Goal: Information Seeking & Learning: Learn about a topic

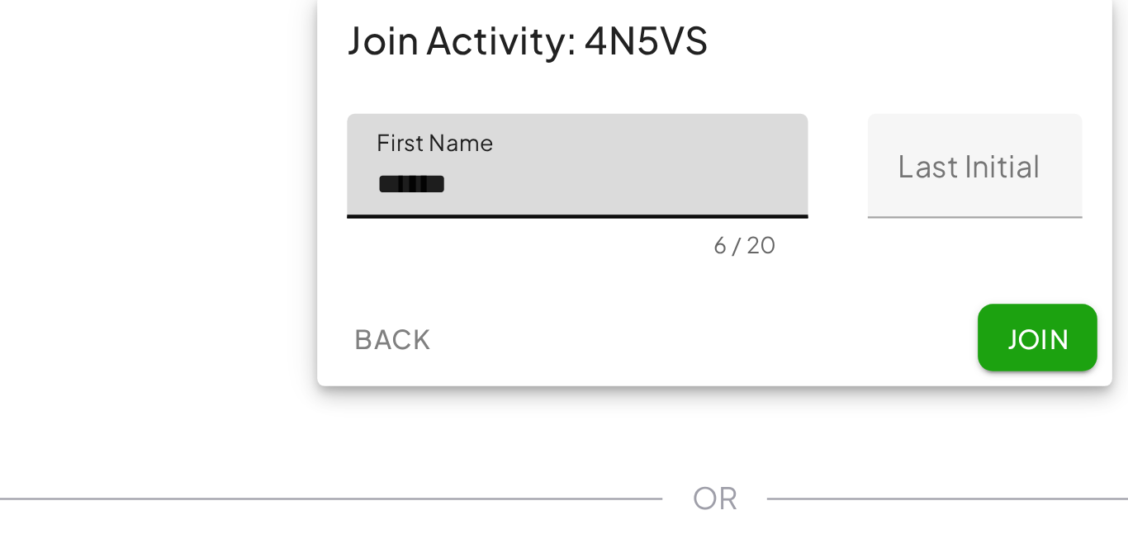
type input "******"
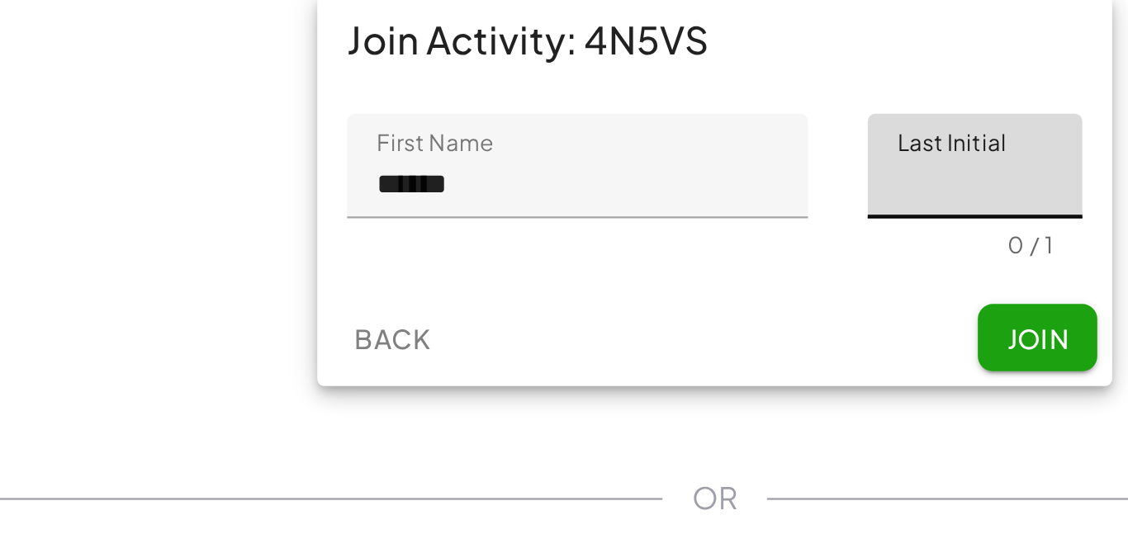
type input "*"
click at [697, 236] on span "Join" at bounding box center [706, 241] width 27 height 15
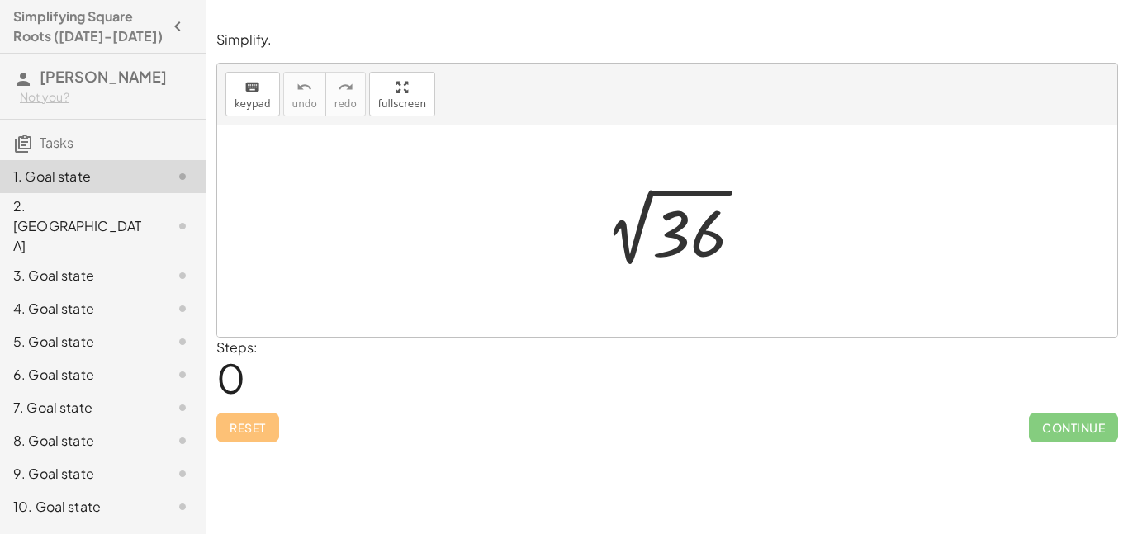
drag, startPoint x: 348, startPoint y: 303, endPoint x: 385, endPoint y: 327, distance: 44.2
click at [385, 327] on div at bounding box center [667, 231] width 900 height 211
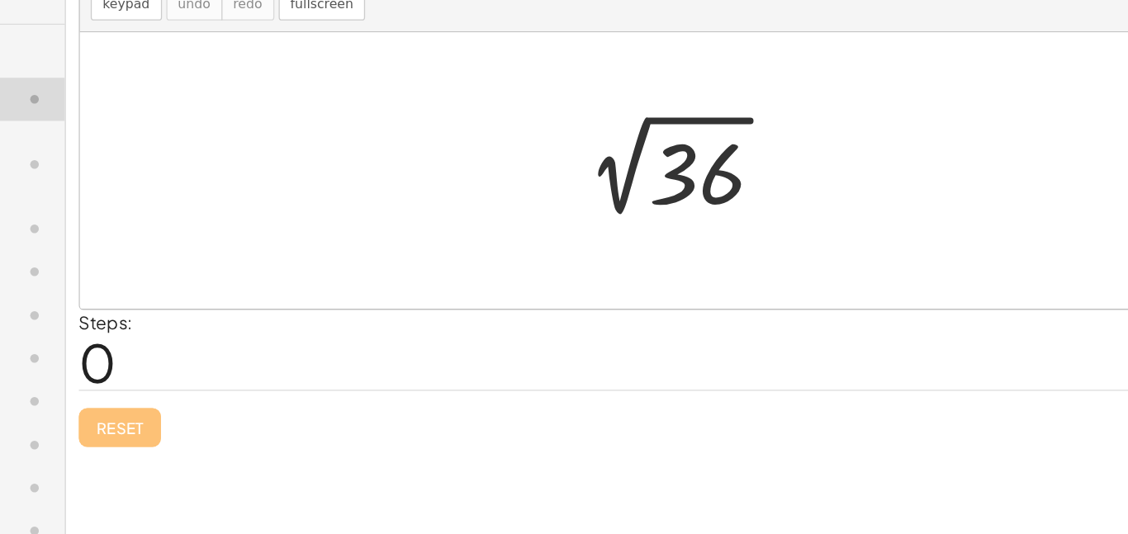
click at [651, 254] on div at bounding box center [673, 231] width 181 height 83
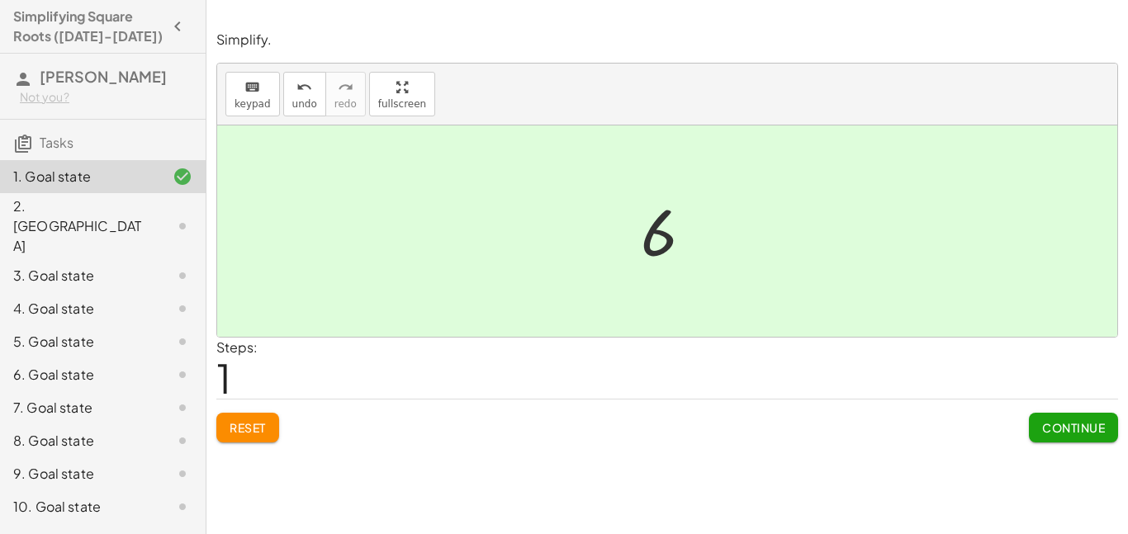
click at [1047, 418] on button "Continue" at bounding box center [1073, 428] width 89 height 30
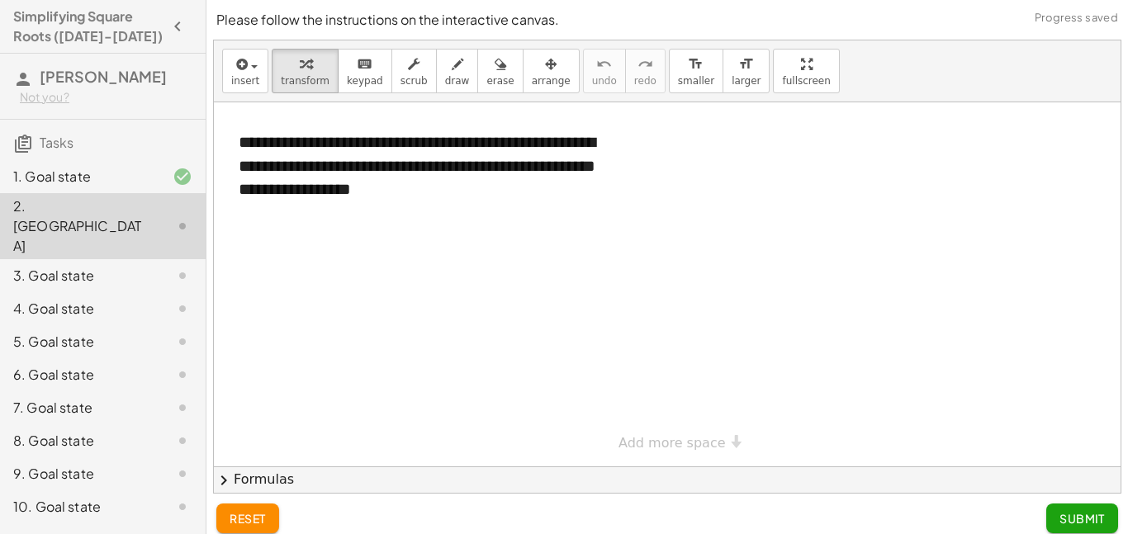
click at [1044, 419] on div at bounding box center [667, 284] width 907 height 364
click at [238, 61] on icon "button" at bounding box center [240, 65] width 15 height 20
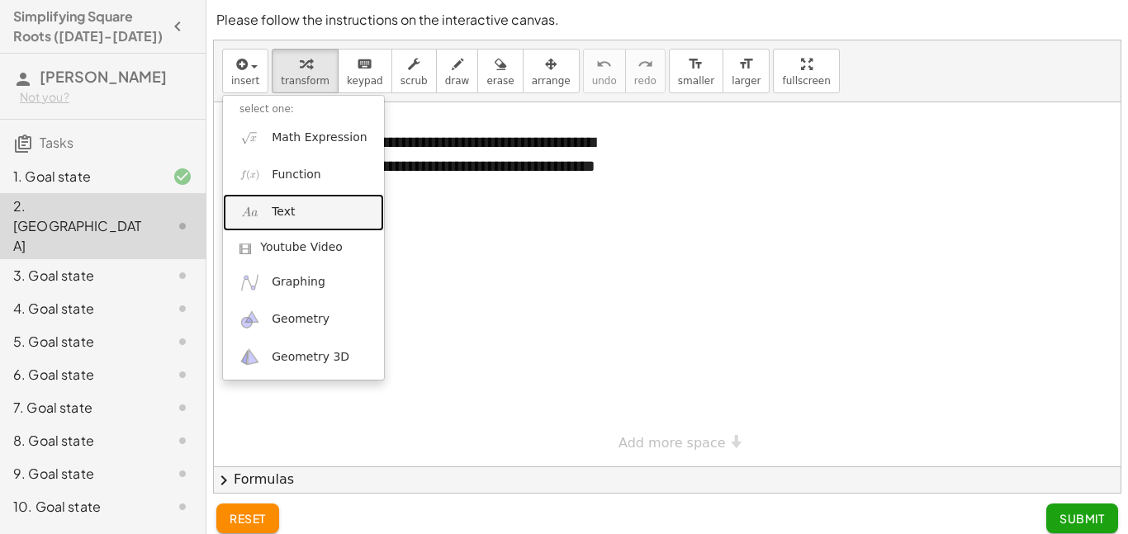
click at [331, 224] on link "Text" at bounding box center [303, 212] width 161 height 37
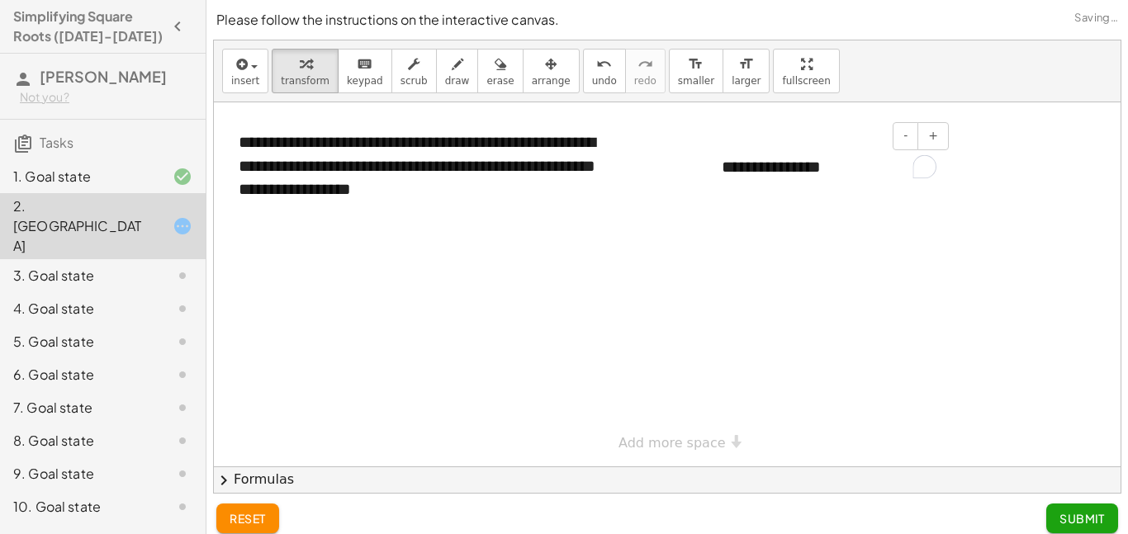
click at [764, 176] on div "**********" at bounding box center [829, 167] width 248 height 57
click at [838, 252] on div at bounding box center [667, 284] width 907 height 364
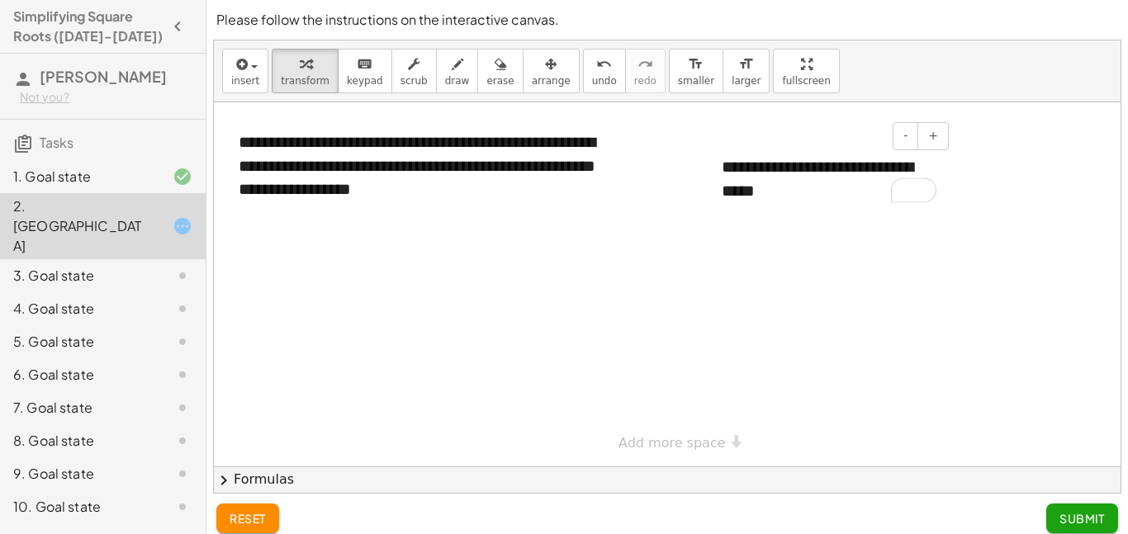
click at [787, 174] on div "**********" at bounding box center [829, 179] width 248 height 80
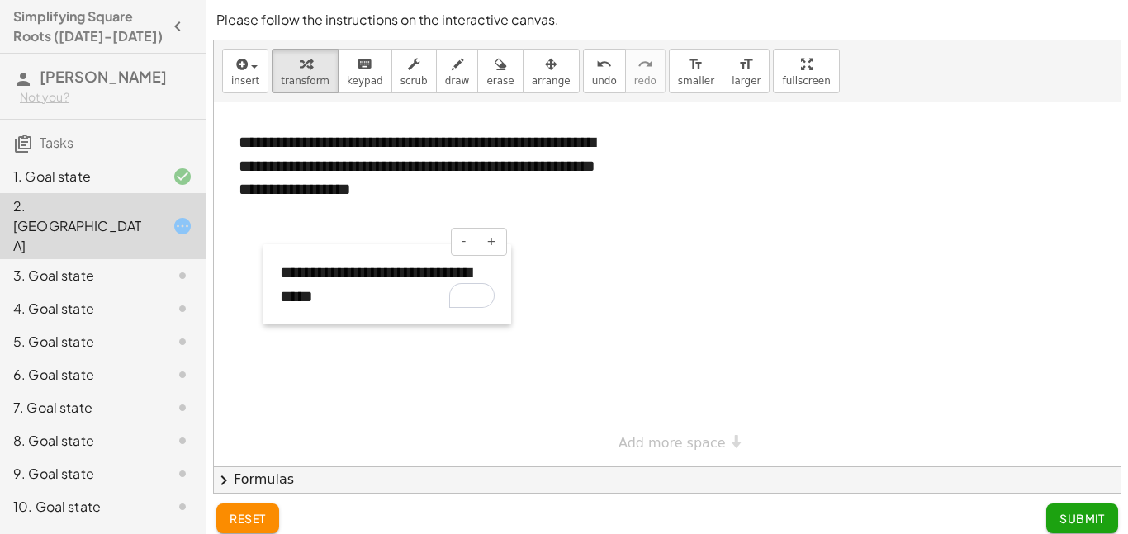
drag, startPoint x: 706, startPoint y: 179, endPoint x: 264, endPoint y: 283, distance: 454.0
click at [264, 283] on div at bounding box center [271, 284] width 17 height 80
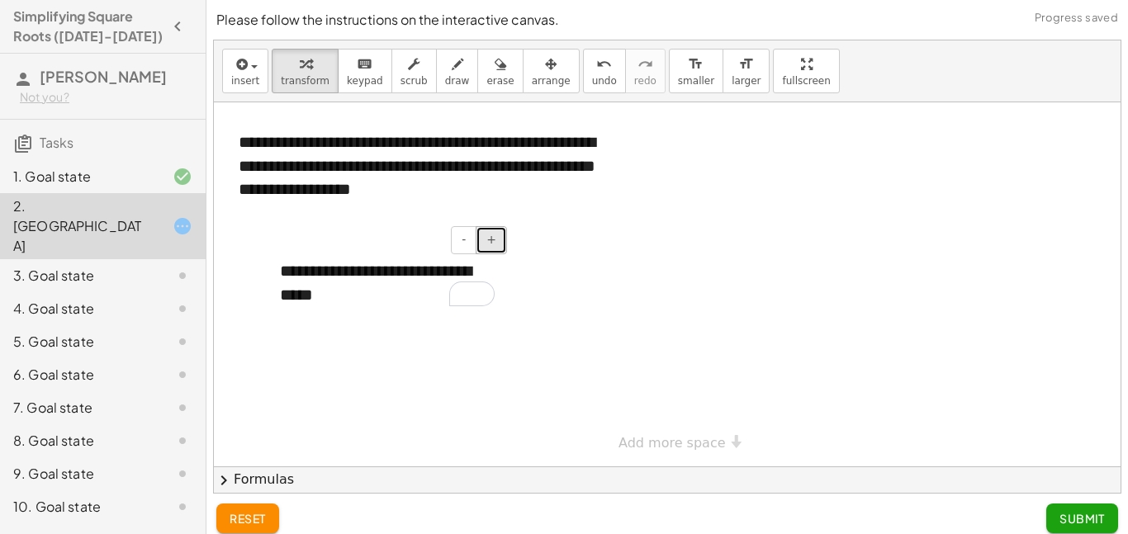
click at [488, 251] on button "+" at bounding box center [491, 240] width 31 height 28
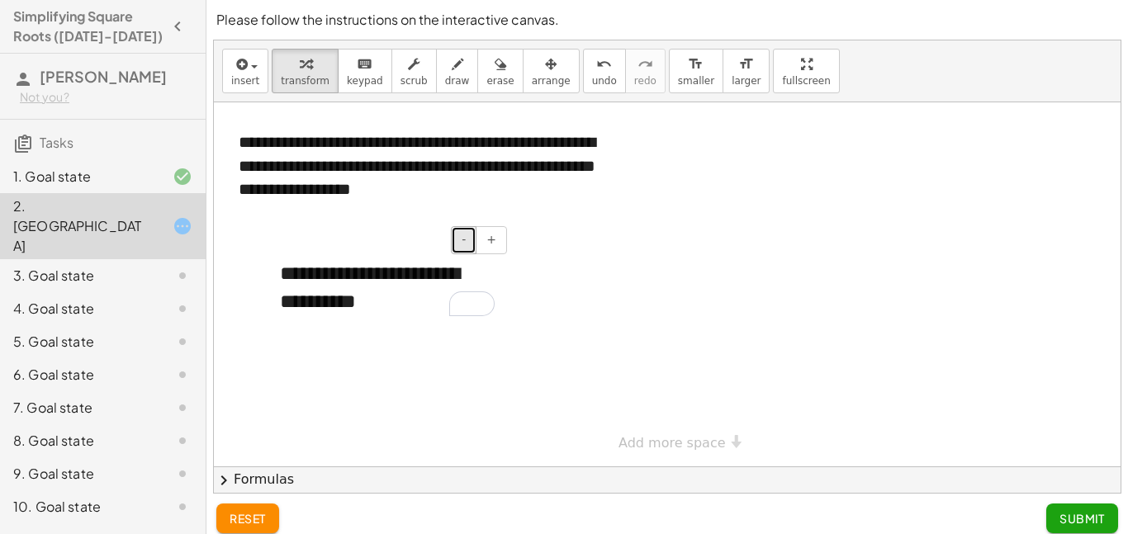
click at [466, 244] on span "-" at bounding box center [464, 239] width 4 height 13
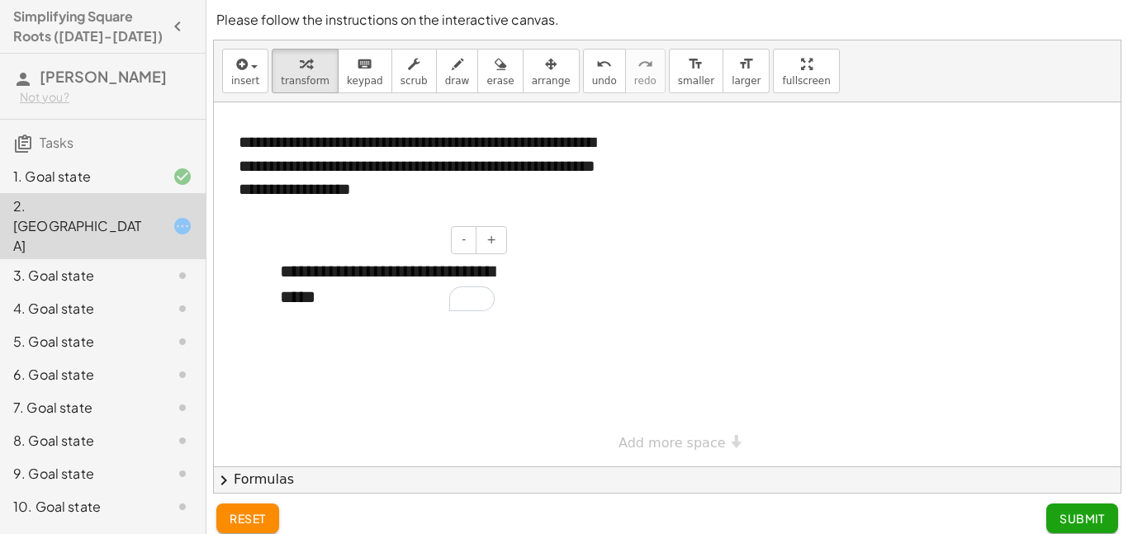
click at [509, 280] on div "**********" at bounding box center [387, 285] width 248 height 85
drag, startPoint x: 511, startPoint y: 276, endPoint x: 552, endPoint y: 279, distance: 40.6
click at [552, 279] on div at bounding box center [667, 284] width 907 height 364
click at [374, 284] on div "**********" at bounding box center [387, 285] width 248 height 85
click at [588, 292] on div at bounding box center [667, 284] width 907 height 364
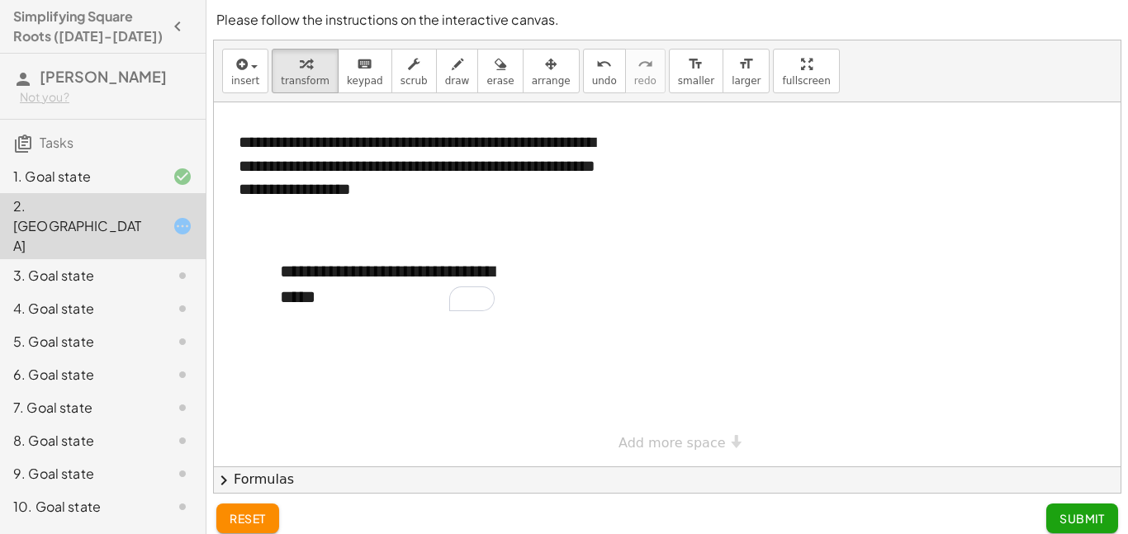
click at [169, 266] on div at bounding box center [169, 276] width 46 height 20
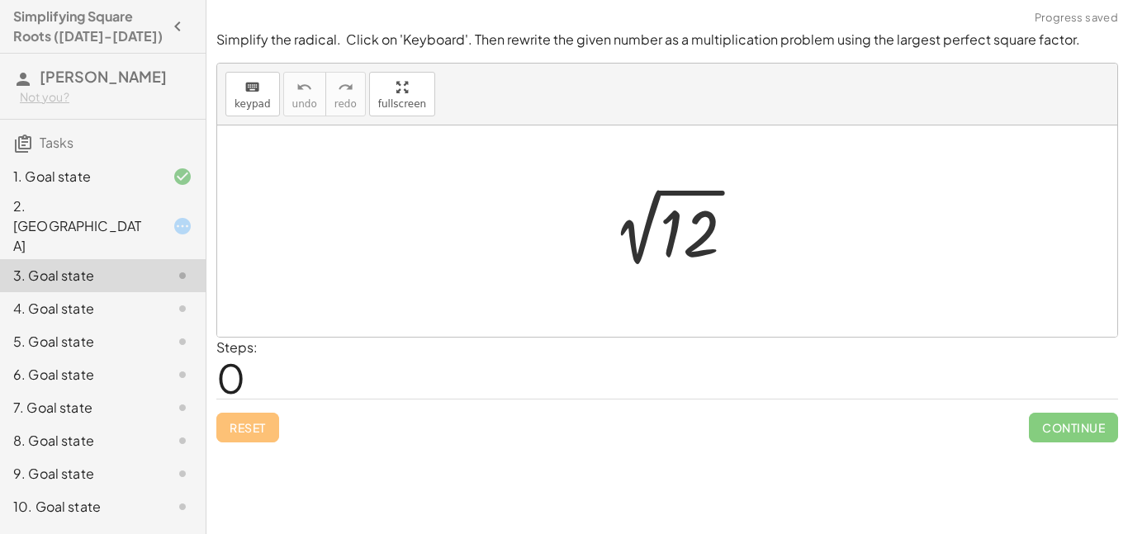
click at [178, 216] on icon at bounding box center [183, 226] width 20 height 20
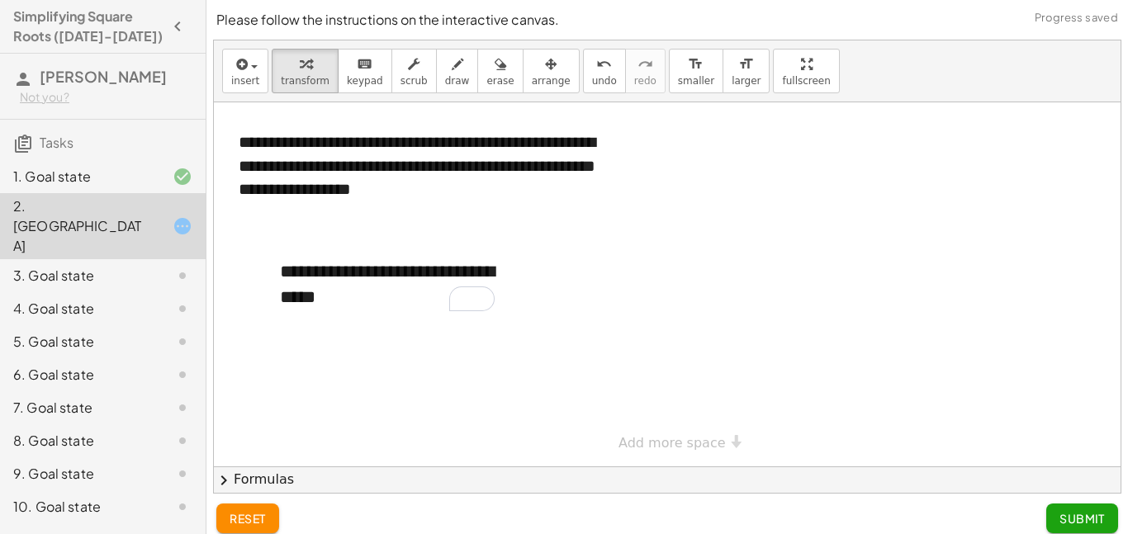
scroll to position [12, 0]
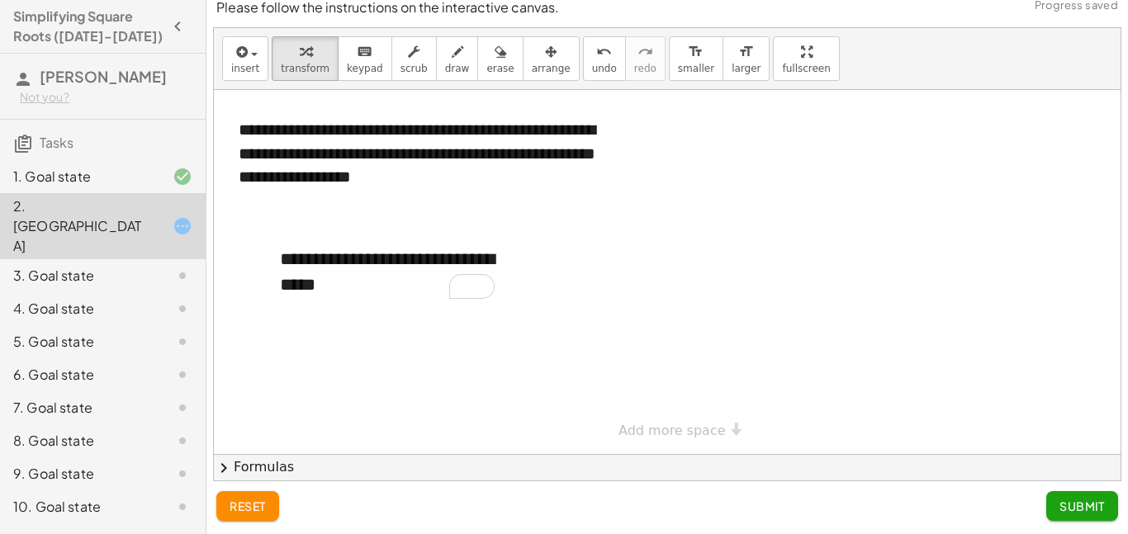
click at [272, 472] on button "chevron_right Formulas" at bounding box center [667, 467] width 907 height 26
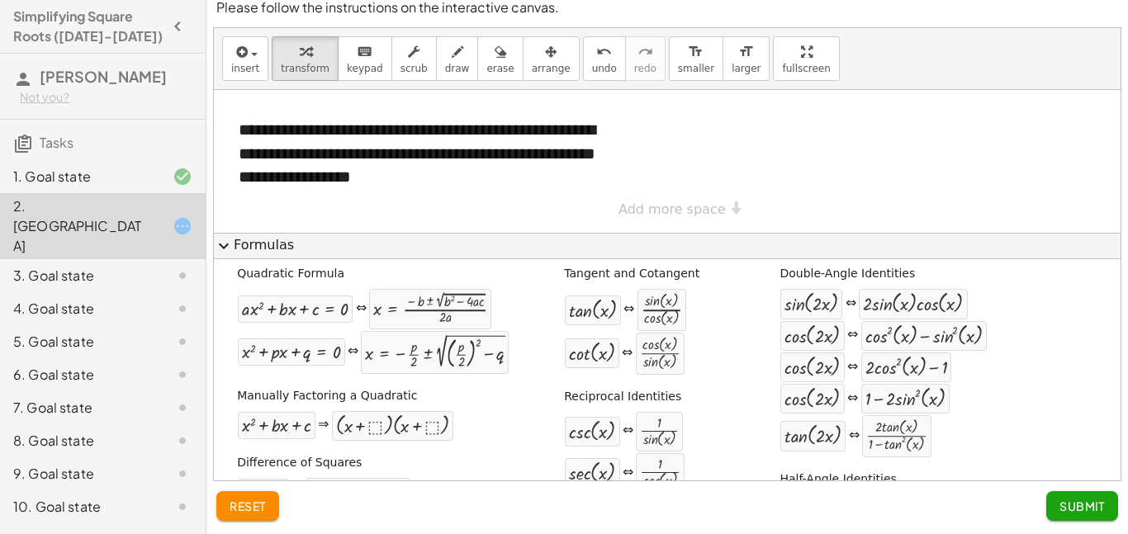
scroll to position [0, 0]
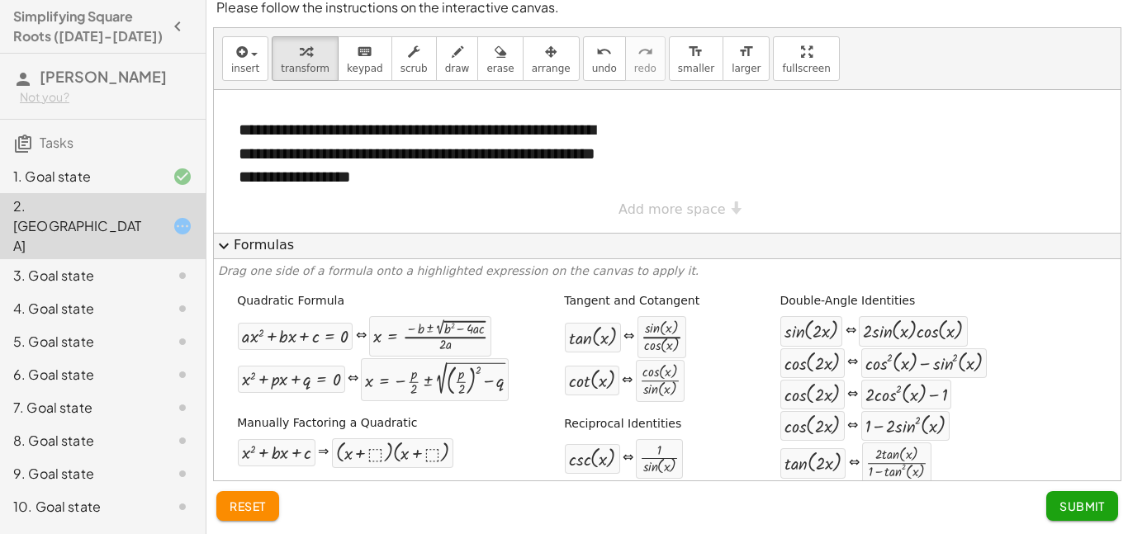
click at [94, 325] on div "3. Goal state" at bounding box center [103, 341] width 206 height 33
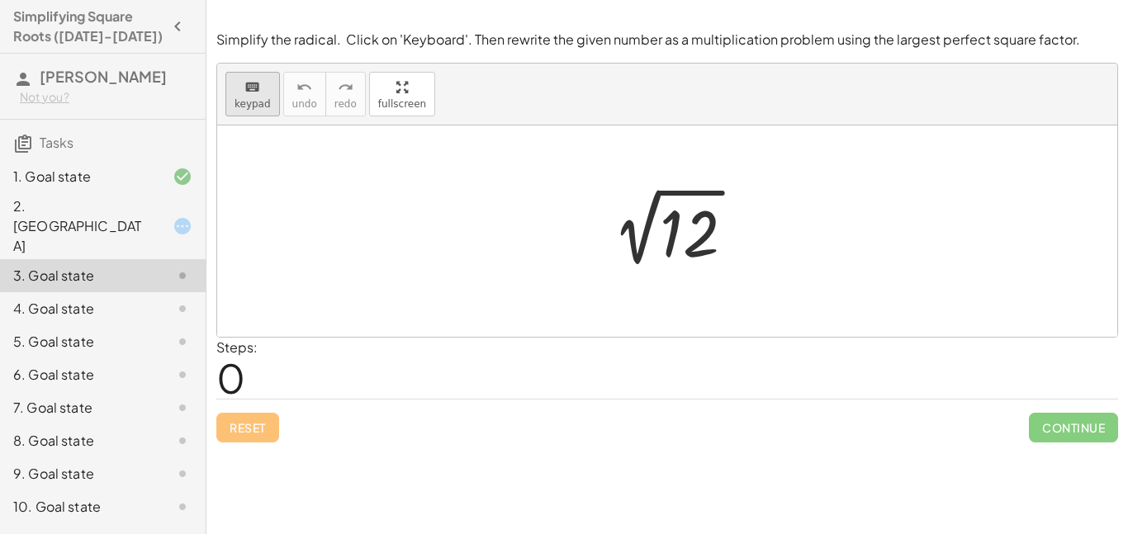
click at [259, 88] on div "keyboard" at bounding box center [253, 87] width 36 height 20
click at [682, 228] on div at bounding box center [689, 234] width 59 height 74
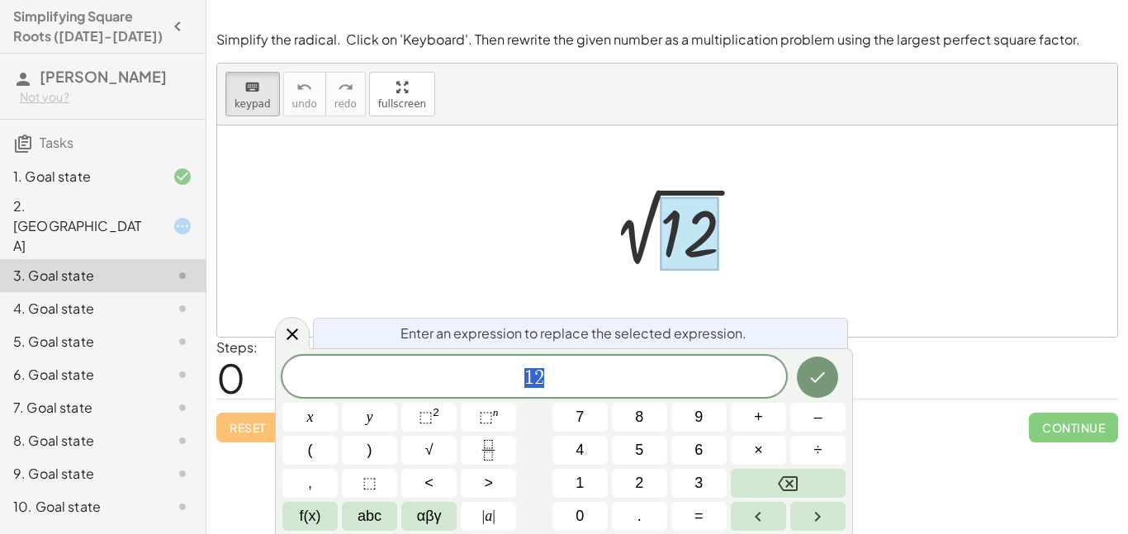
scroll to position [1, 0]
click at [253, 84] on icon "keyboard" at bounding box center [252, 88] width 16 height 20
click at [605, 240] on div at bounding box center [674, 231] width 166 height 83
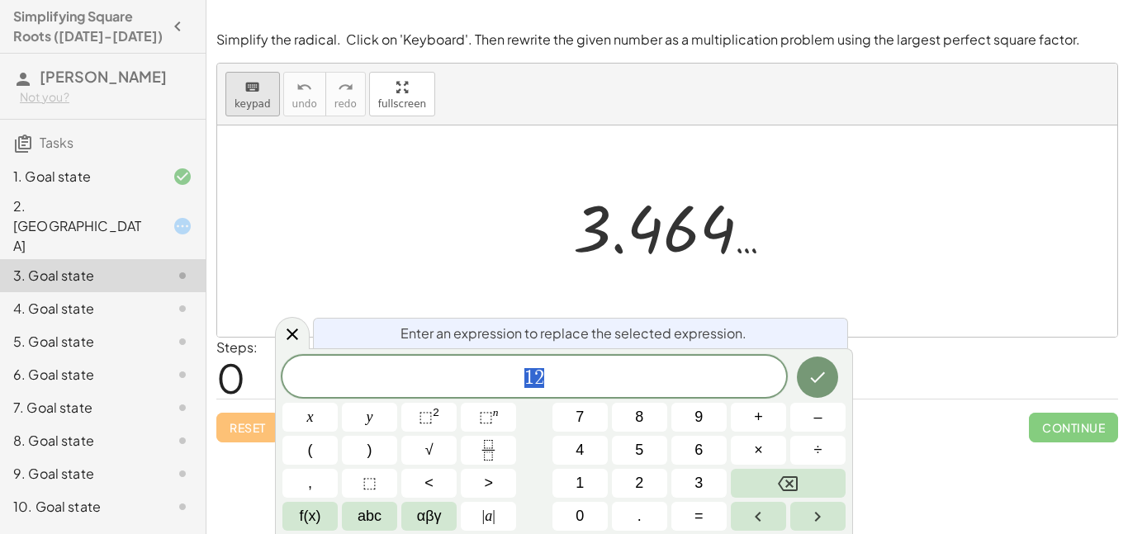
click at [259, 107] on span "keypad" at bounding box center [253, 104] width 36 height 12
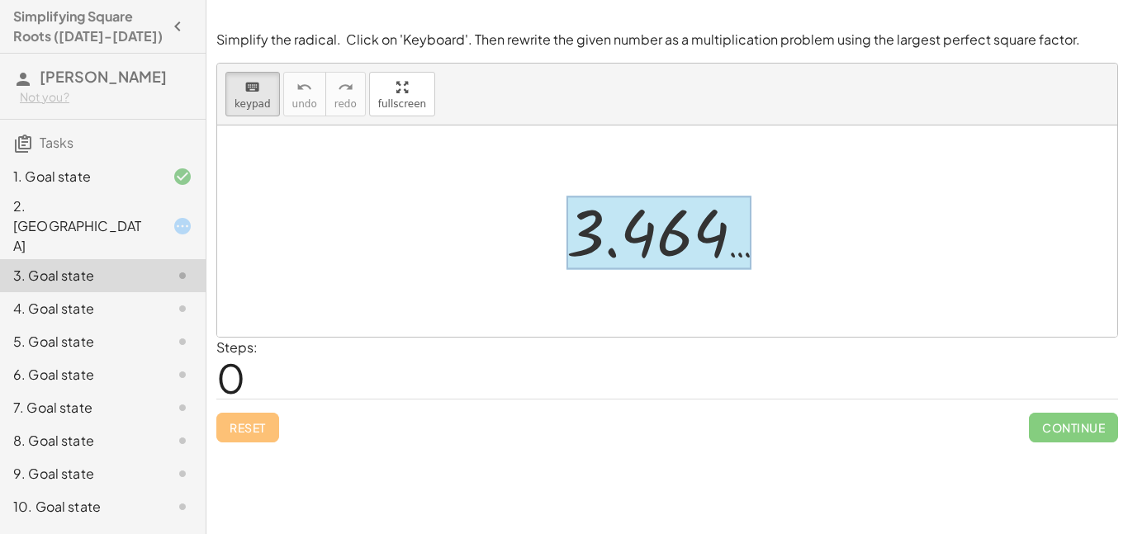
click at [691, 222] on div at bounding box center [659, 234] width 185 height 74
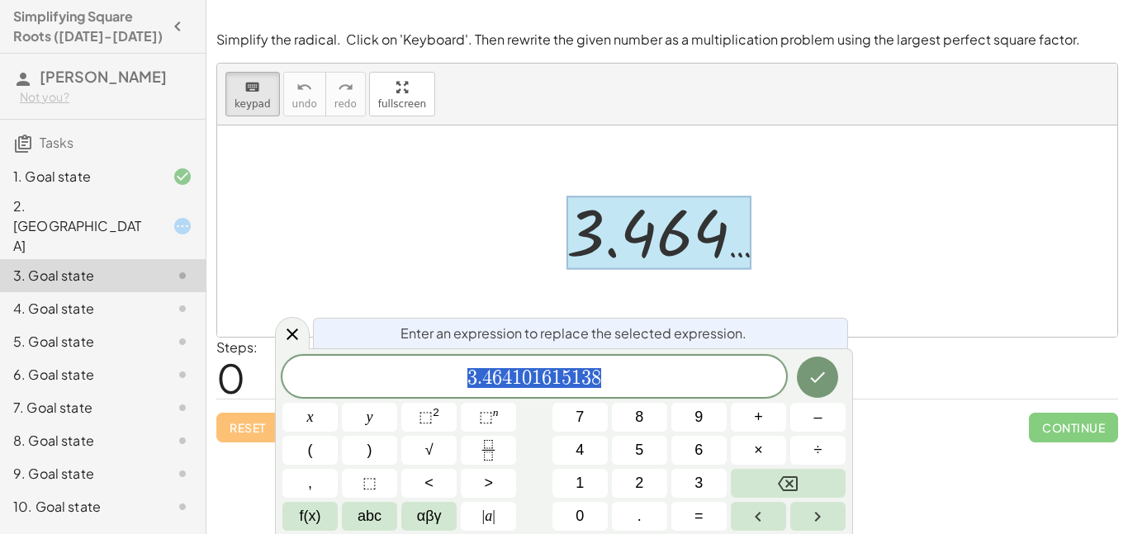
click at [853, 222] on div at bounding box center [667, 231] width 900 height 211
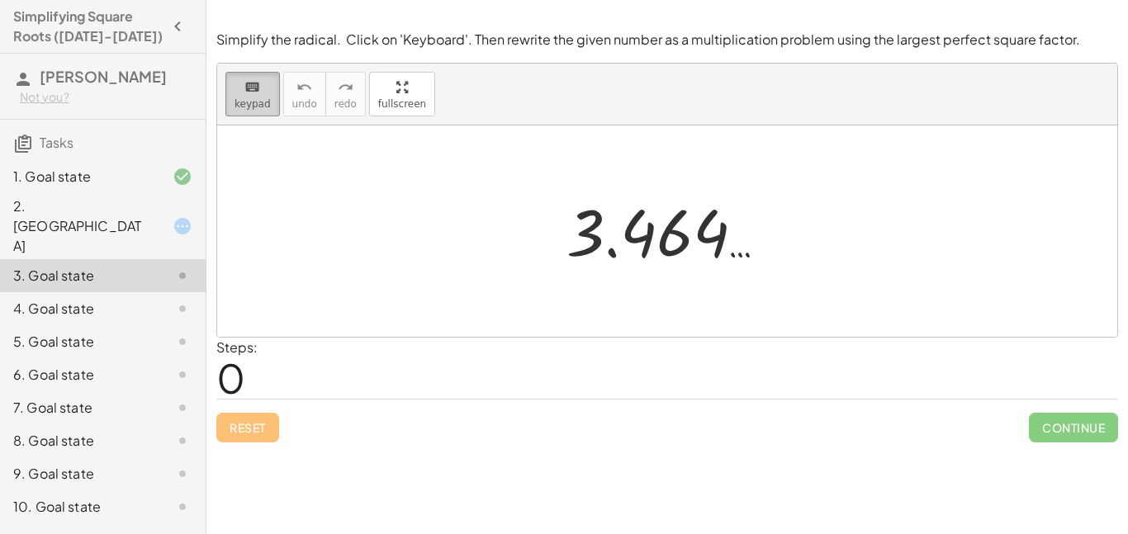
click at [240, 95] on div "keyboard" at bounding box center [253, 87] width 36 height 20
click at [612, 200] on div at bounding box center [673, 232] width 230 height 82
click at [600, 220] on div at bounding box center [673, 232] width 230 height 82
click at [674, 232] on div at bounding box center [673, 232] width 230 height 82
click at [258, 425] on div "Reset Continue" at bounding box center [667, 421] width 902 height 44
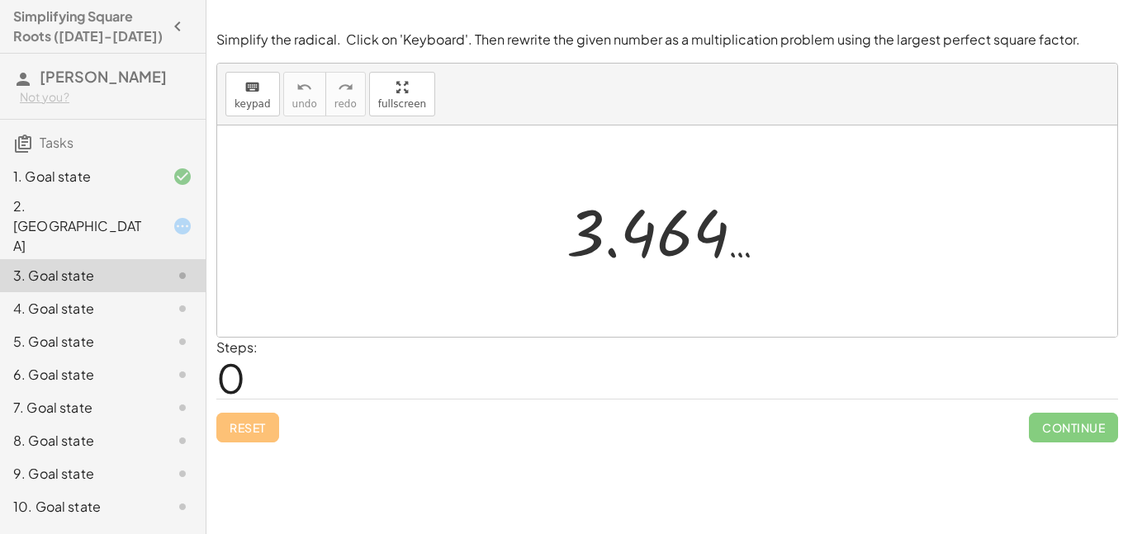
click at [619, 212] on div at bounding box center [673, 232] width 230 height 82
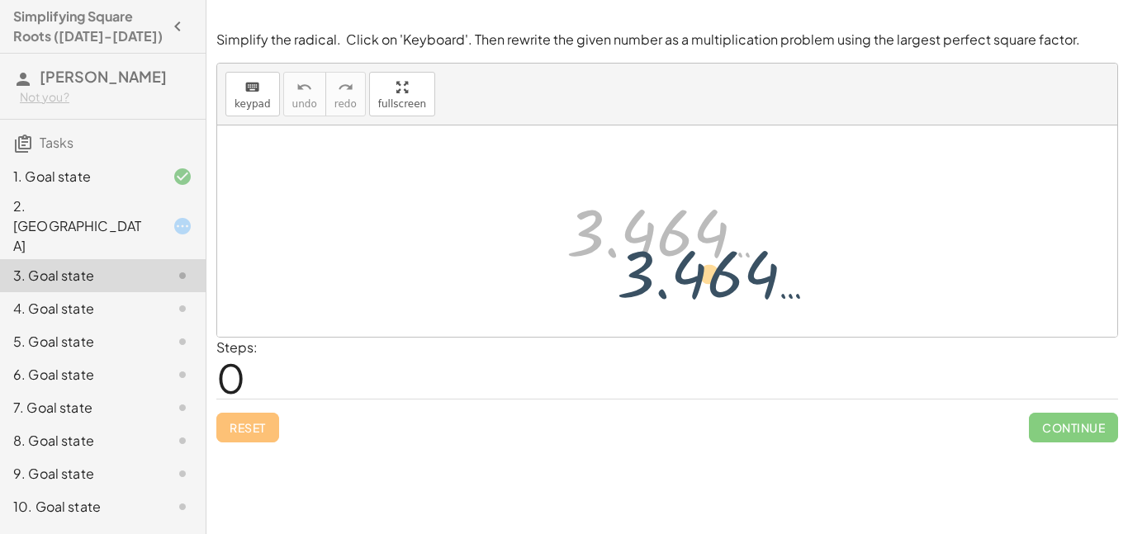
drag, startPoint x: 619, startPoint y: 215, endPoint x: 683, endPoint y: 257, distance: 77.0
click at [683, 257] on div at bounding box center [673, 232] width 230 height 82
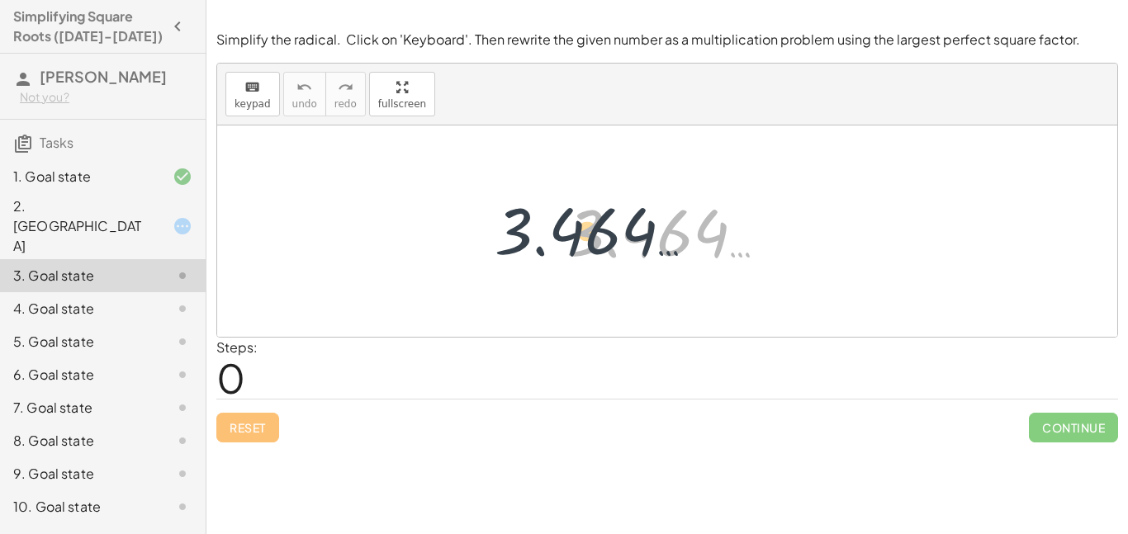
drag, startPoint x: 659, startPoint y: 249, endPoint x: 551, endPoint y: 240, distance: 108.7
click at [551, 240] on div "2 √ 12 3.464 … 3.464 …" at bounding box center [667, 232] width 251 height 90
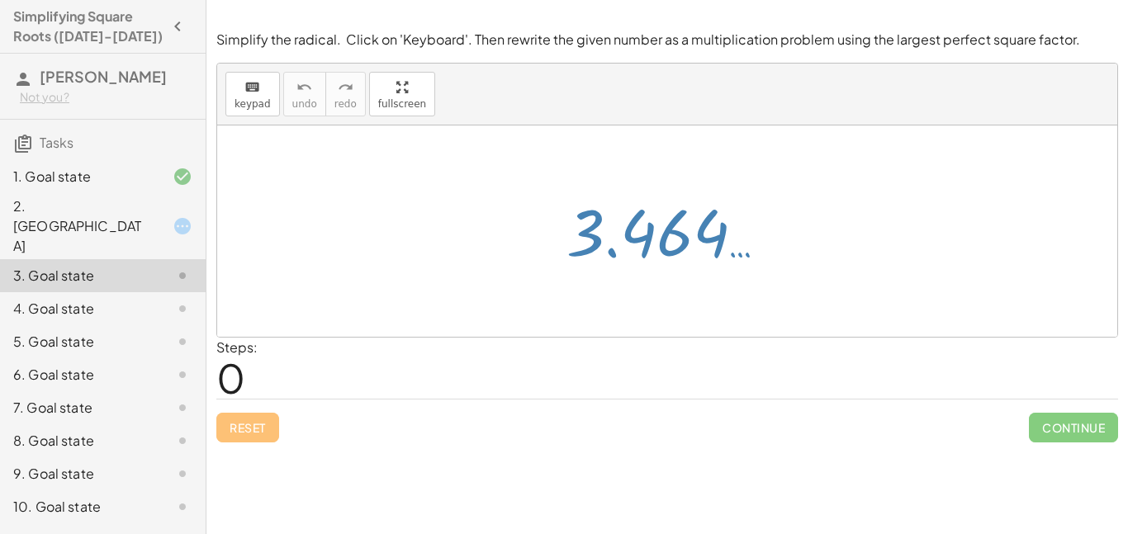
click at [631, 251] on div at bounding box center [673, 232] width 230 height 82
click at [251, 426] on div "Reset Continue" at bounding box center [667, 421] width 902 height 44
click at [154, 217] on div at bounding box center [169, 226] width 46 height 20
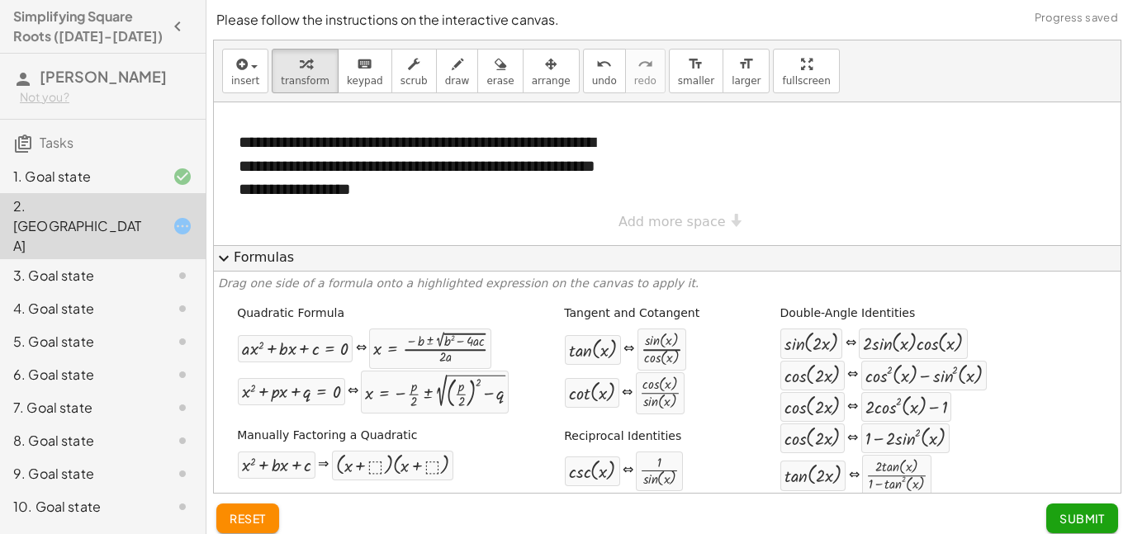
click at [155, 266] on div at bounding box center [169, 276] width 46 height 20
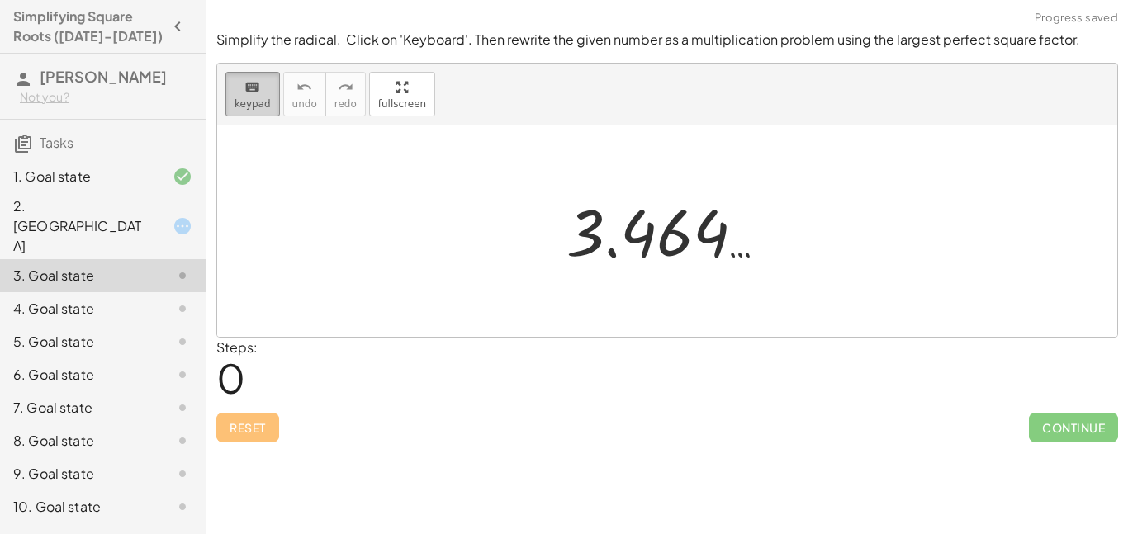
click at [267, 98] on span "keypad" at bounding box center [253, 104] width 36 height 12
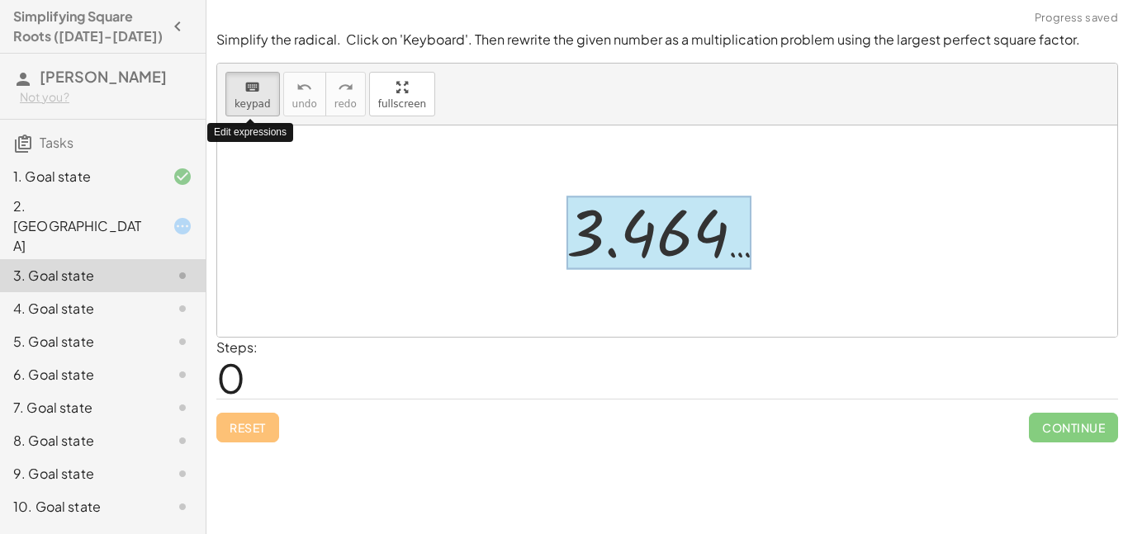
click at [644, 215] on div at bounding box center [659, 234] width 185 height 74
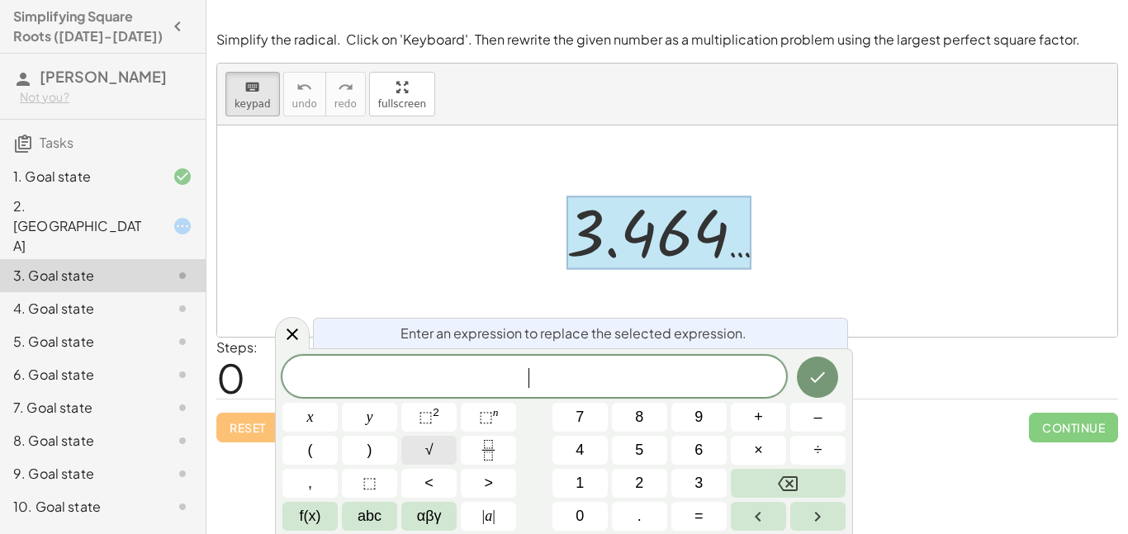
click at [435, 444] on button "√" at bounding box center [428, 450] width 55 height 29
click at [338, 403] on div at bounding box center [309, 417] width 55 height 29
click at [824, 372] on icon "Done" at bounding box center [818, 377] width 15 height 11
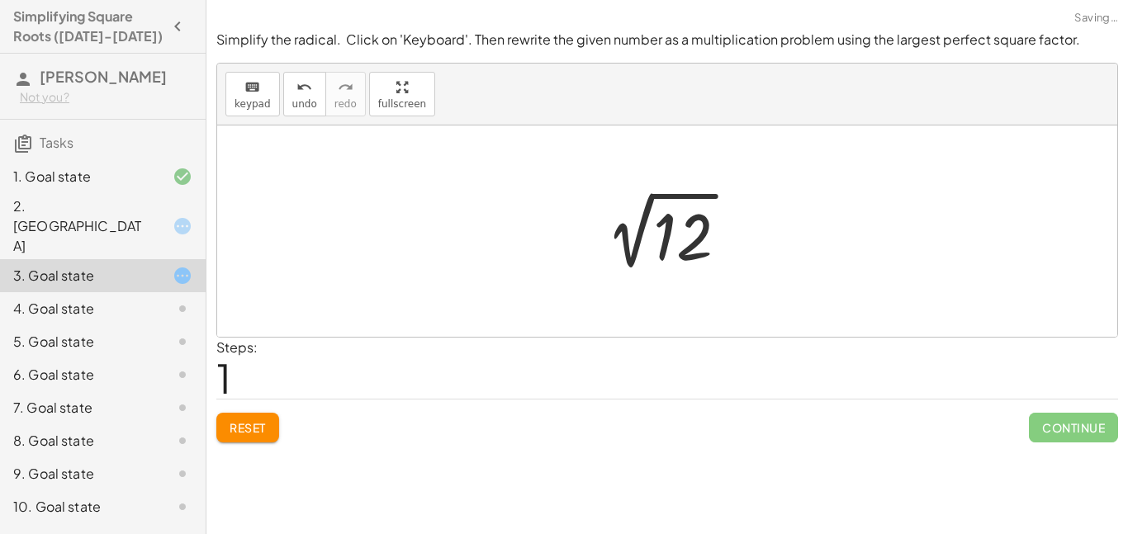
scroll to position [0, 0]
click at [658, 228] on div at bounding box center [674, 231] width 166 height 83
click at [298, 86] on icon "undo" at bounding box center [305, 88] width 16 height 20
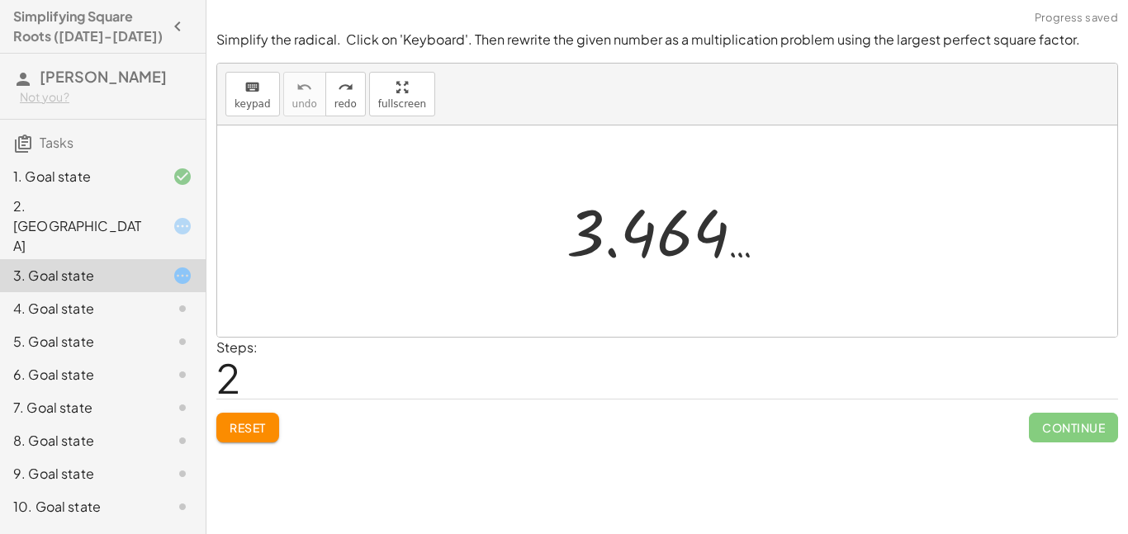
click at [248, 411] on div "Reset Continue" at bounding box center [667, 421] width 902 height 44
click at [250, 420] on span "Reset" at bounding box center [248, 427] width 36 height 15
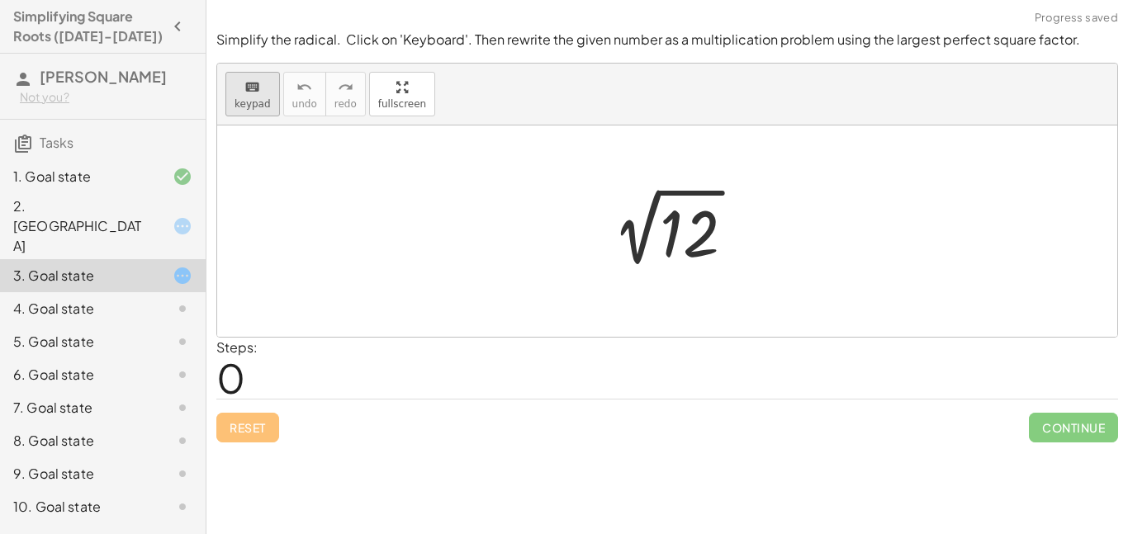
click at [244, 95] on icon "keyboard" at bounding box center [252, 88] width 16 height 20
click at [710, 230] on div at bounding box center [689, 234] width 59 height 74
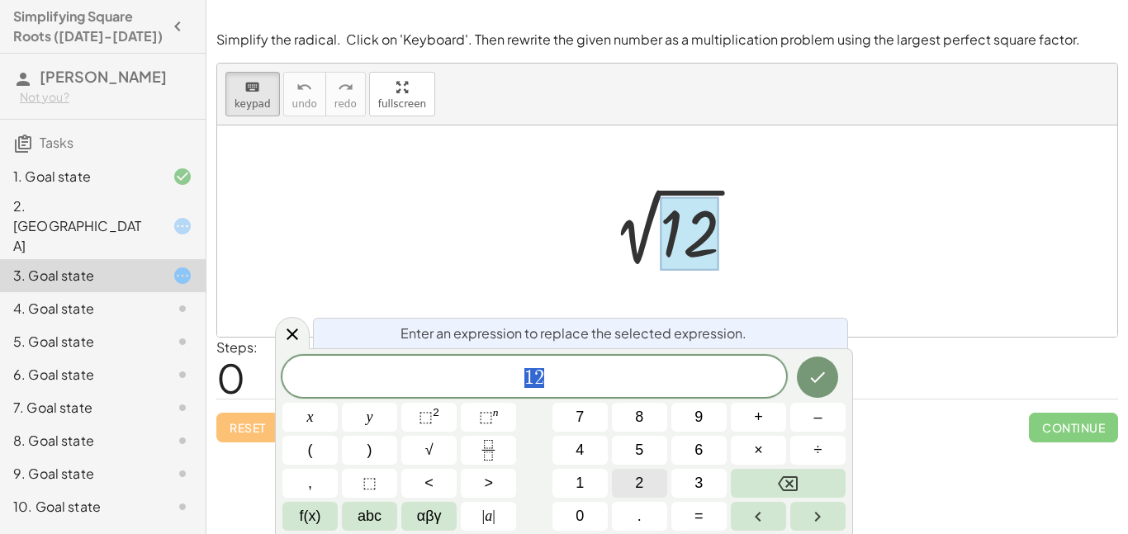
scroll to position [5, 0]
click at [750, 444] on button "×" at bounding box center [758, 450] width 55 height 29
click at [688, 477] on button "3" at bounding box center [699, 483] width 55 height 29
click at [813, 387] on icon "Done" at bounding box center [818, 378] width 20 height 20
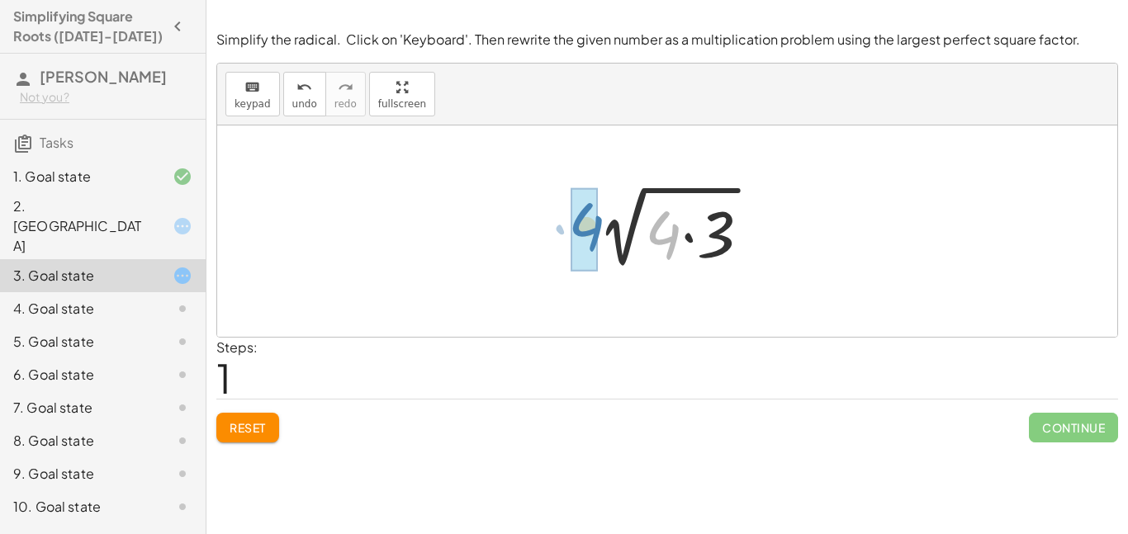
drag, startPoint x: 669, startPoint y: 232, endPoint x: 589, endPoint y: 223, distance: 80.6
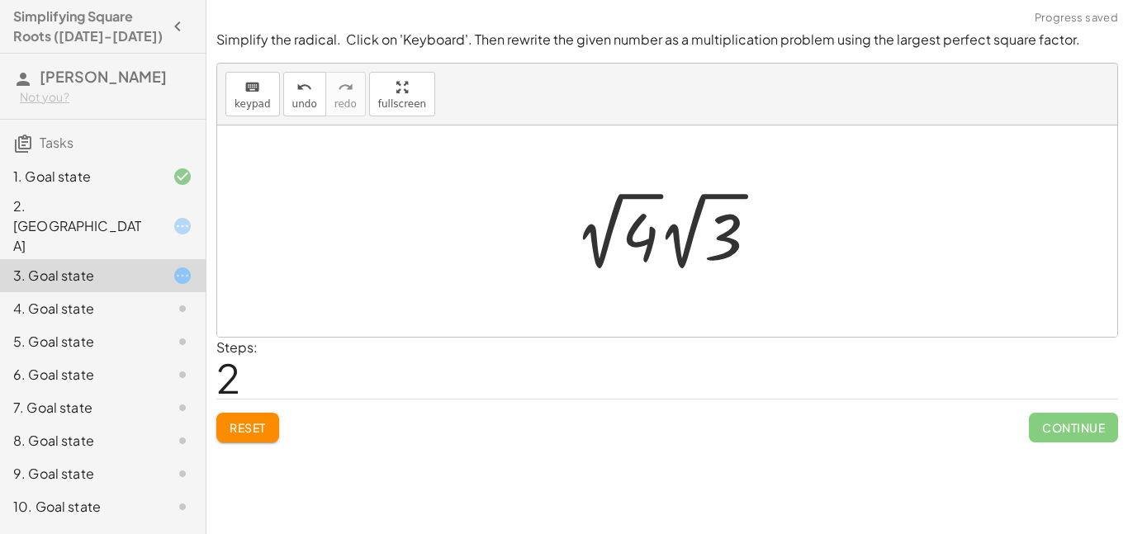
click at [625, 224] on div at bounding box center [673, 231] width 213 height 91
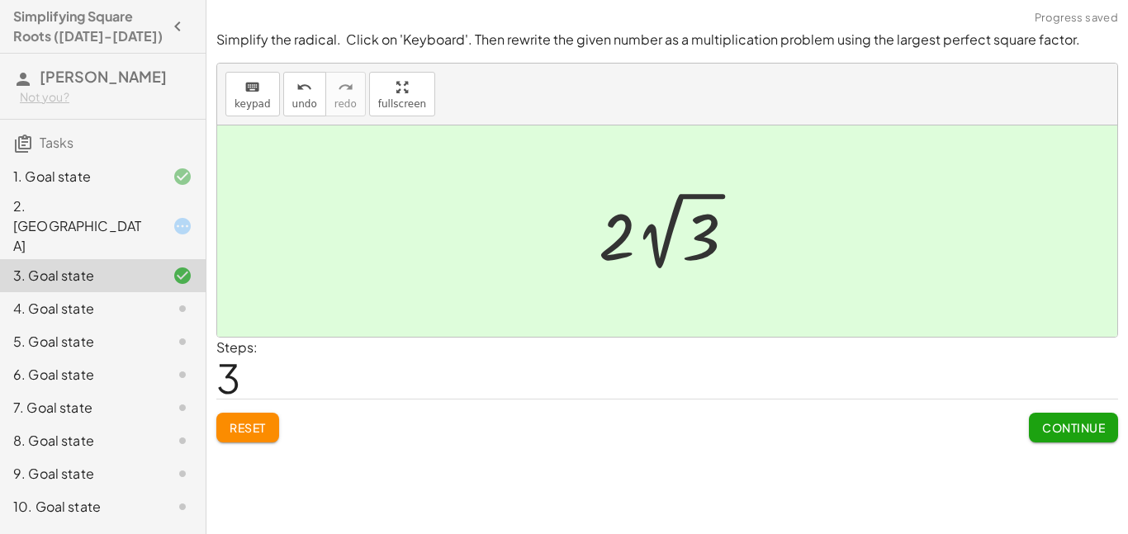
click at [48, 299] on div "4. Goal state" at bounding box center [79, 309] width 133 height 20
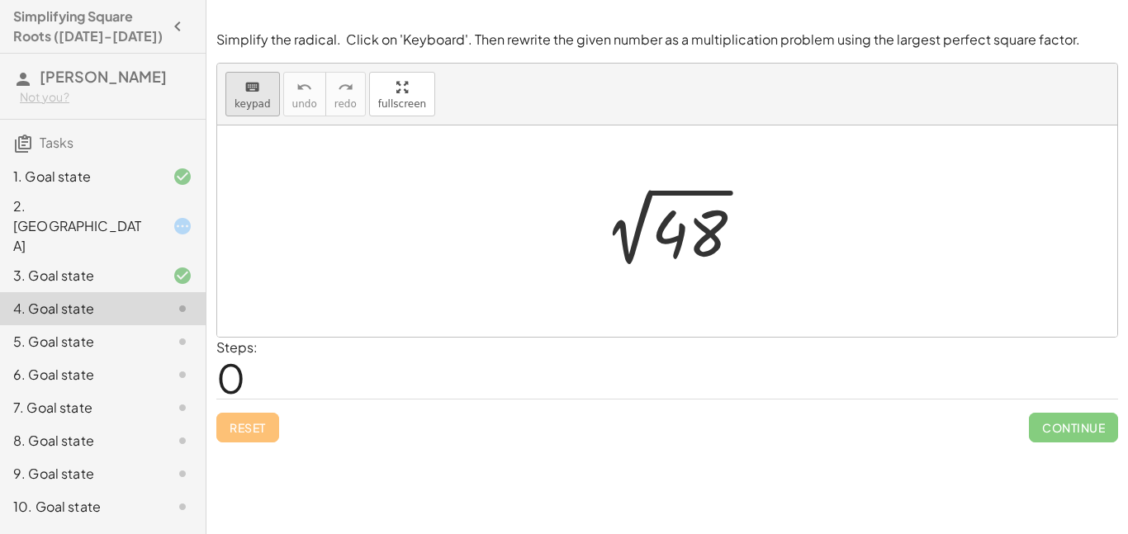
click at [229, 99] on button "keyboard keypad" at bounding box center [252, 94] width 55 height 45
click at [694, 234] on div at bounding box center [690, 234] width 76 height 74
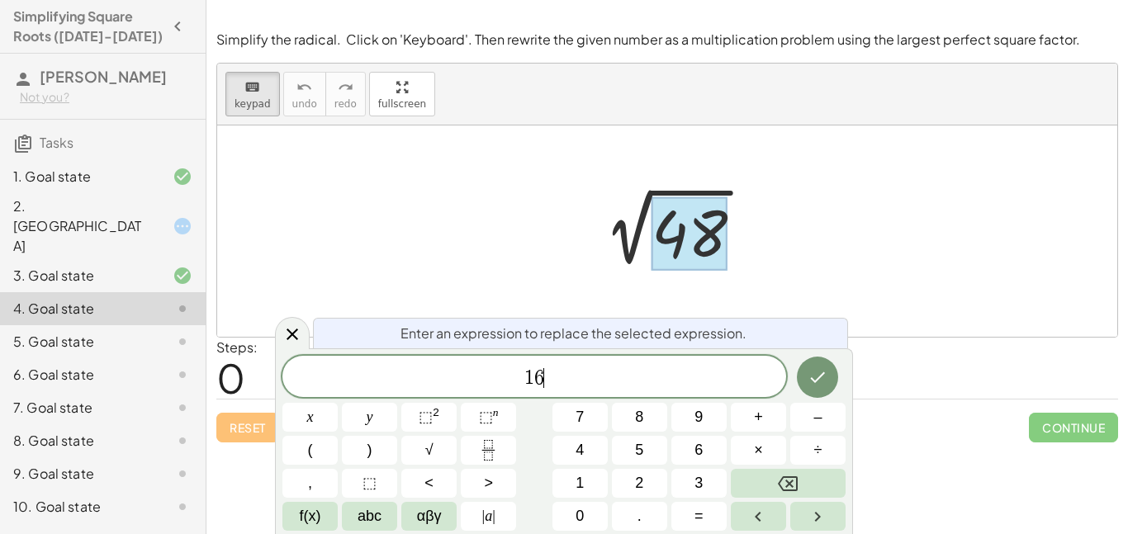
scroll to position [7, 0]
click at [764, 449] on button "×" at bounding box center [758, 450] width 55 height 29
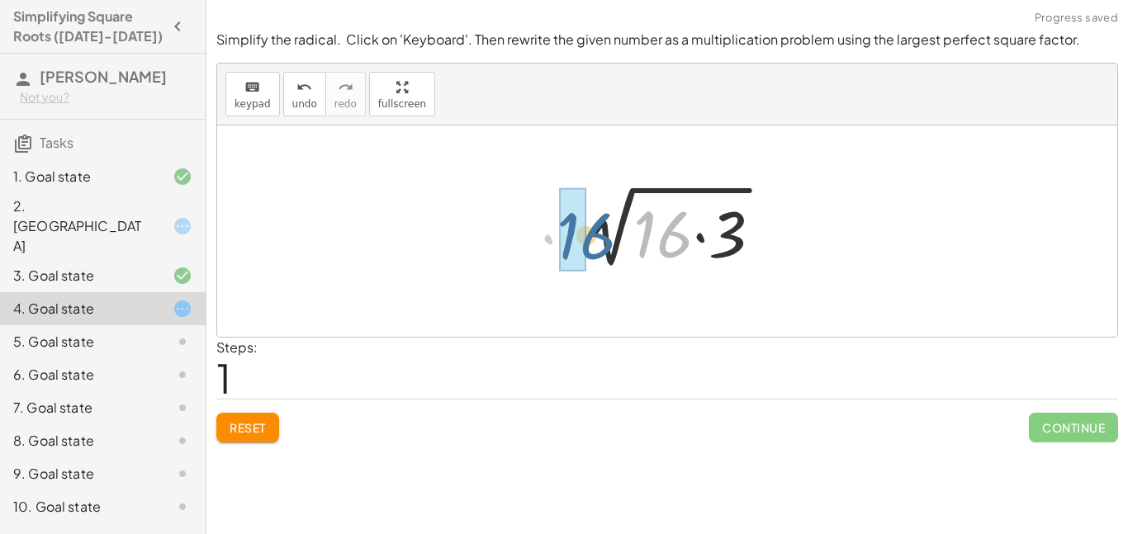
drag, startPoint x: 644, startPoint y: 239, endPoint x: 560, endPoint y: 240, distance: 84.3
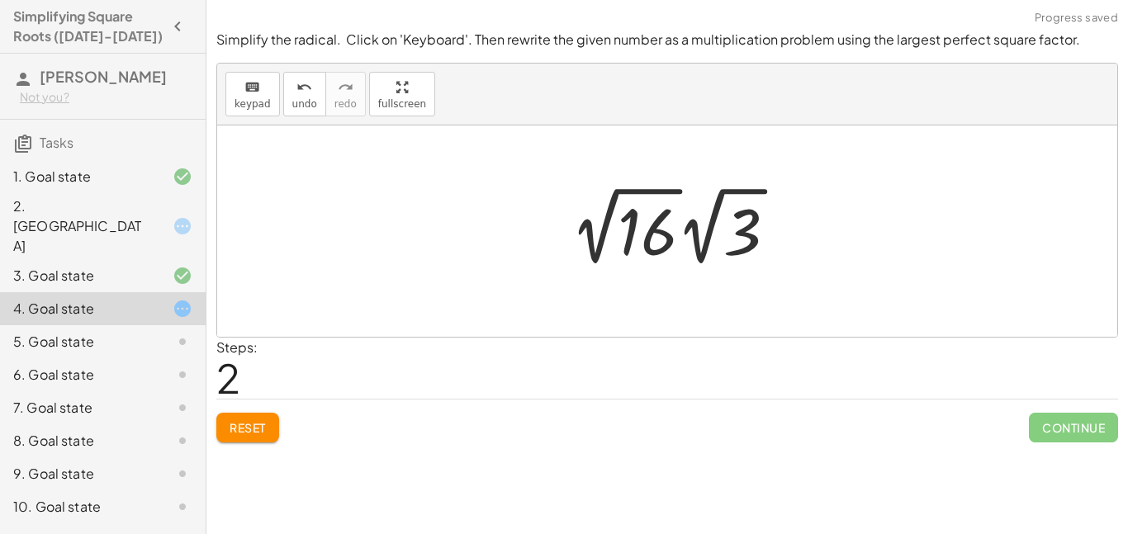
click at [591, 231] on div at bounding box center [681, 226] width 236 height 91
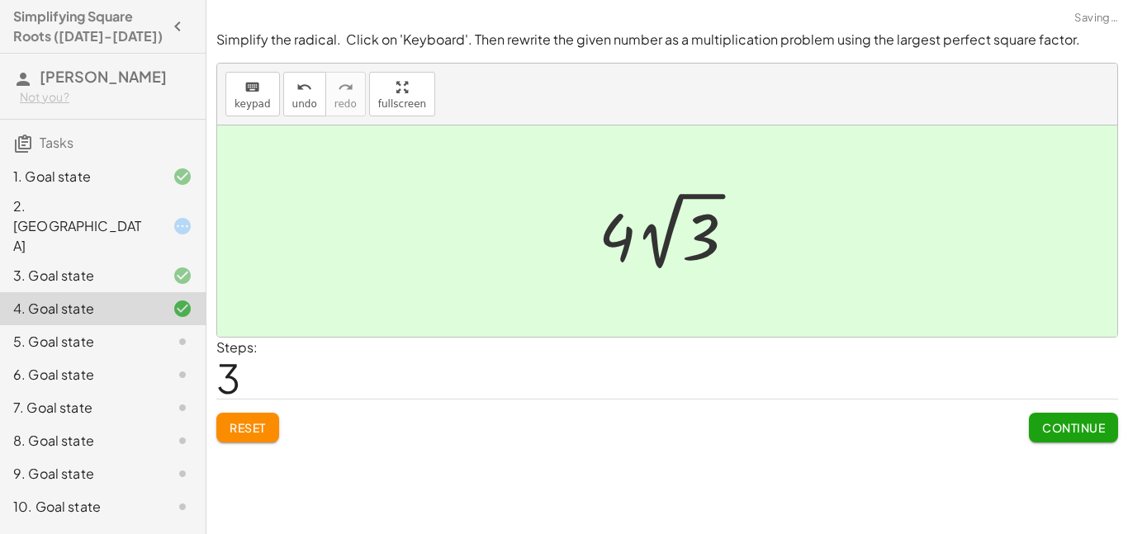
click at [129, 332] on div "5. Goal state" at bounding box center [79, 342] width 133 height 20
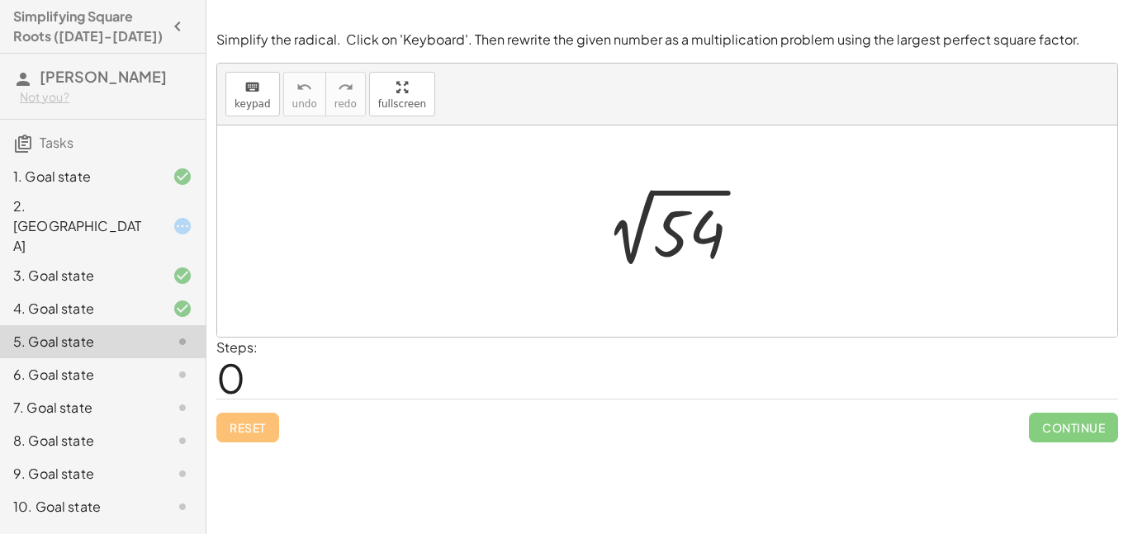
click at [46, 332] on div "5. Goal state" at bounding box center [79, 342] width 133 height 20
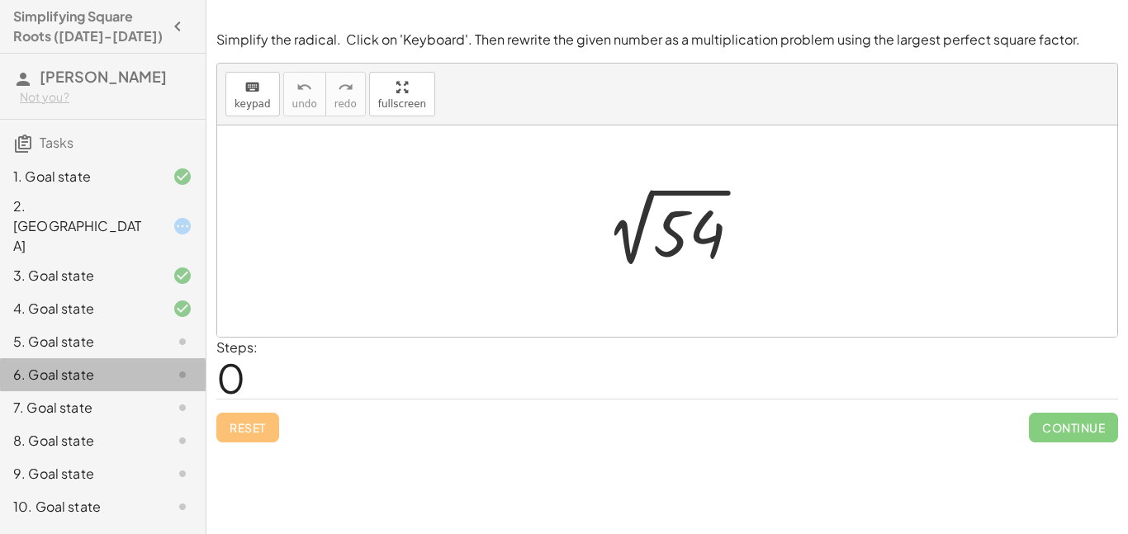
click at [83, 365] on div "6. Goal state" at bounding box center [79, 375] width 133 height 20
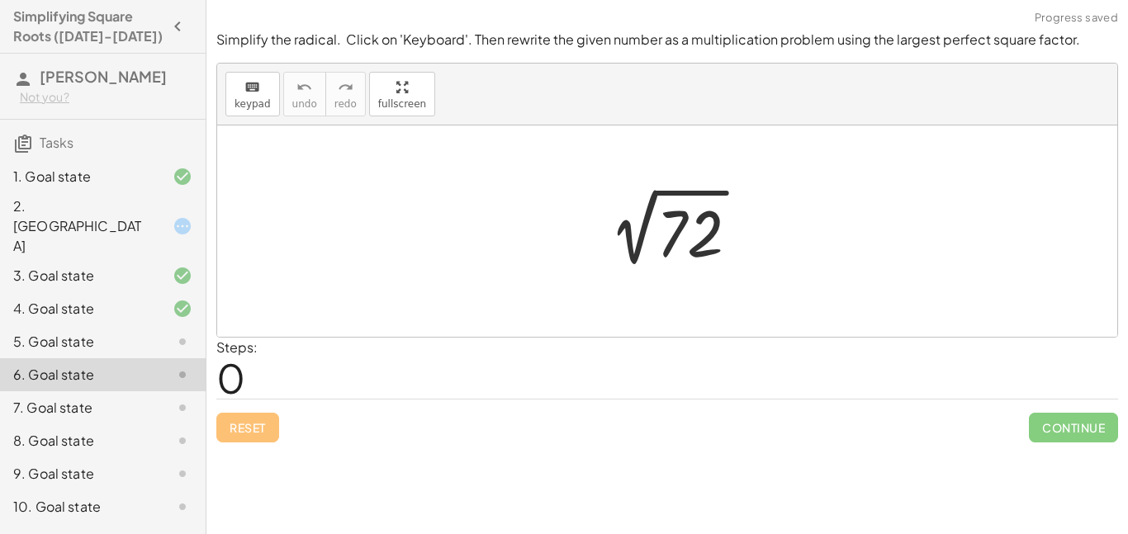
click at [102, 398] on div "7. Goal state" at bounding box center [79, 408] width 133 height 20
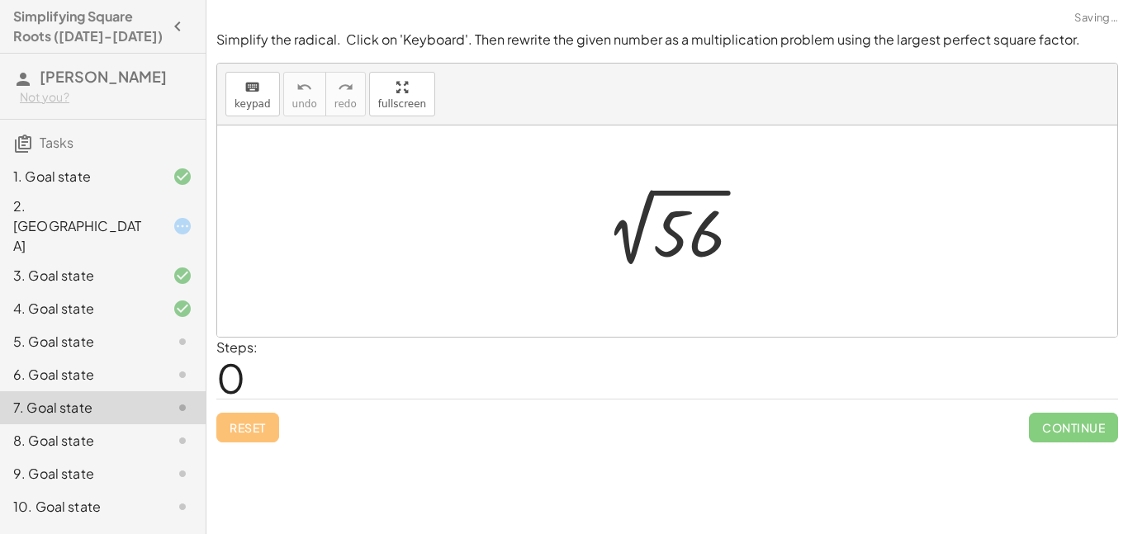
click at [104, 431] on div "8. Goal state" at bounding box center [79, 441] width 133 height 20
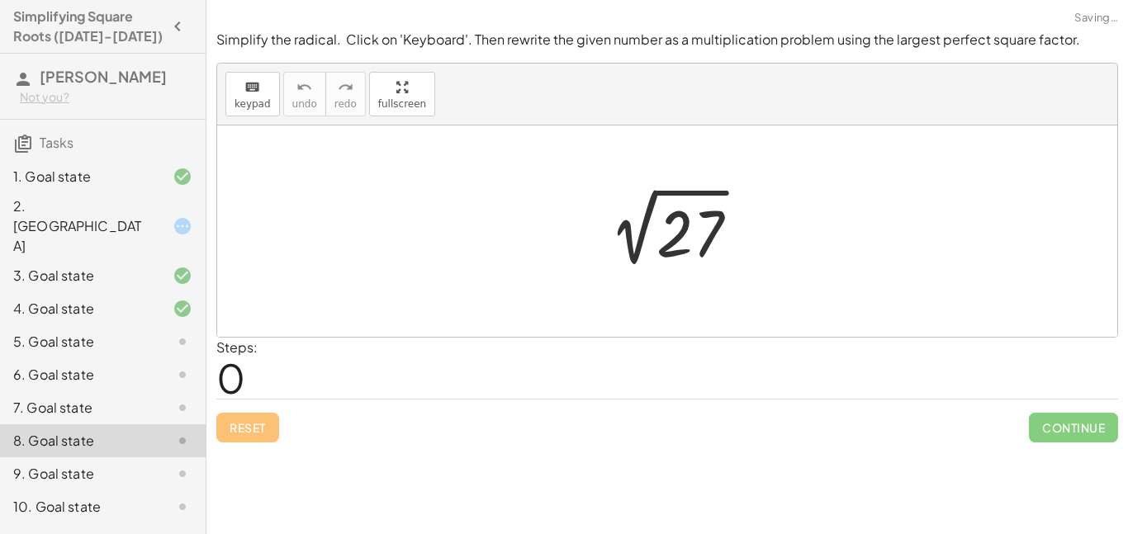
click at [101, 464] on div "9. Goal state" at bounding box center [79, 474] width 133 height 20
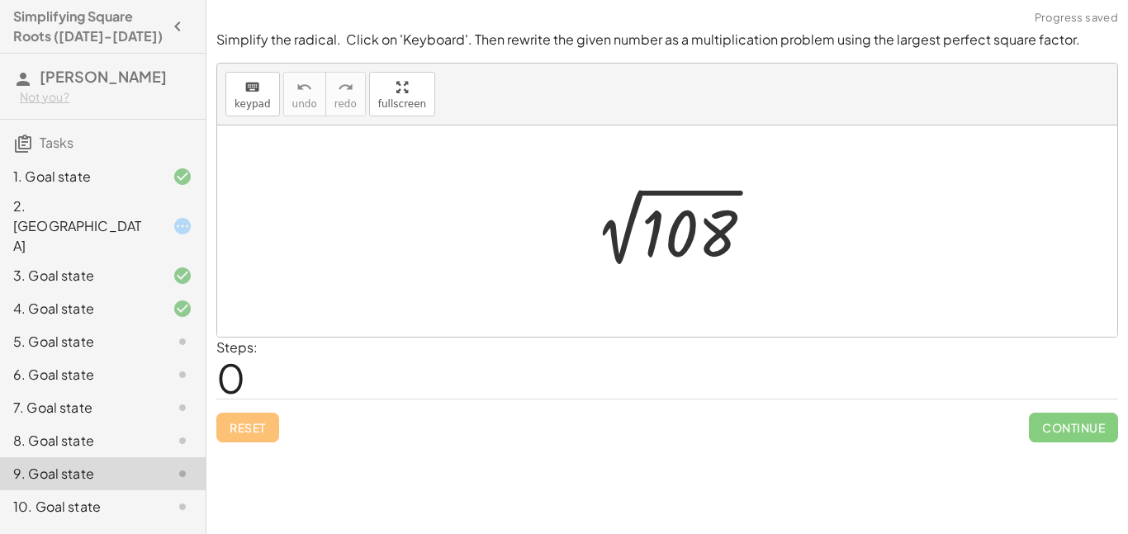
click at [102, 491] on div "10. Goal state" at bounding box center [103, 507] width 206 height 33
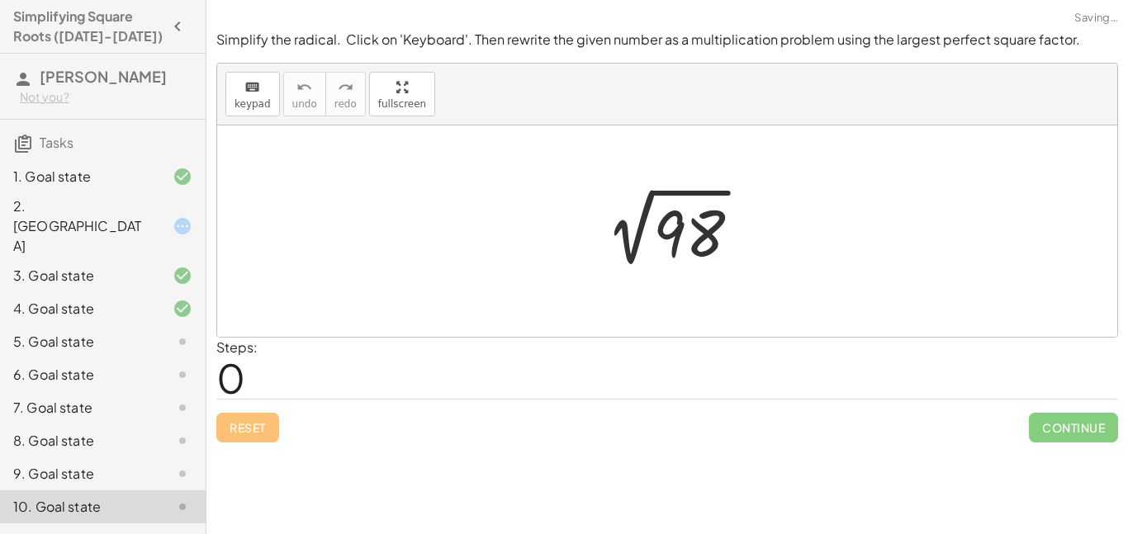
click at [129, 332] on div "5. Goal state" at bounding box center [79, 342] width 133 height 20
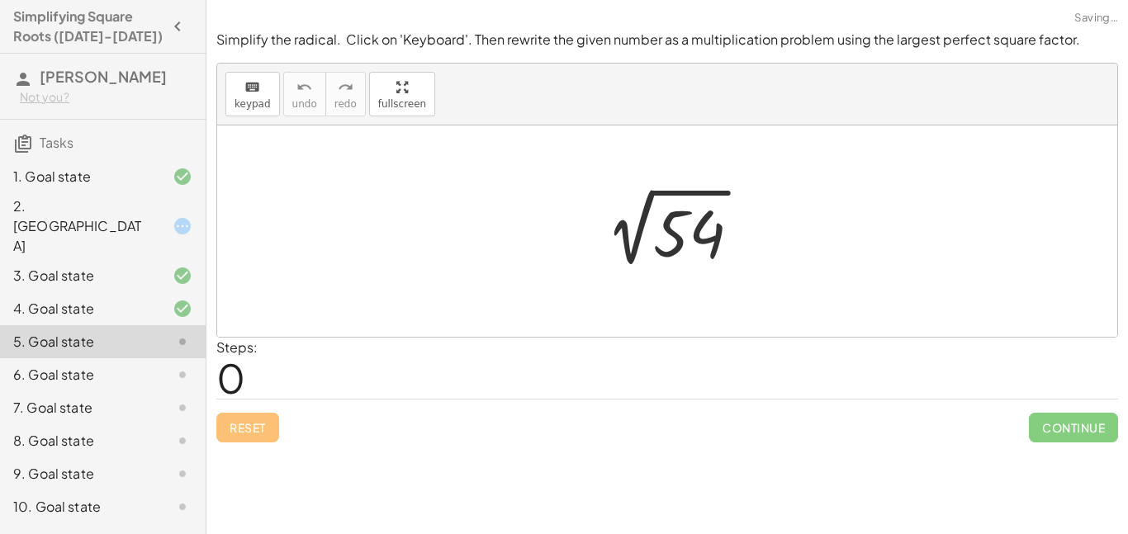
click at [135, 365] on div "6. Goal state" at bounding box center [79, 375] width 133 height 20
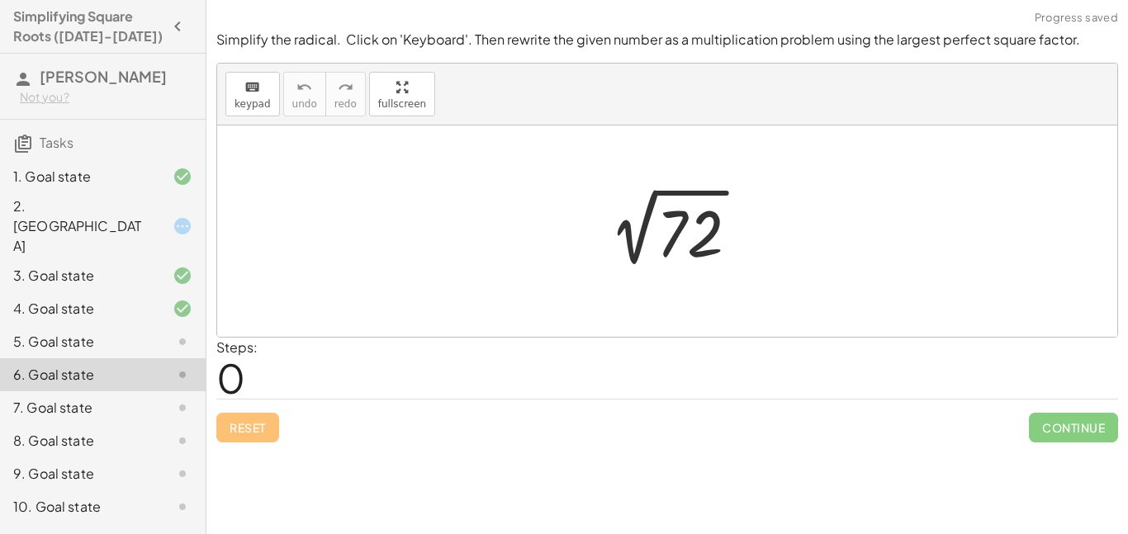
click at [146, 332] on div at bounding box center [169, 342] width 46 height 20
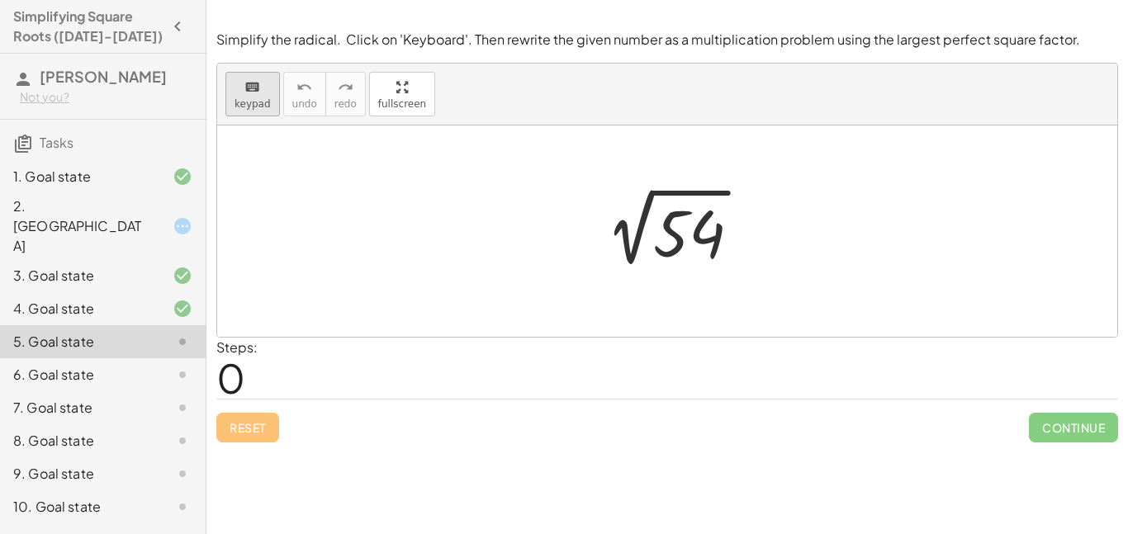
click at [255, 83] on icon "keyboard" at bounding box center [252, 88] width 16 height 20
click at [681, 241] on div at bounding box center [689, 234] width 72 height 74
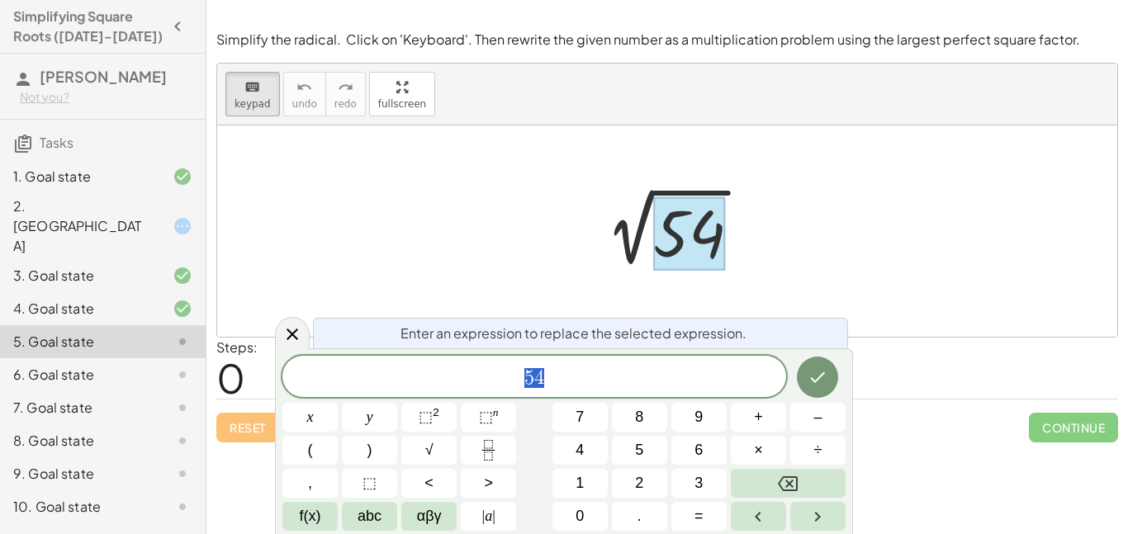
scroll to position [11, 0]
click at [771, 456] on button "×" at bounding box center [758, 450] width 55 height 29
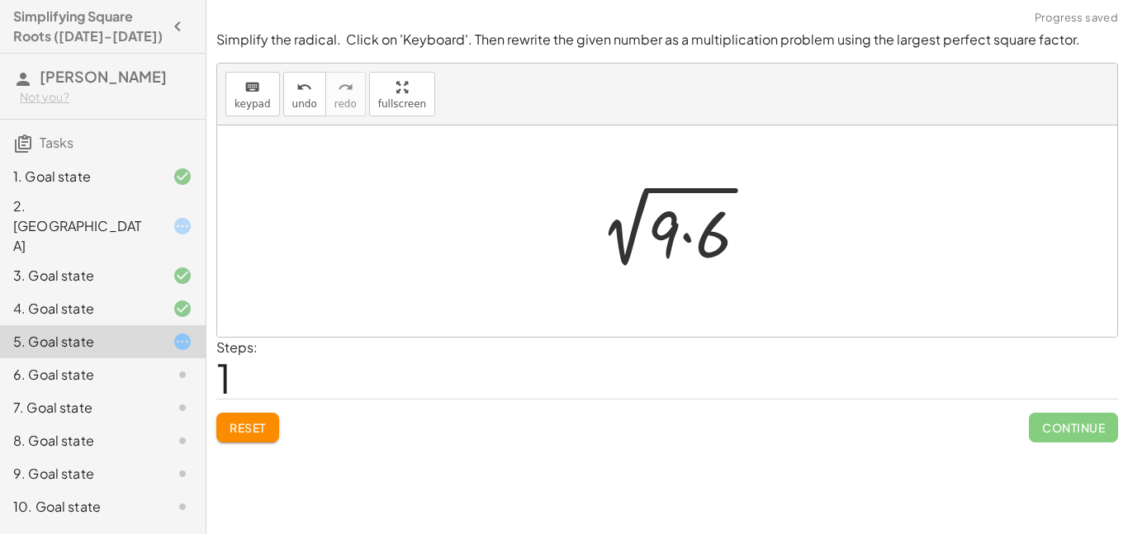
click at [675, 230] on div at bounding box center [673, 231] width 191 height 85
drag, startPoint x: 675, startPoint y: 230, endPoint x: 593, endPoint y: 225, distance: 81.9
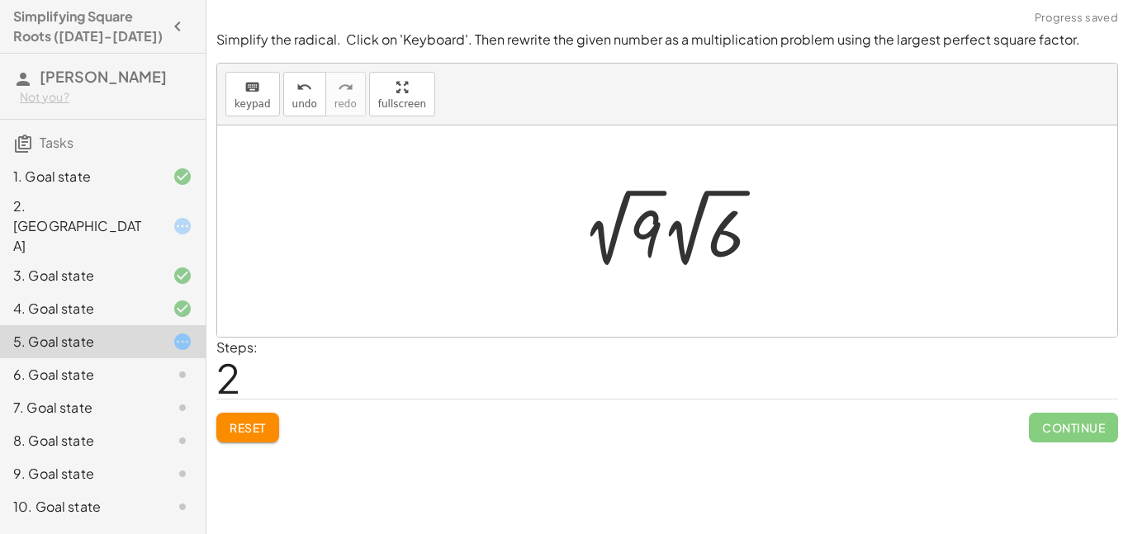
click at [600, 225] on div at bounding box center [678, 228] width 208 height 91
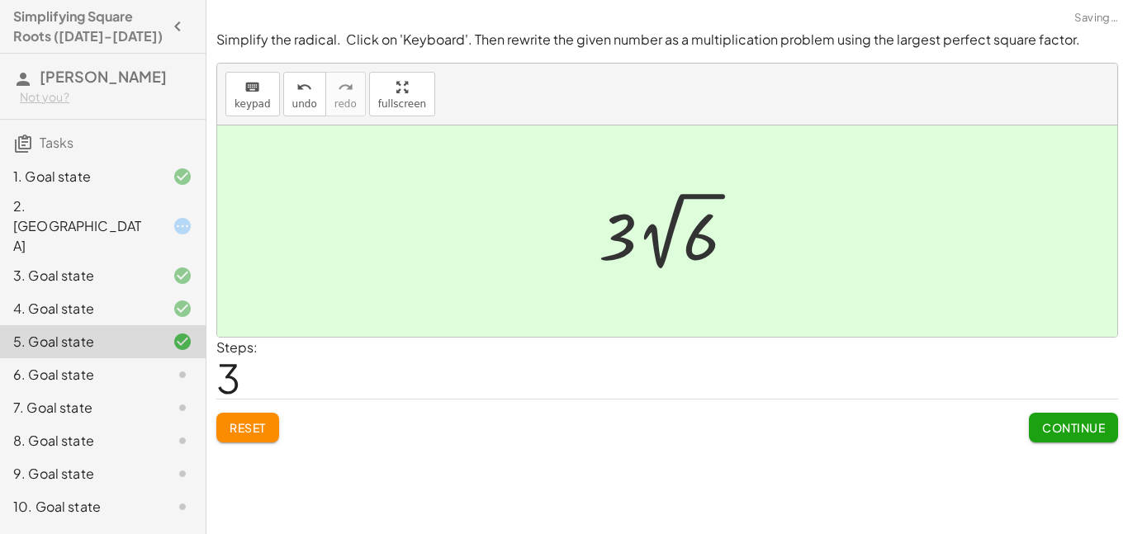
click at [113, 365] on div "6. Goal state" at bounding box center [79, 375] width 133 height 20
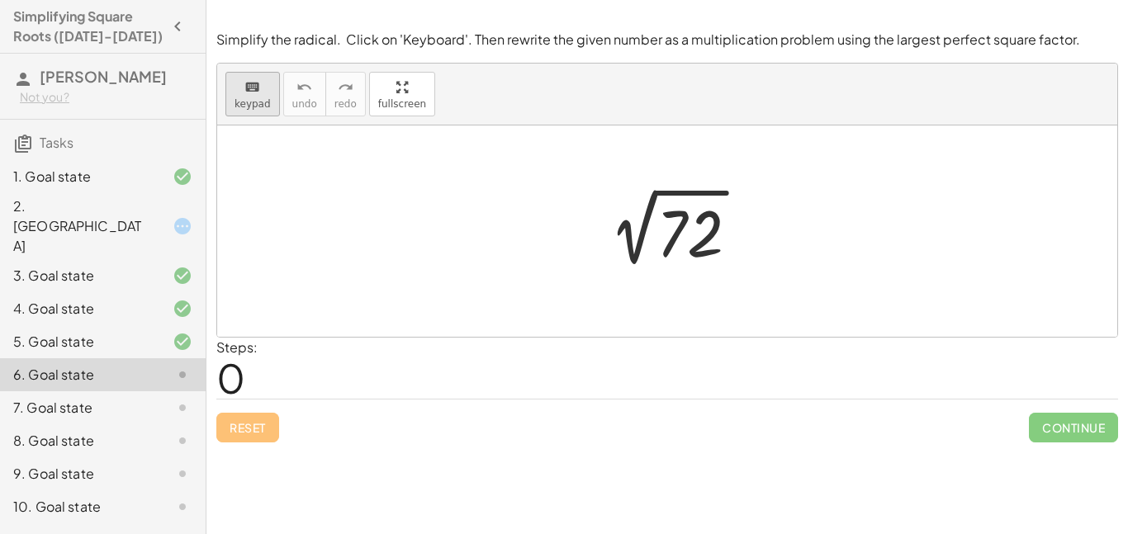
click at [256, 89] on icon "keyboard" at bounding box center [252, 88] width 16 height 20
click at [678, 240] on div at bounding box center [690, 234] width 67 height 74
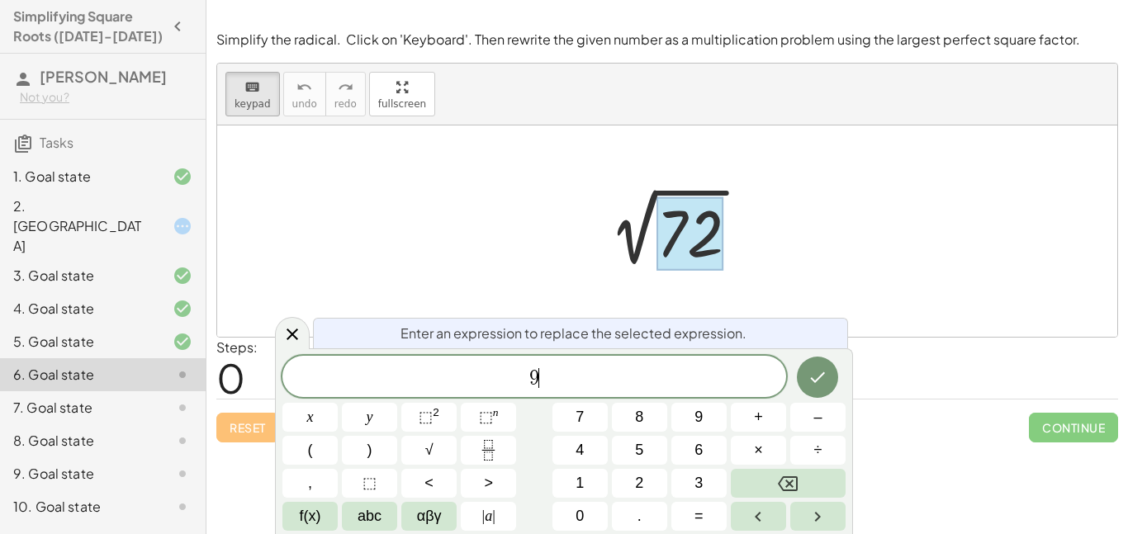
scroll to position [14, 0]
click at [767, 451] on button "×" at bounding box center [758, 450] width 55 height 29
click at [821, 395] on button "Done" at bounding box center [817, 377] width 41 height 41
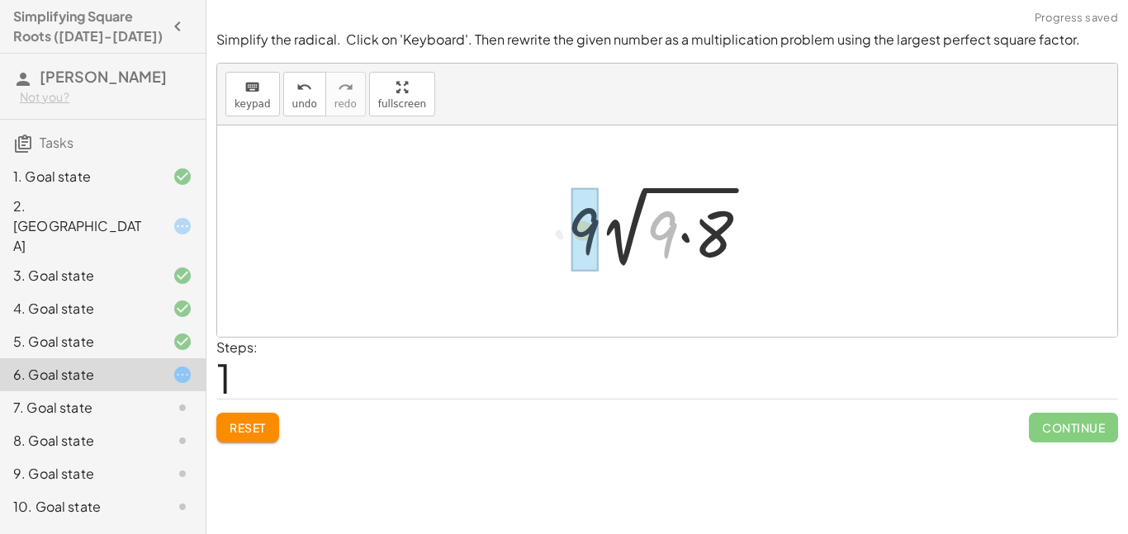
drag, startPoint x: 659, startPoint y: 239, endPoint x: 577, endPoint y: 235, distance: 82.7
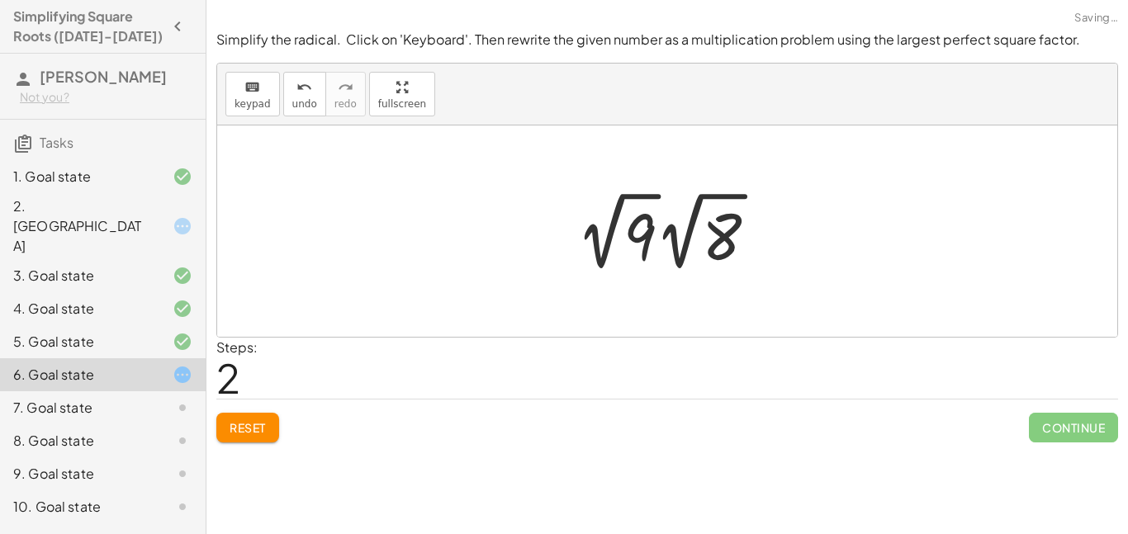
click at [656, 229] on div at bounding box center [673, 231] width 211 height 91
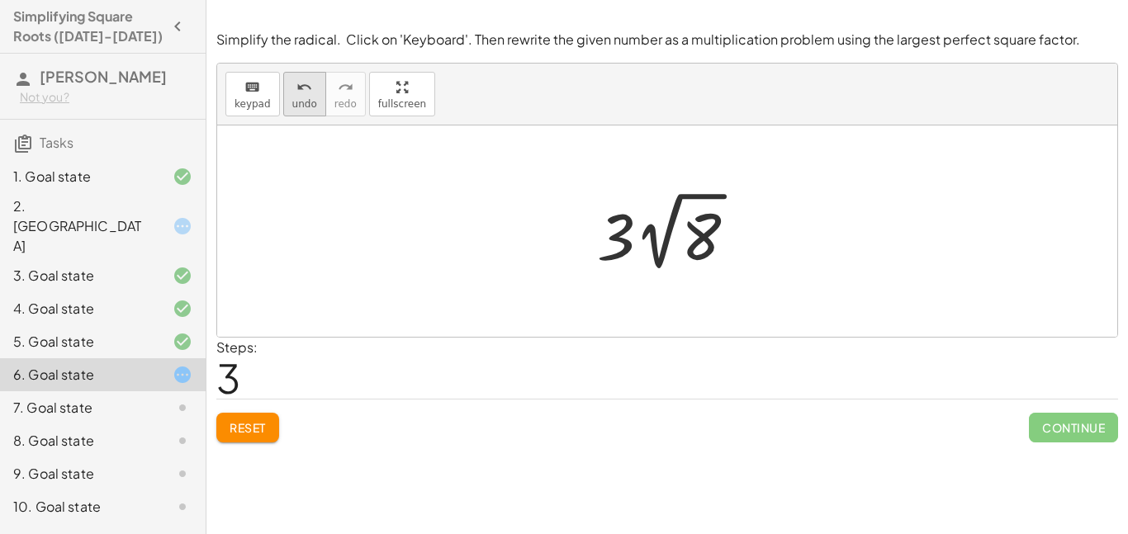
click at [313, 113] on button "undo undo" at bounding box center [304, 94] width 43 height 45
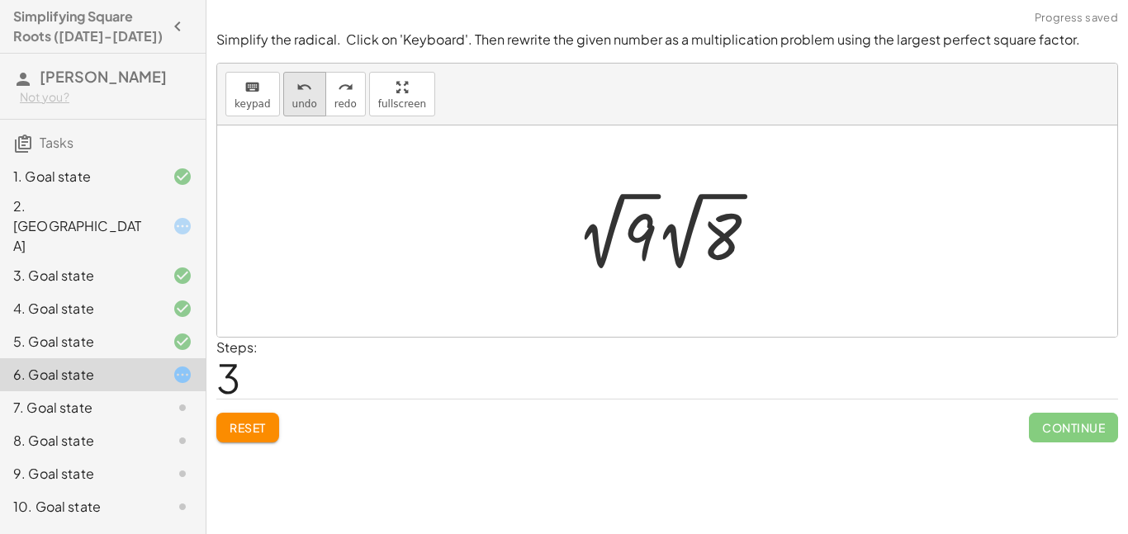
click at [301, 104] on span "undo" at bounding box center [304, 104] width 25 height 12
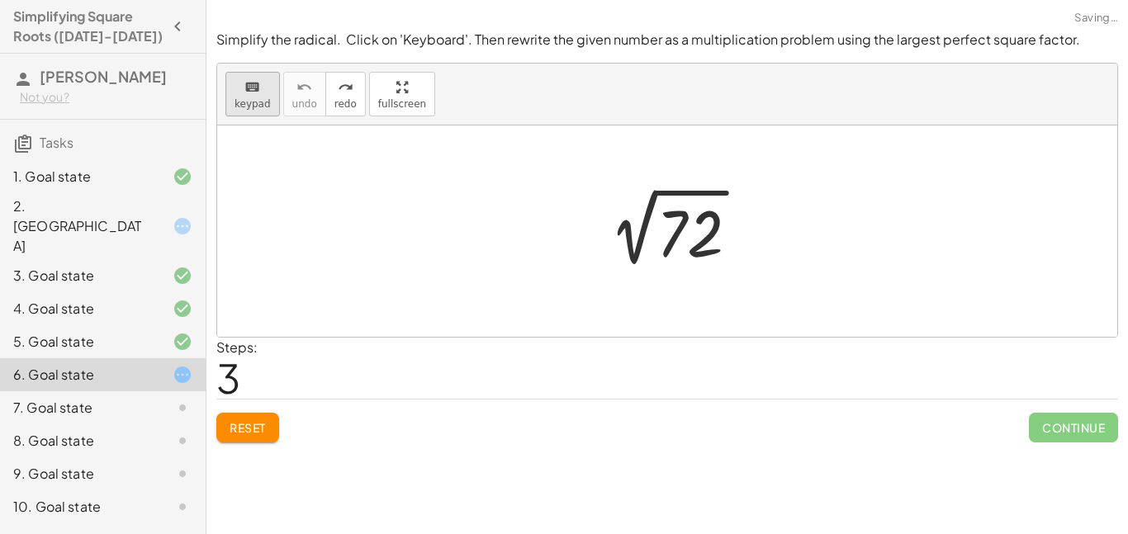
click at [240, 78] on div "keyboard" at bounding box center [253, 87] width 36 height 20
click at [681, 235] on div at bounding box center [690, 234] width 67 height 74
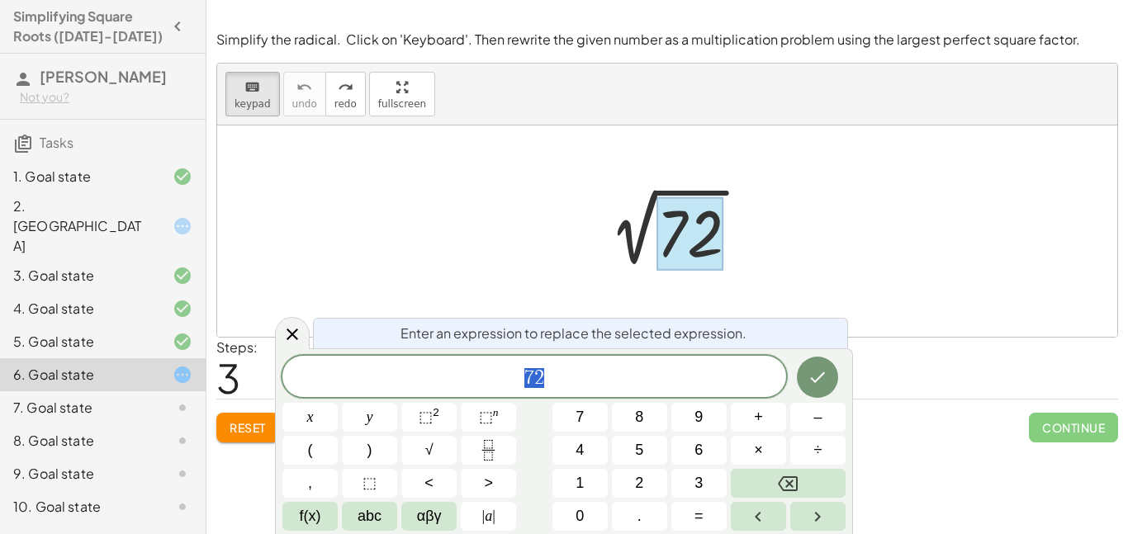
scroll to position [17, 0]
click at [757, 444] on span "×" at bounding box center [758, 450] width 9 height 22
click at [583, 477] on span "1" at bounding box center [580, 483] width 8 height 22
click at [643, 420] on span "8" at bounding box center [639, 417] width 8 height 22
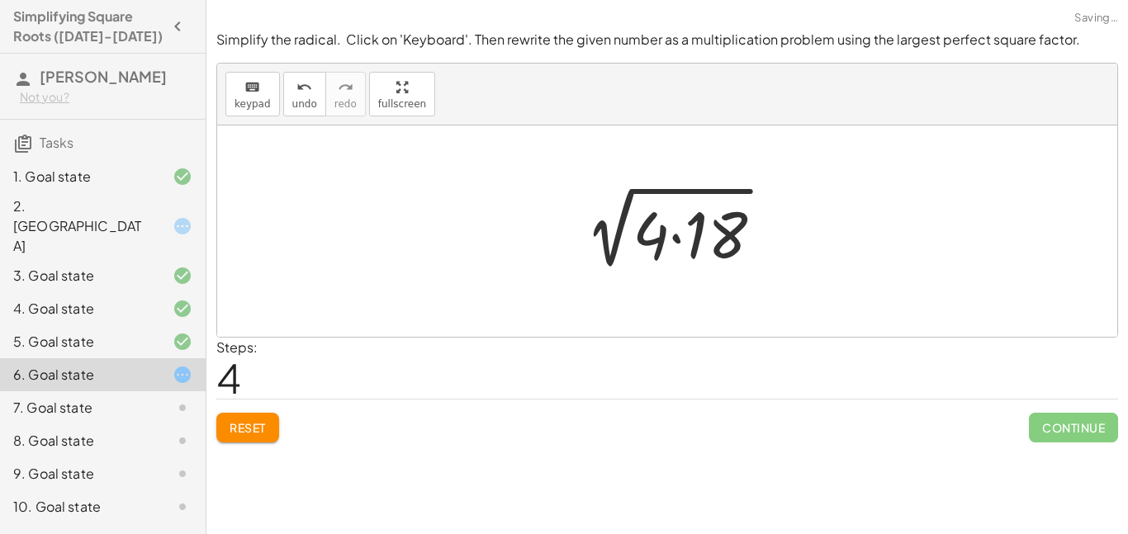
scroll to position [0, 0]
drag, startPoint x: 658, startPoint y: 235, endPoint x: 577, endPoint y: 217, distance: 83.6
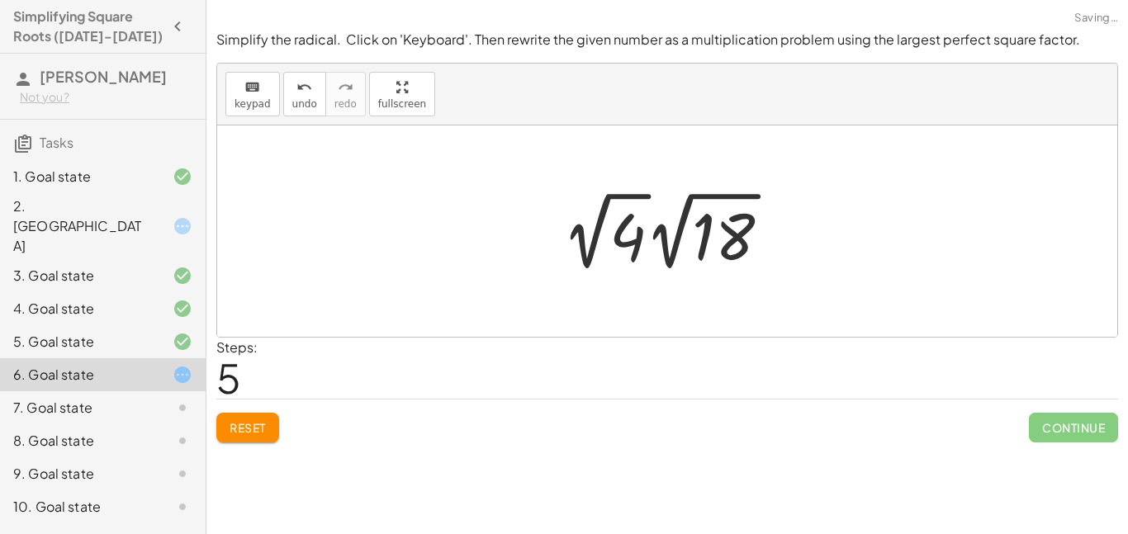
click at [588, 225] on div at bounding box center [673, 231] width 238 height 91
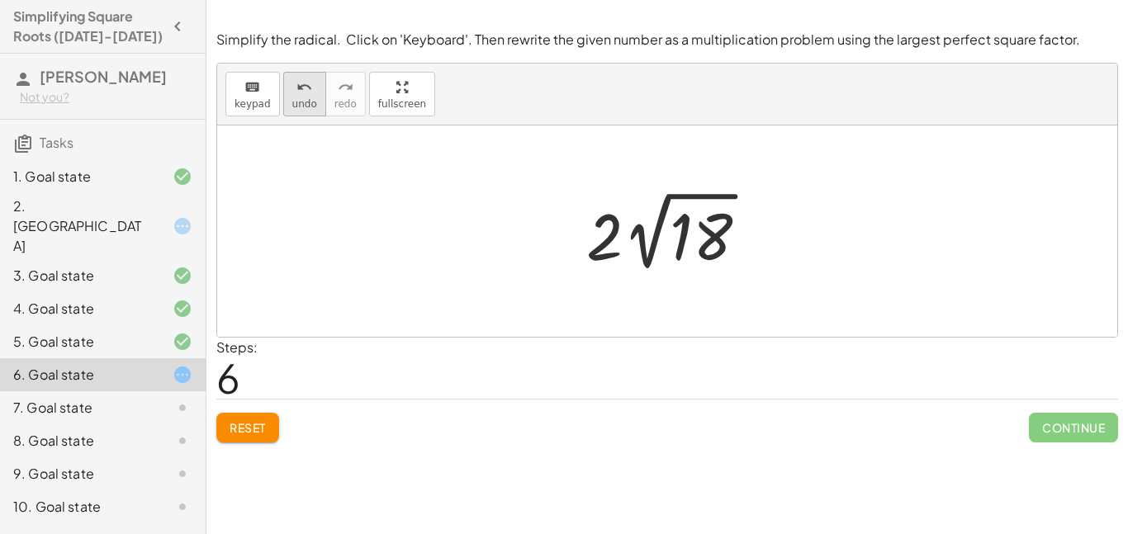
click at [292, 91] on div "undo" at bounding box center [304, 87] width 25 height 20
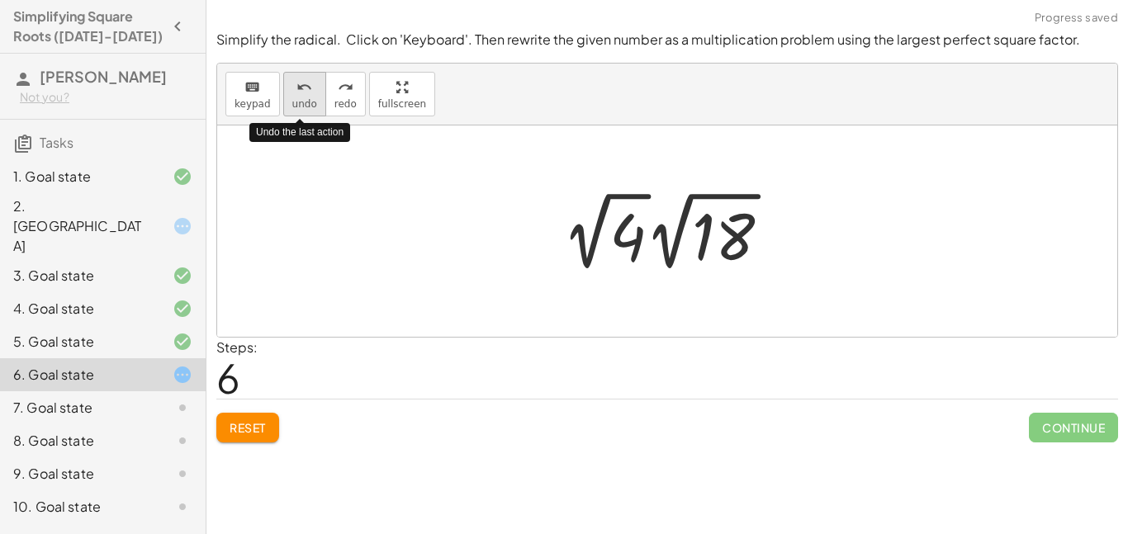
click at [292, 91] on div "undo" at bounding box center [304, 87] width 25 height 20
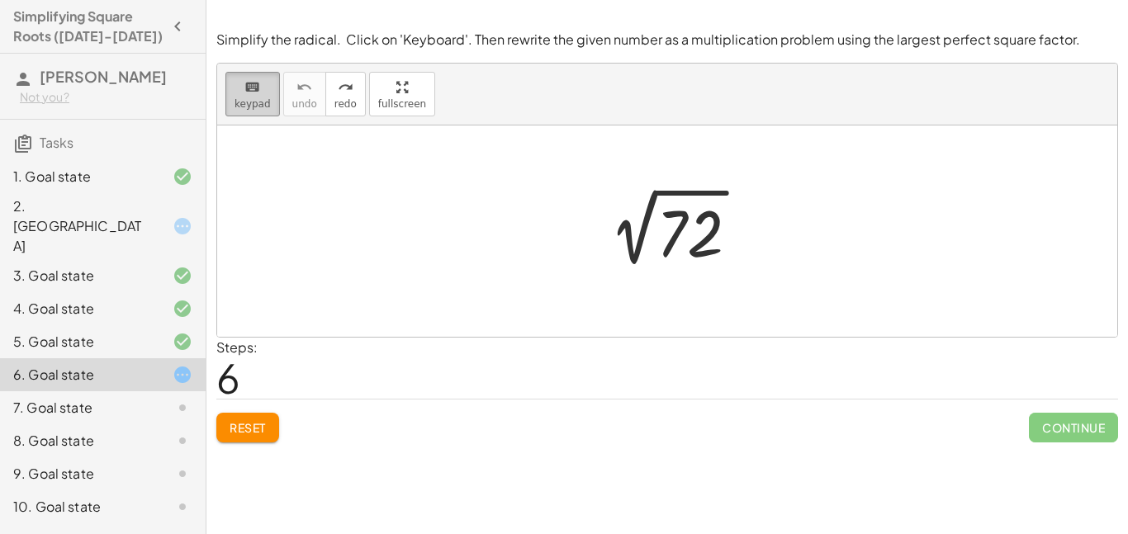
click at [256, 98] on span "keypad" at bounding box center [253, 104] width 36 height 12
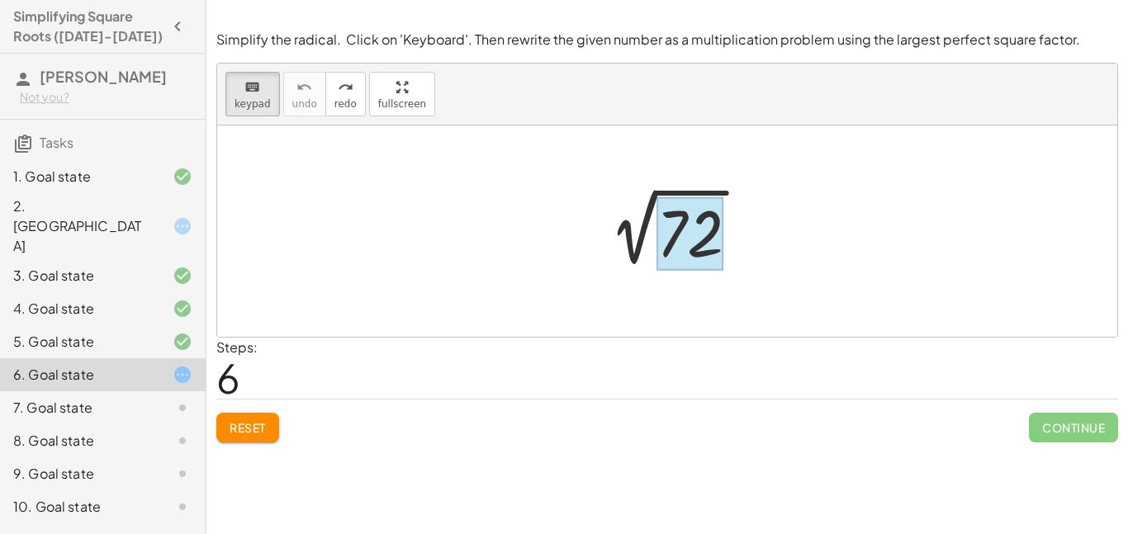
click at [706, 211] on div at bounding box center [690, 234] width 67 height 74
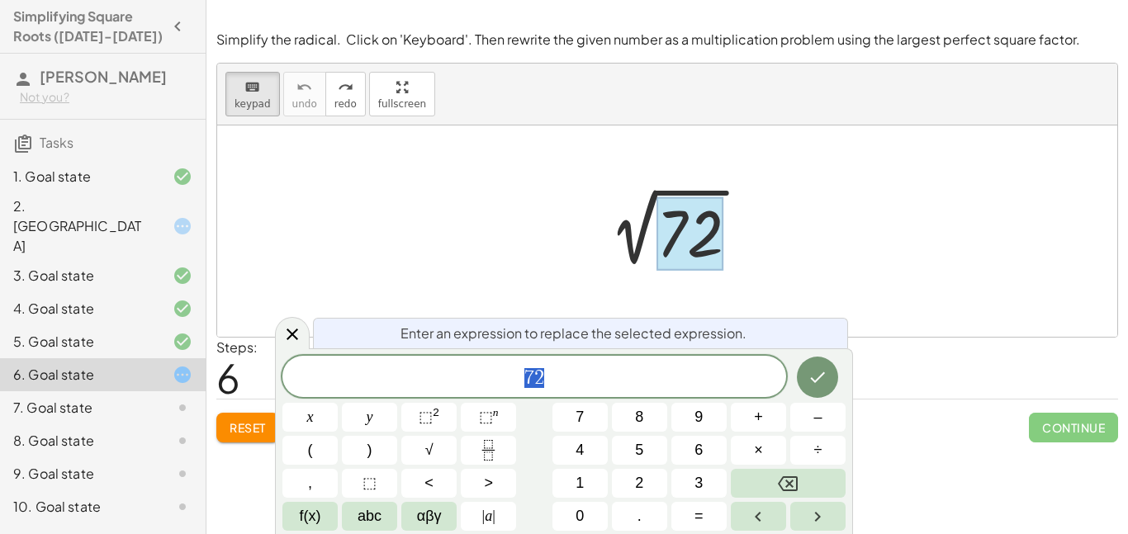
scroll to position [18, 0]
click at [692, 477] on button "3" at bounding box center [699, 483] width 55 height 29
click at [697, 444] on span "6" at bounding box center [699, 450] width 8 height 22
click at [775, 446] on button "×" at bounding box center [758, 450] width 55 height 29
click at [634, 482] on button "2" at bounding box center [639, 483] width 55 height 29
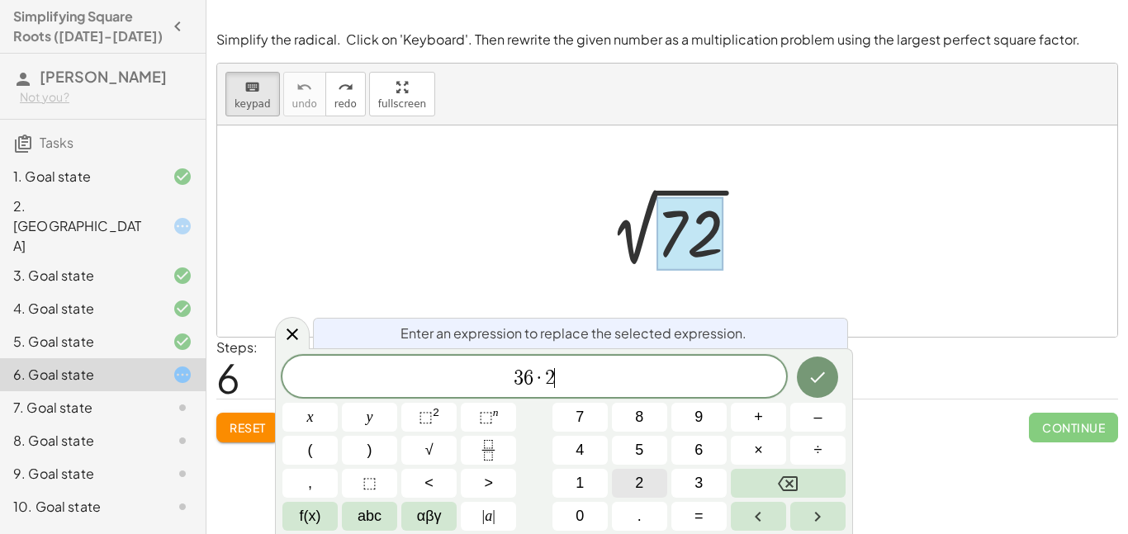
scroll to position [19, 0]
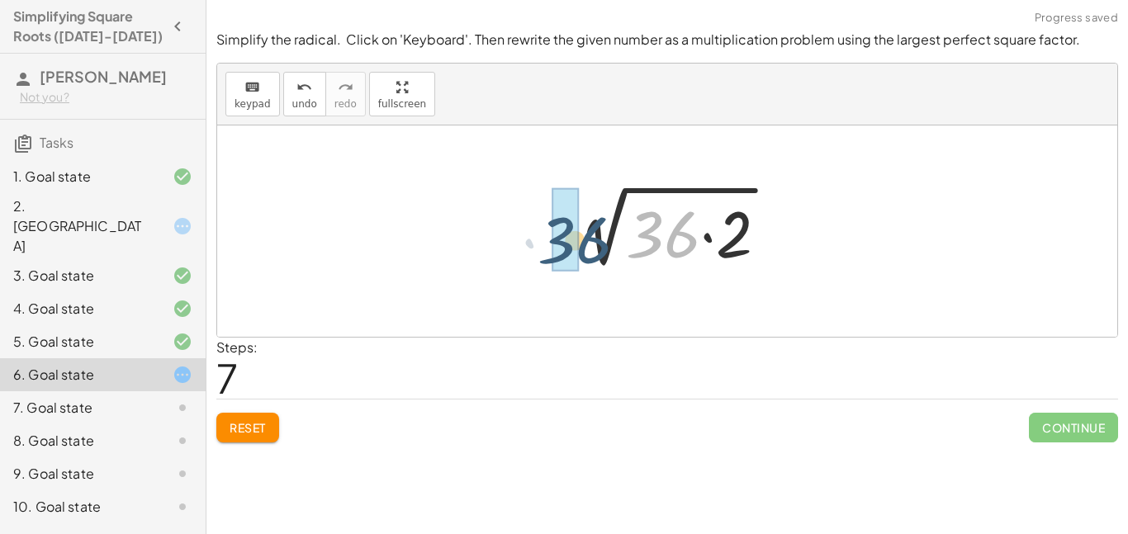
drag, startPoint x: 685, startPoint y: 240, endPoint x: 583, endPoint y: 243, distance: 101.6
click at [583, 243] on div at bounding box center [673, 231] width 233 height 85
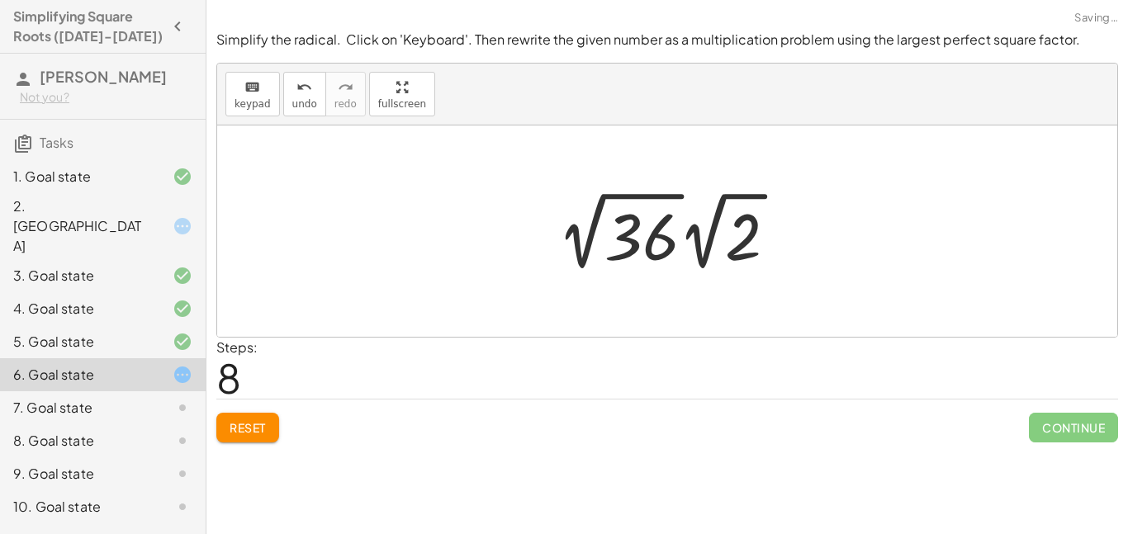
click at [582, 238] on div at bounding box center [673, 231] width 249 height 91
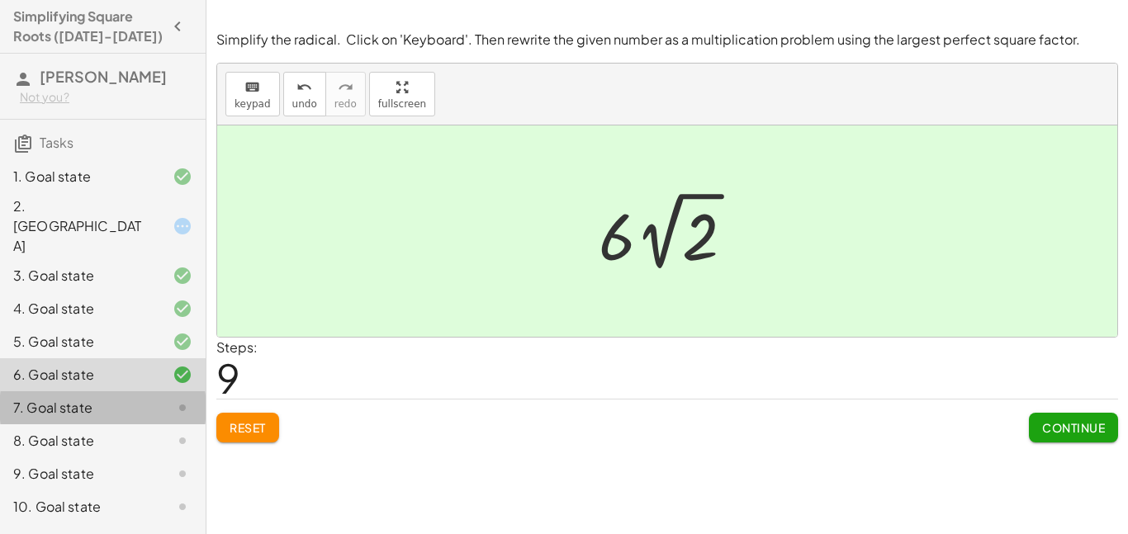
click at [181, 398] on icon at bounding box center [183, 408] width 20 height 20
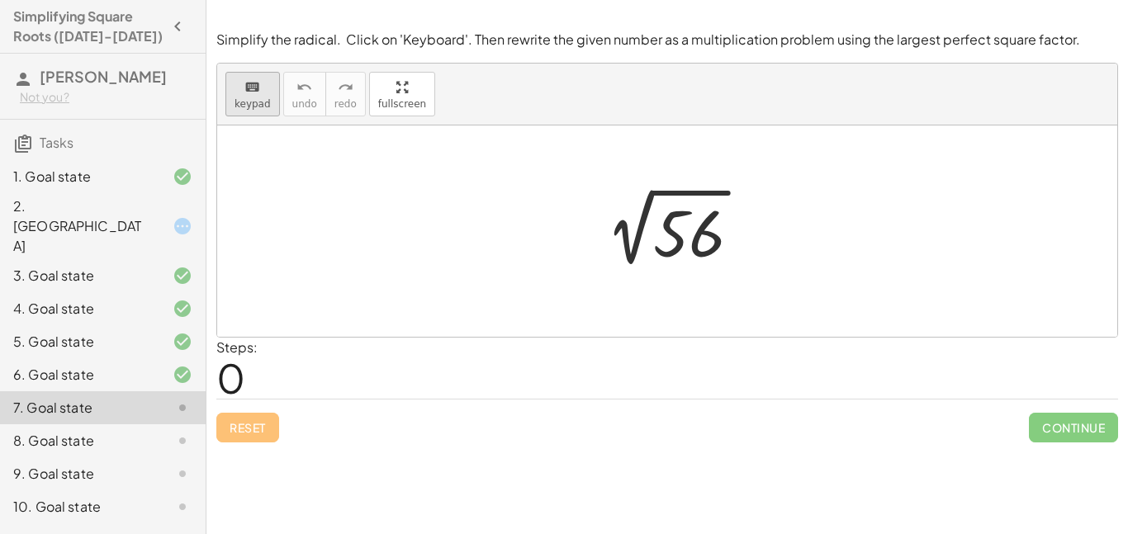
click at [254, 98] on span "keypad" at bounding box center [253, 104] width 36 height 12
click at [676, 240] on div at bounding box center [689, 234] width 72 height 74
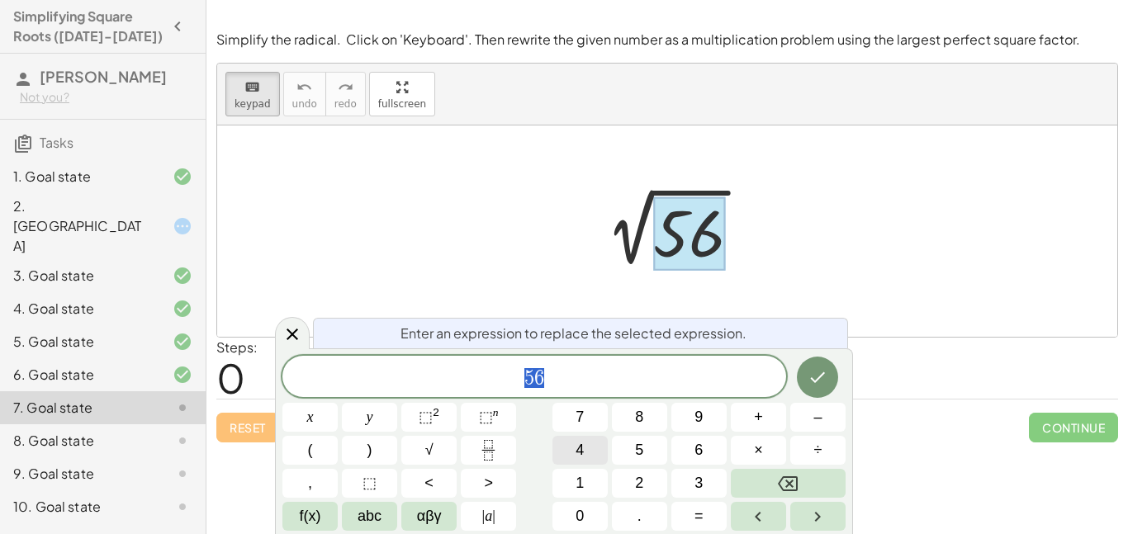
click at [591, 446] on button "4" at bounding box center [580, 450] width 55 height 29
click at [751, 450] on button "×" at bounding box center [758, 450] width 55 height 29
click at [571, 483] on button "1" at bounding box center [580, 483] width 55 height 29
click at [574, 449] on button "4" at bounding box center [580, 450] width 55 height 29
click at [815, 387] on icon "Done" at bounding box center [818, 378] width 20 height 20
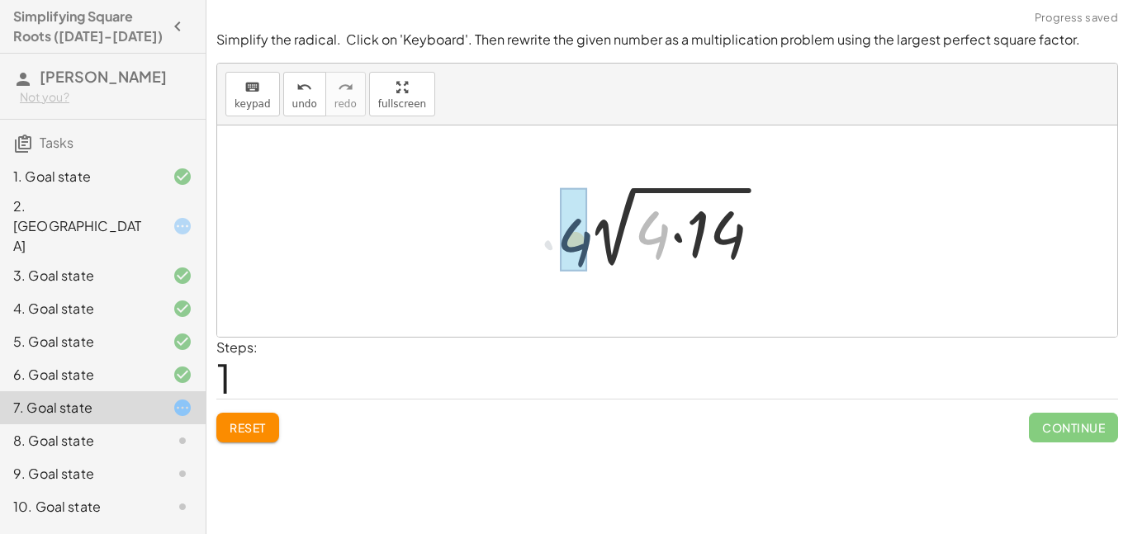
drag, startPoint x: 663, startPoint y: 240, endPoint x: 584, endPoint y: 247, distance: 79.6
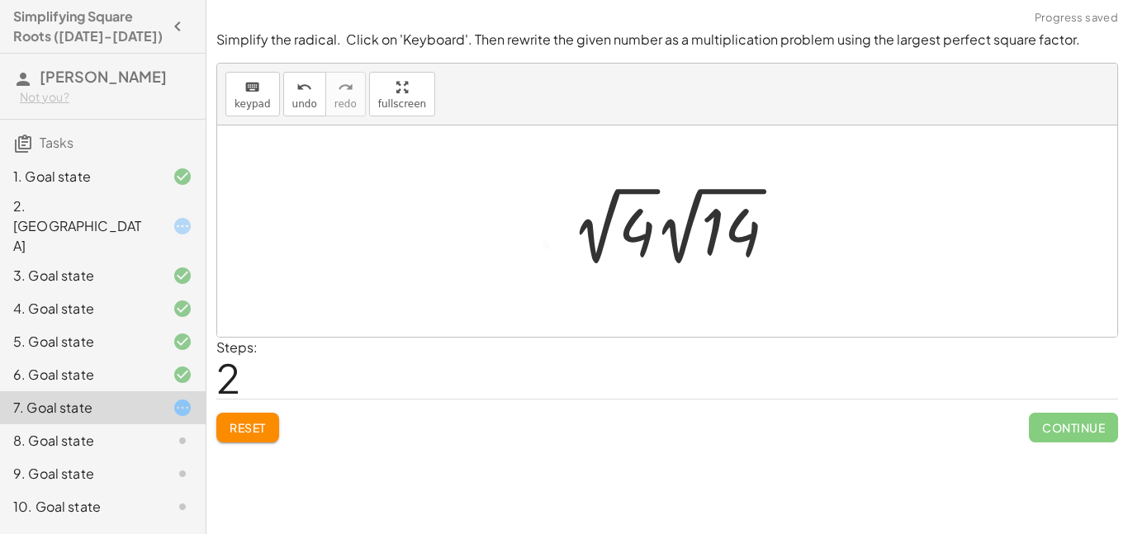
click at [599, 234] on div at bounding box center [680, 226] width 235 height 91
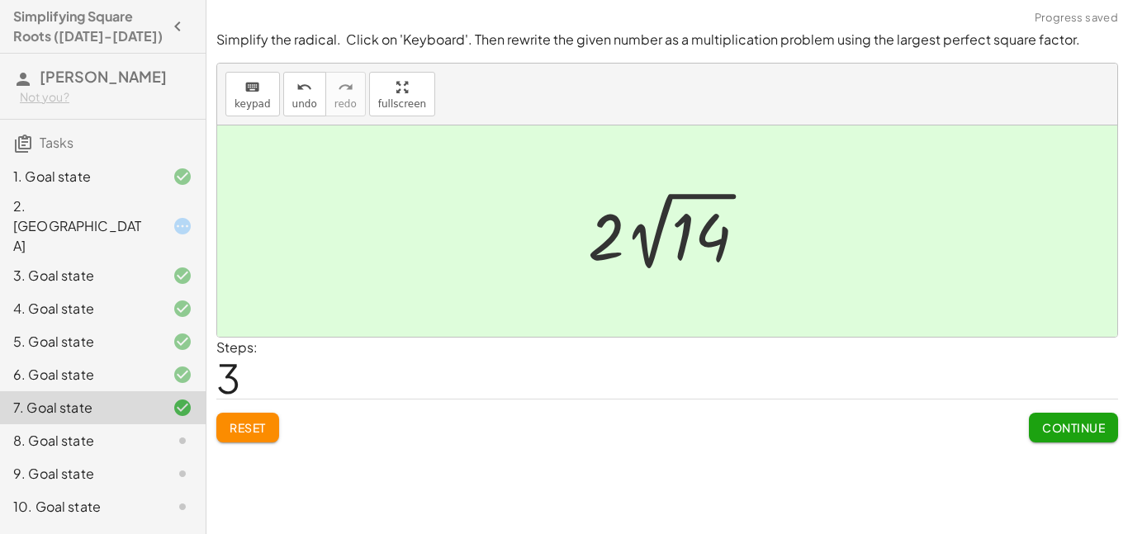
click at [114, 431] on div "8. Goal state" at bounding box center [79, 441] width 133 height 20
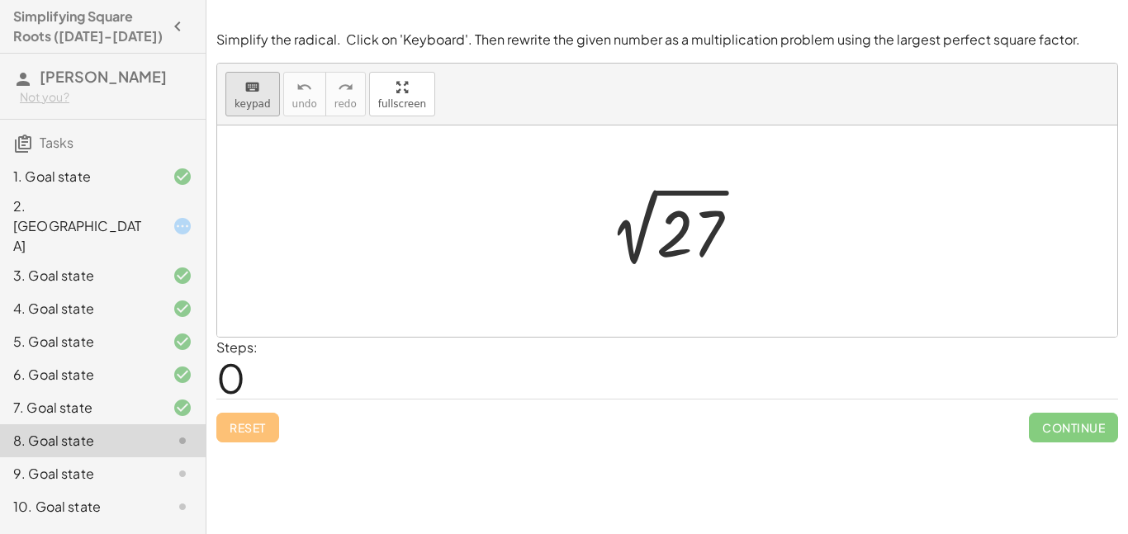
click at [252, 85] on icon "keyboard" at bounding box center [252, 88] width 16 height 20
click at [680, 214] on div at bounding box center [690, 234] width 67 height 74
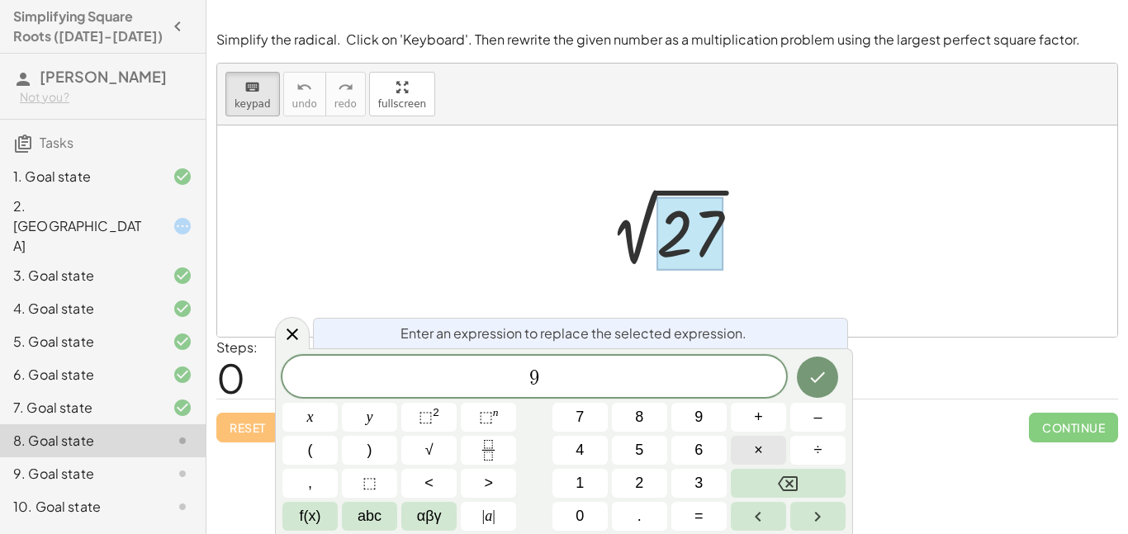
click at [760, 445] on span "×" at bounding box center [758, 450] width 9 height 22
click at [710, 476] on button "3" at bounding box center [699, 483] width 55 height 29
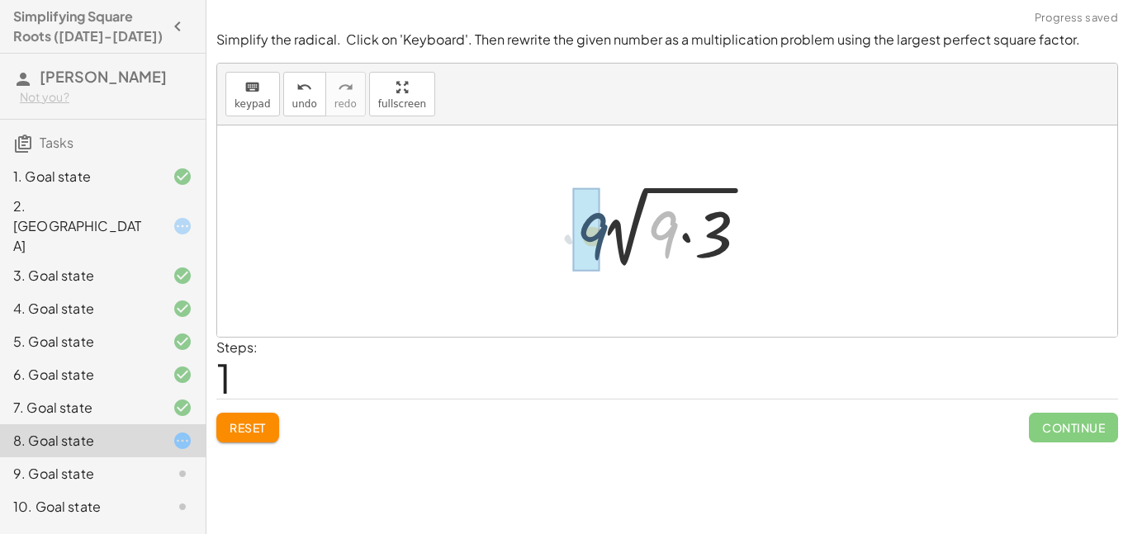
drag, startPoint x: 678, startPoint y: 232, endPoint x: 591, endPoint y: 236, distance: 87.7
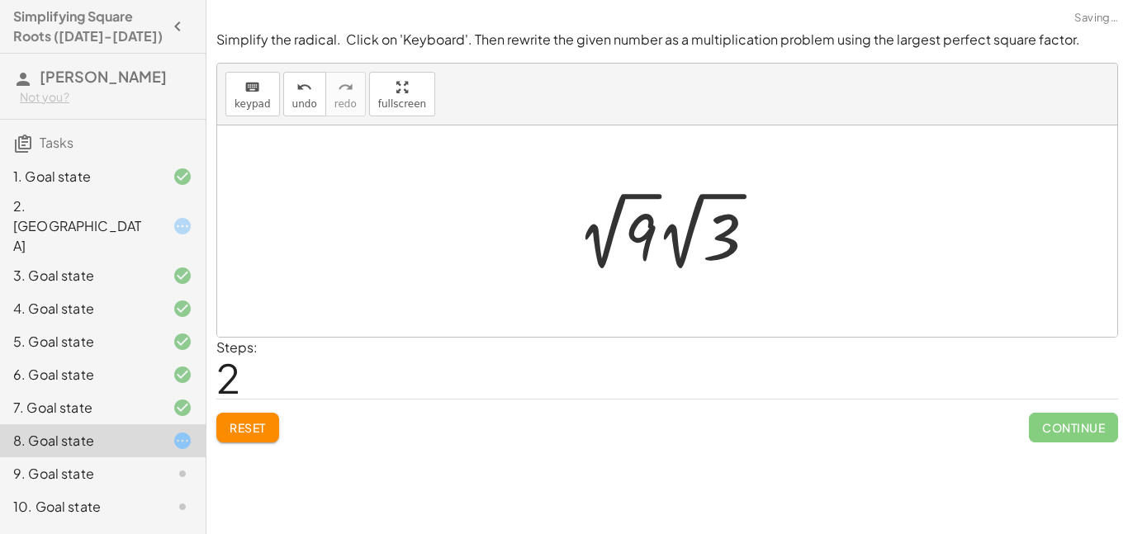
click at [618, 228] on div at bounding box center [673, 231] width 209 height 91
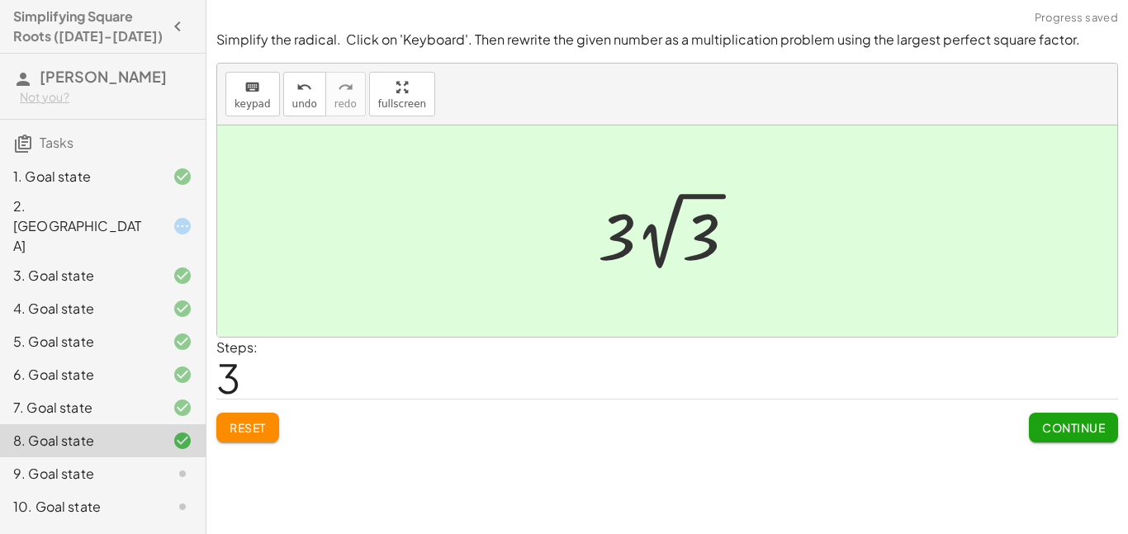
click at [179, 464] on icon at bounding box center [183, 474] width 20 height 20
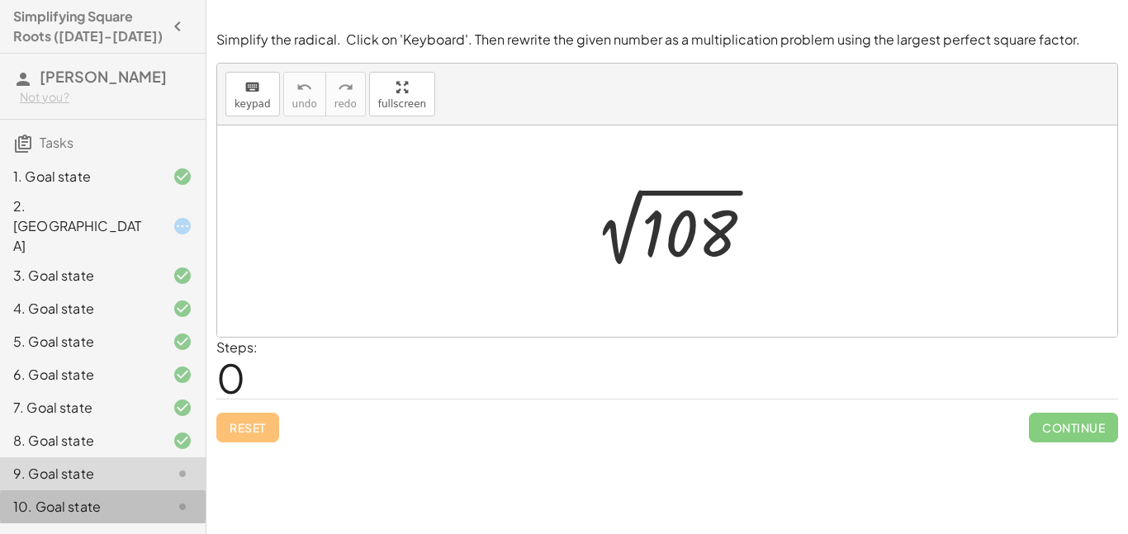
click at [169, 497] on div at bounding box center [169, 507] width 46 height 20
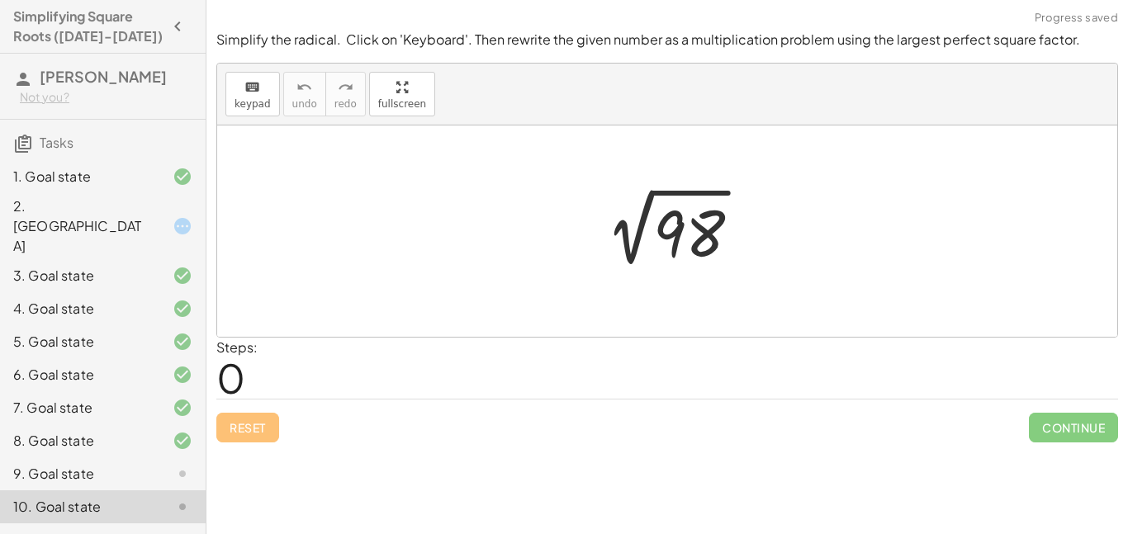
click at [173, 464] on icon at bounding box center [183, 474] width 20 height 20
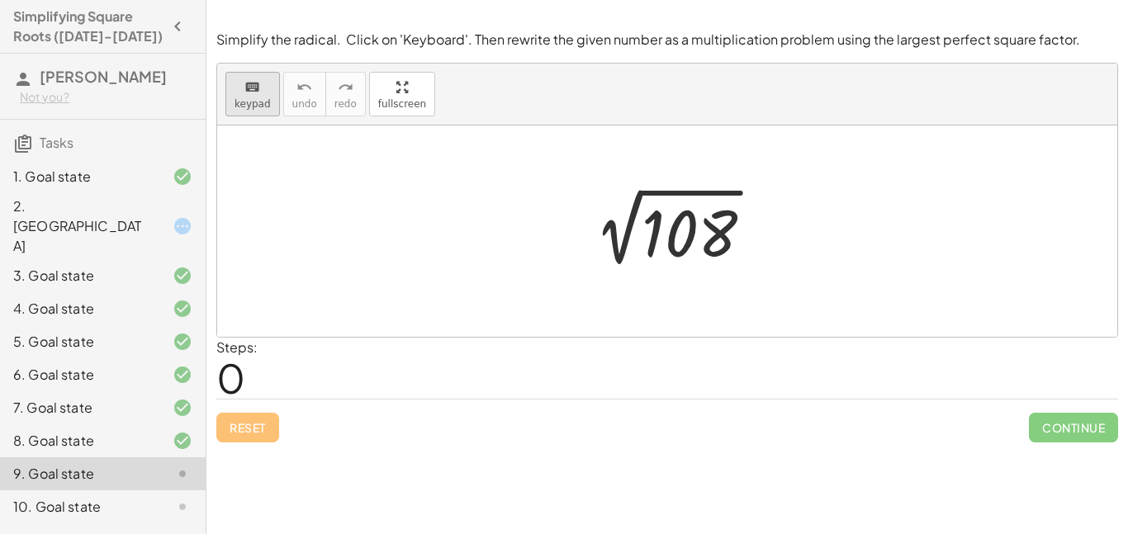
click at [249, 112] on button "keyboard keypad" at bounding box center [252, 94] width 55 height 45
click at [685, 253] on div at bounding box center [690, 234] width 96 height 74
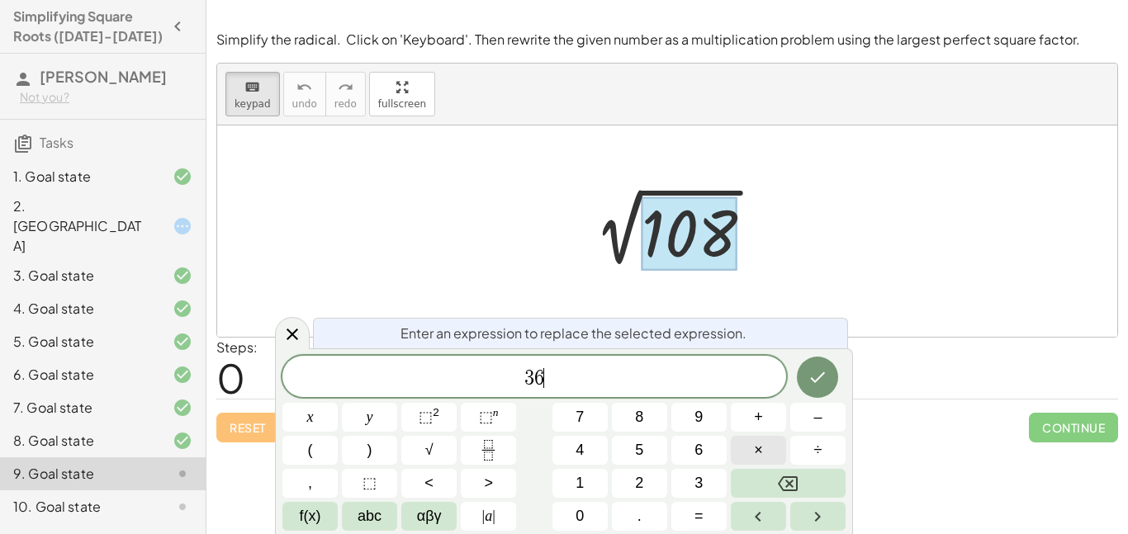
click at [759, 443] on span "×" at bounding box center [758, 450] width 9 height 22
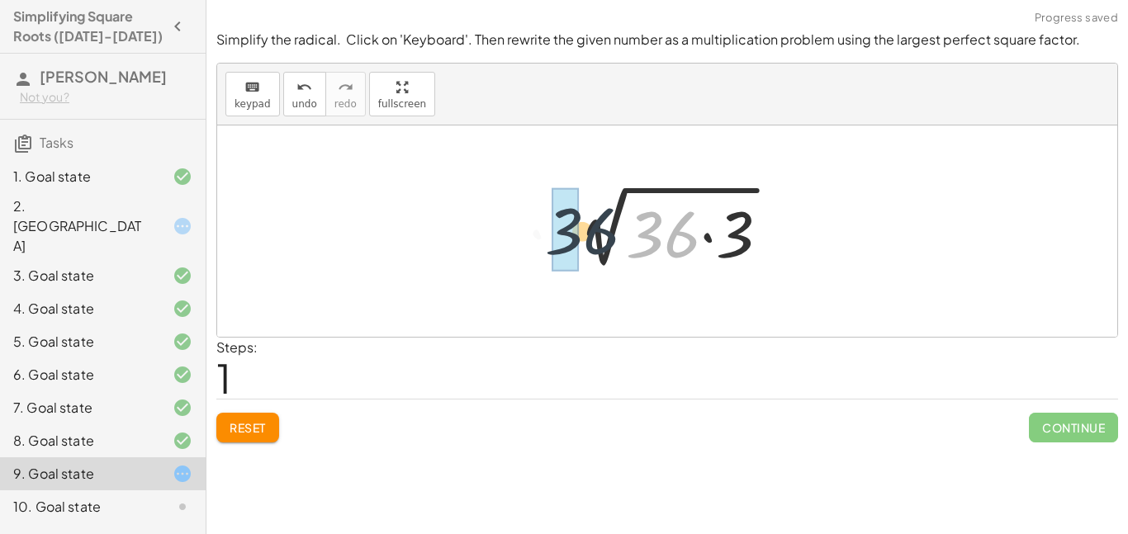
drag, startPoint x: 644, startPoint y: 244, endPoint x: 557, endPoint y: 242, distance: 87.6
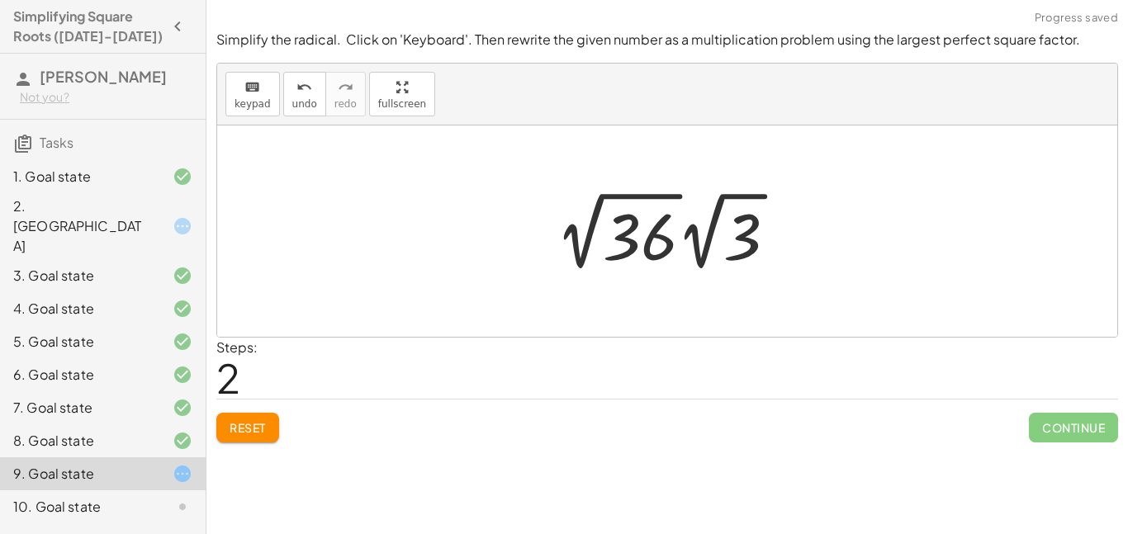
click at [640, 233] on div at bounding box center [673, 231] width 251 height 91
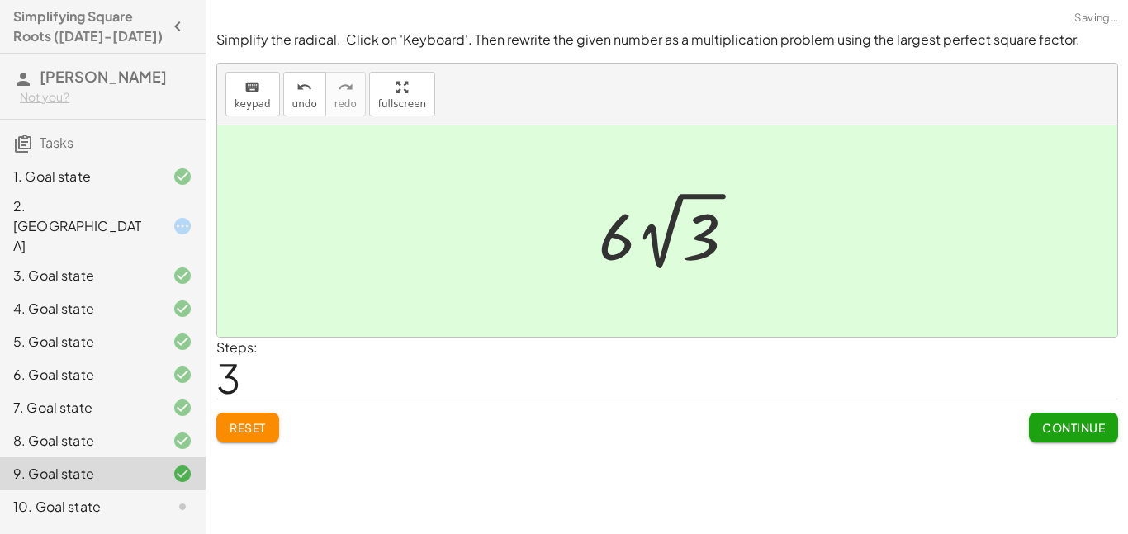
click at [112, 497] on div "10. Goal state" at bounding box center [79, 507] width 133 height 20
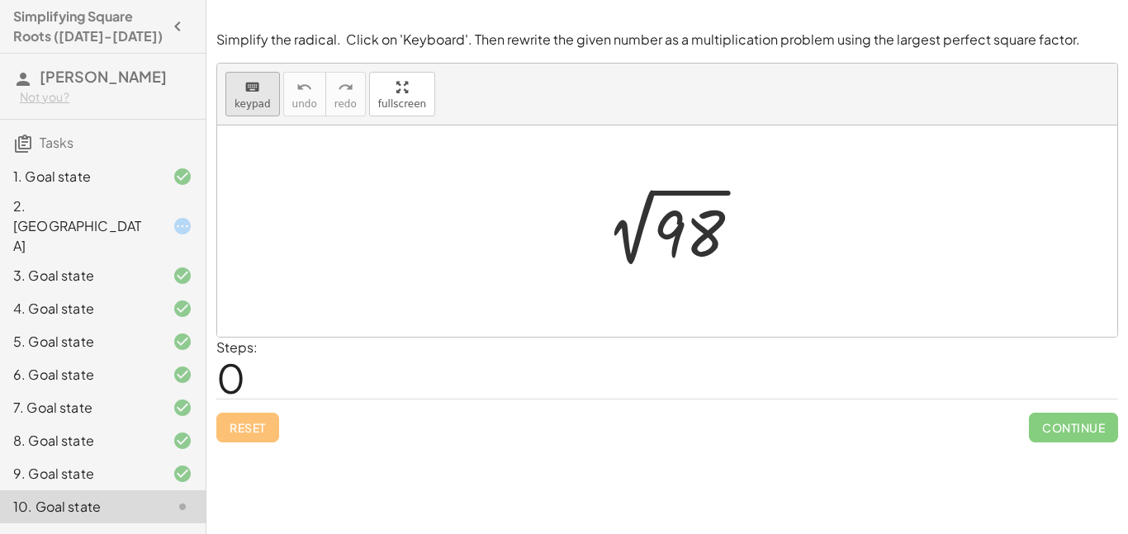
click at [229, 91] on button "keyboard keypad" at bounding box center [252, 94] width 55 height 45
click at [684, 226] on div at bounding box center [689, 234] width 72 height 74
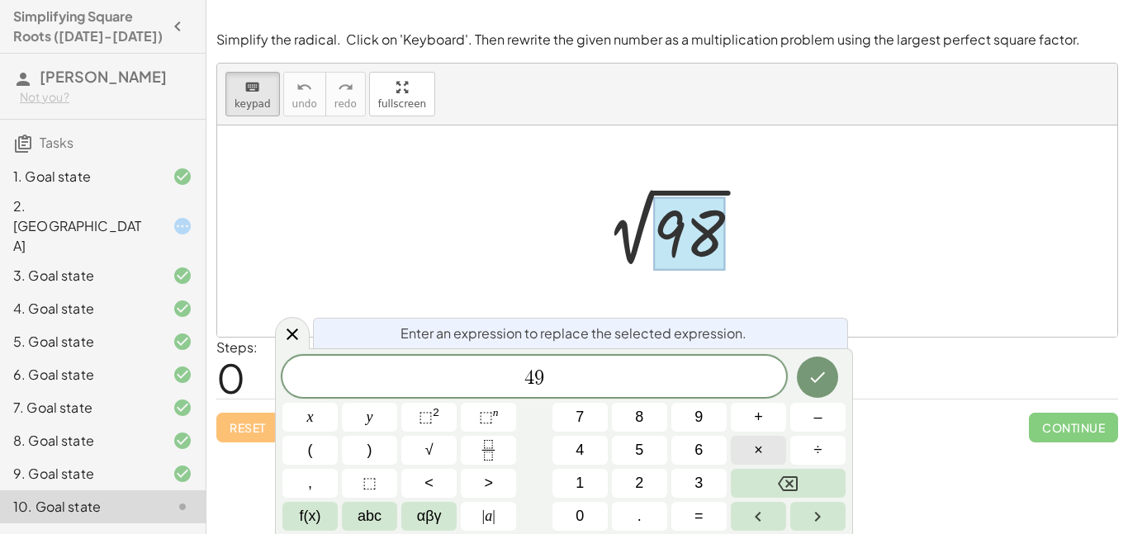
click at [744, 448] on button "×" at bounding box center [758, 450] width 55 height 29
click at [644, 482] on button "2" at bounding box center [639, 483] width 55 height 29
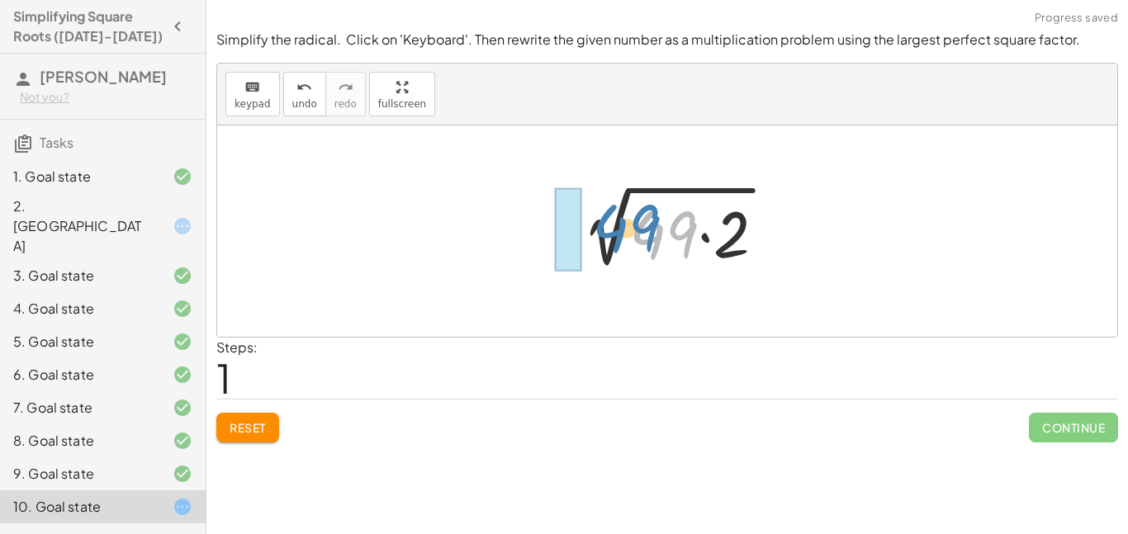
drag, startPoint x: 657, startPoint y: 253, endPoint x: 577, endPoint y: 235, distance: 81.4
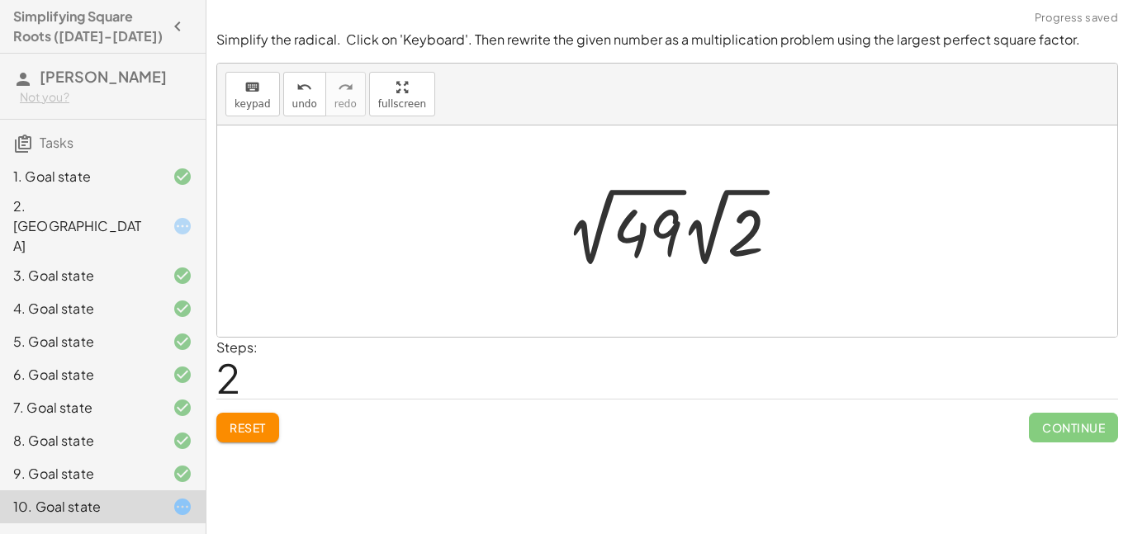
click at [646, 230] on div at bounding box center [680, 227] width 244 height 91
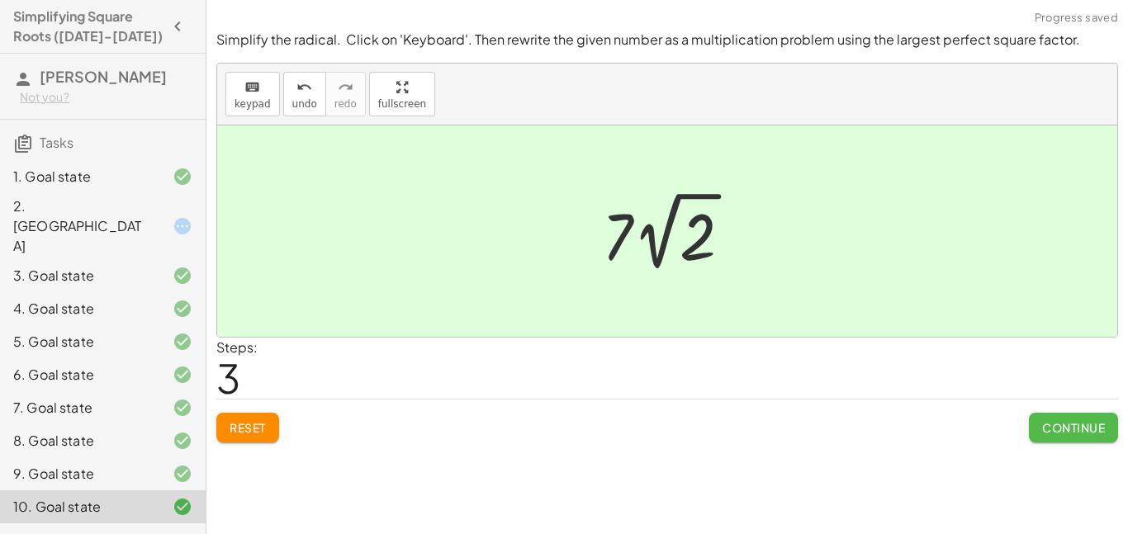
click at [1082, 431] on span "Continue" at bounding box center [1073, 427] width 63 height 15
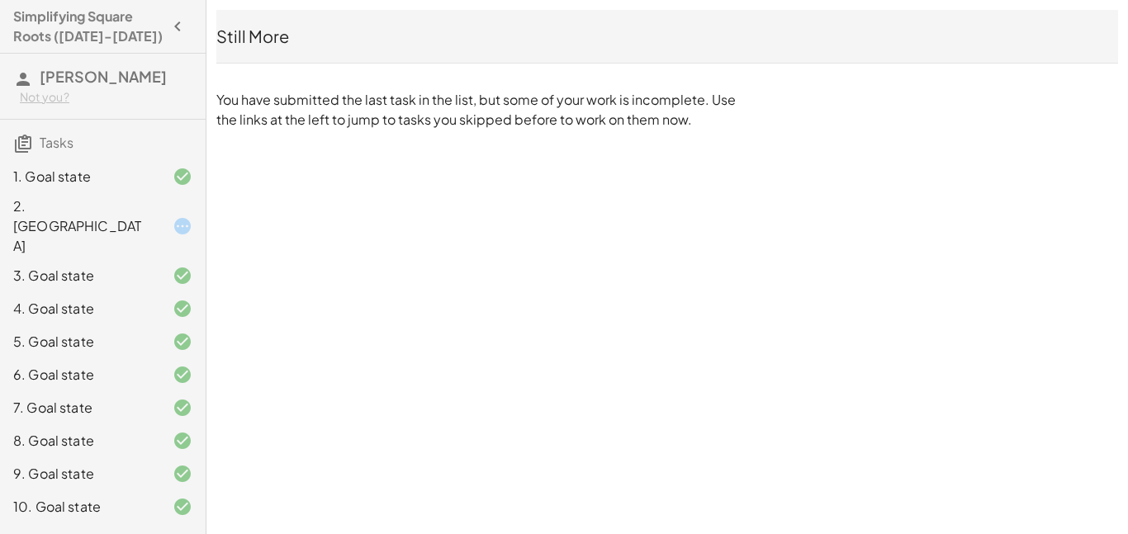
click at [131, 202] on div "2. [GEOGRAPHIC_DATA]" at bounding box center [79, 226] width 133 height 59
click at [185, 216] on icon at bounding box center [183, 226] width 20 height 20
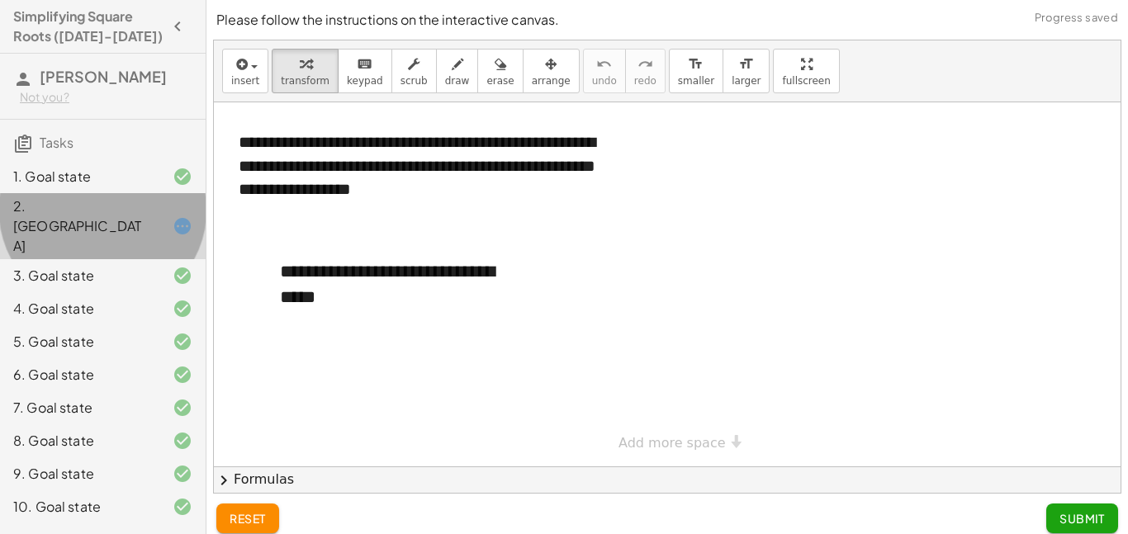
scroll to position [4, 0]
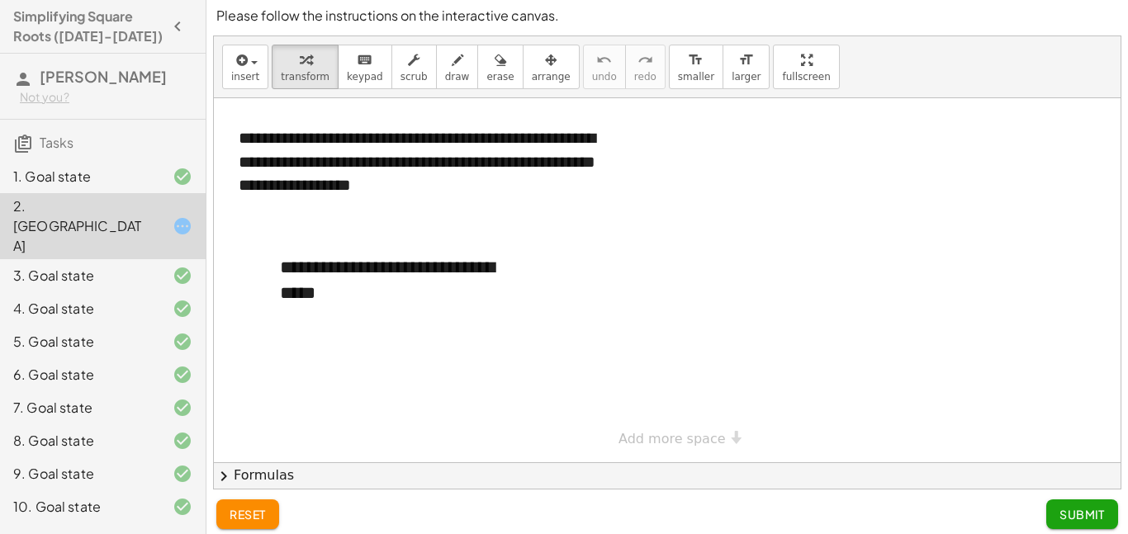
click at [140, 59] on h3 "[PERSON_NAME] Not you?" at bounding box center [103, 86] width 206 height 65
click at [116, 464] on div "9. Goal state" at bounding box center [79, 474] width 133 height 20
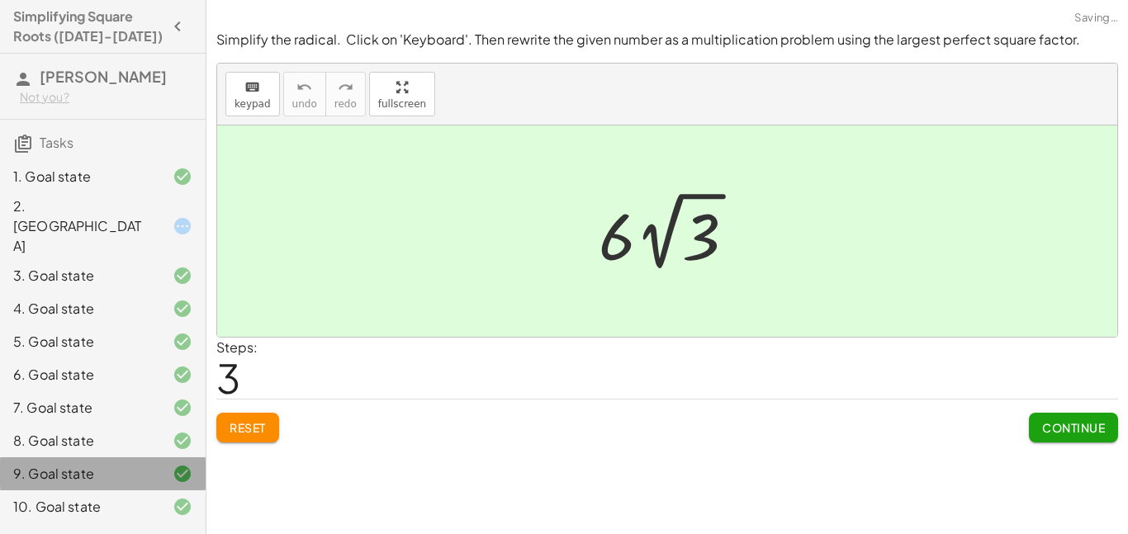
scroll to position [0, 0]
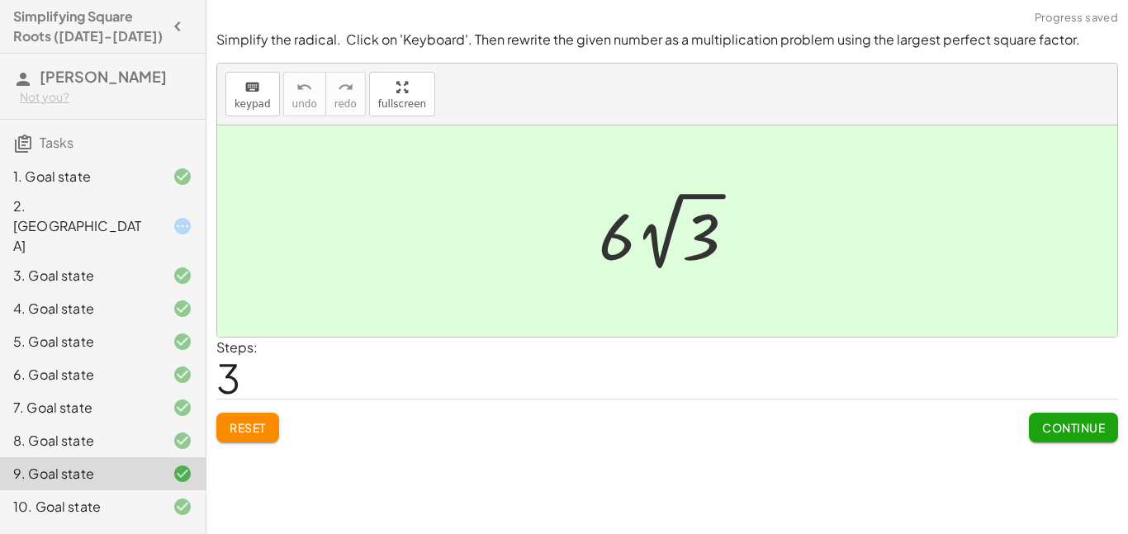
click at [621, 242] on div at bounding box center [674, 231] width 167 height 91
click at [100, 497] on div "10. Goal state" at bounding box center [79, 507] width 133 height 20
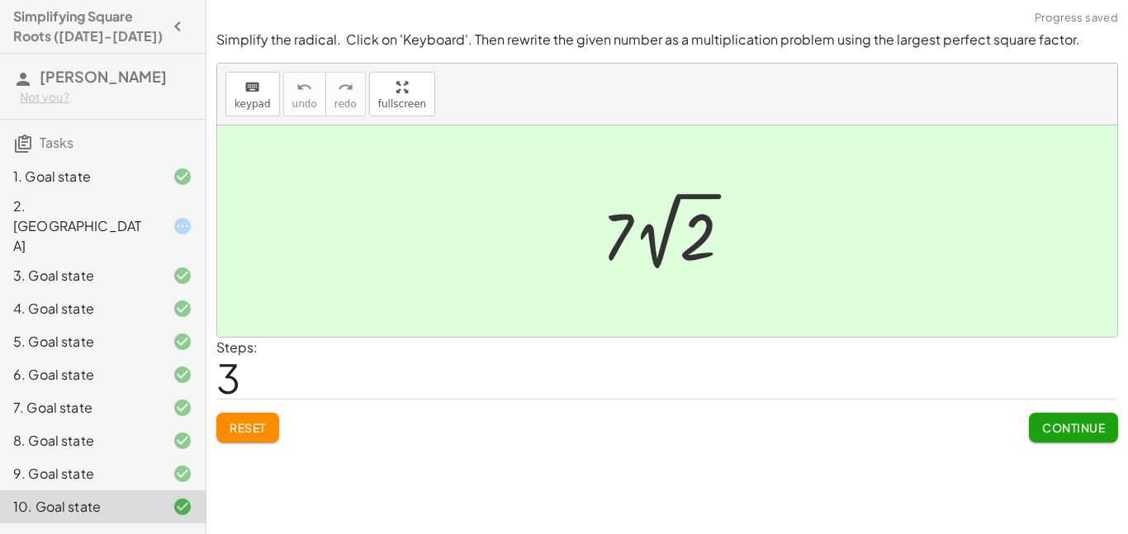
click at [55, 464] on div "9. Goal state" at bounding box center [79, 474] width 133 height 20
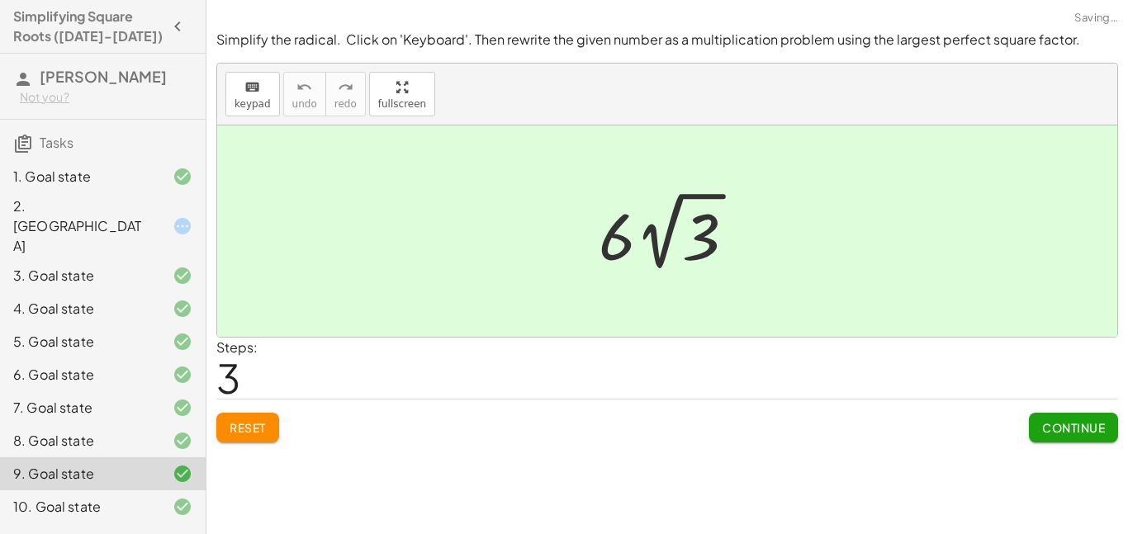
click at [64, 497] on div "10. Goal state" at bounding box center [79, 507] width 133 height 20
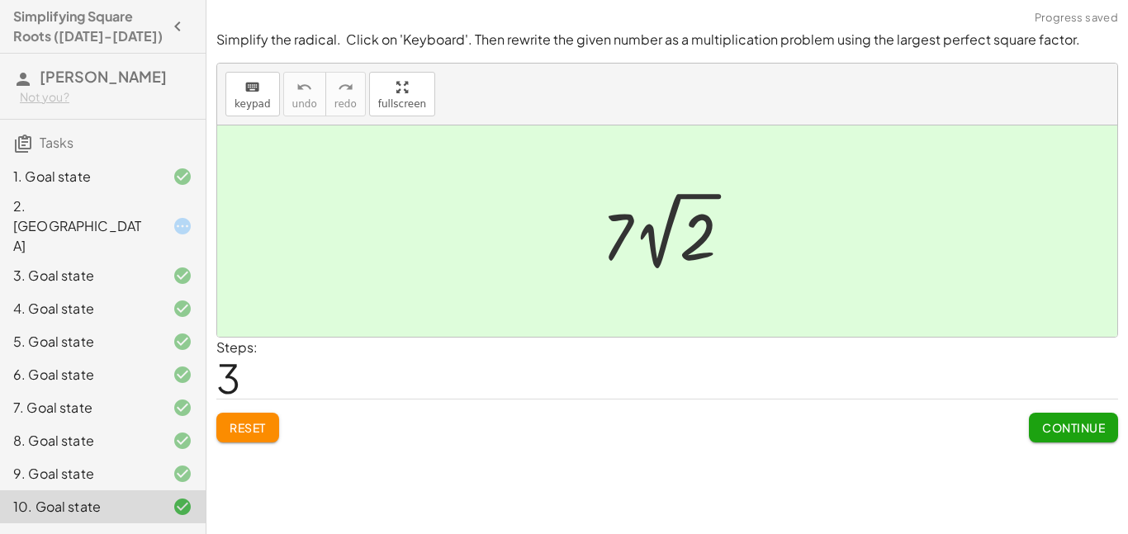
click at [97, 464] on div "9. Goal state" at bounding box center [79, 474] width 133 height 20
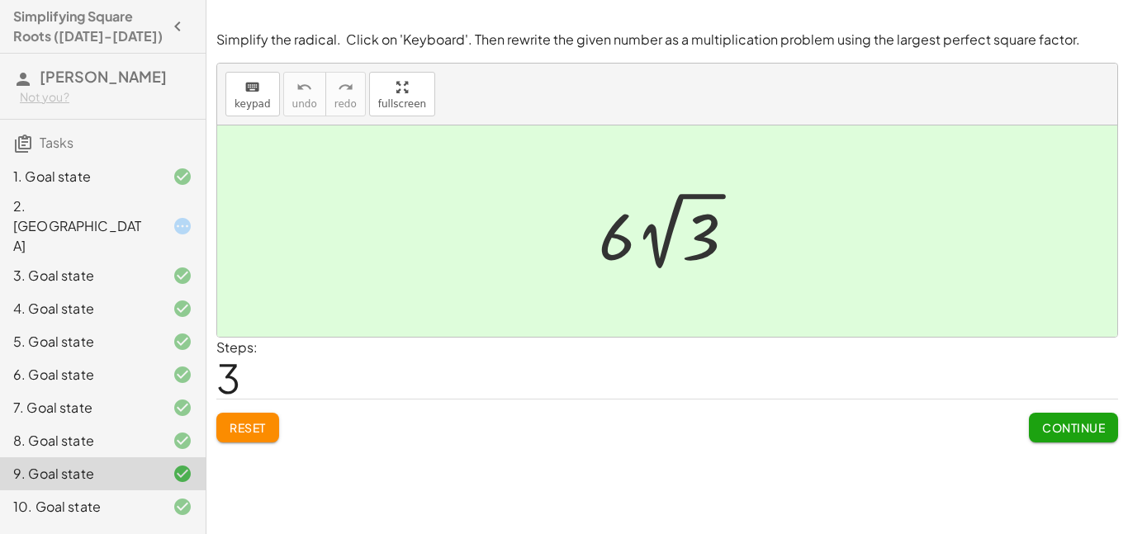
click at [250, 432] on span "Reset" at bounding box center [248, 427] width 36 height 15
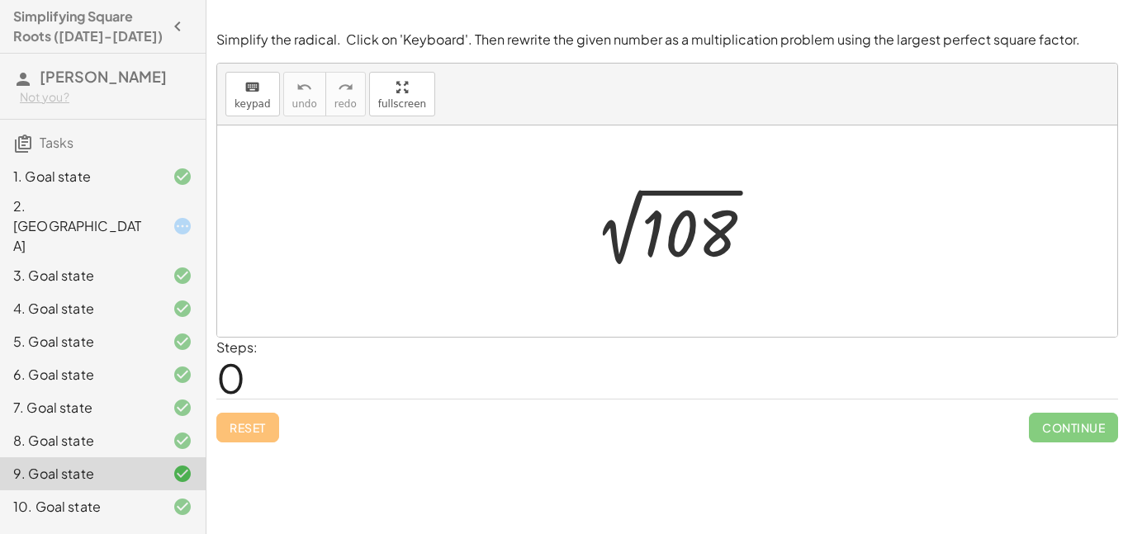
click at [677, 230] on div at bounding box center [673, 231] width 202 height 83
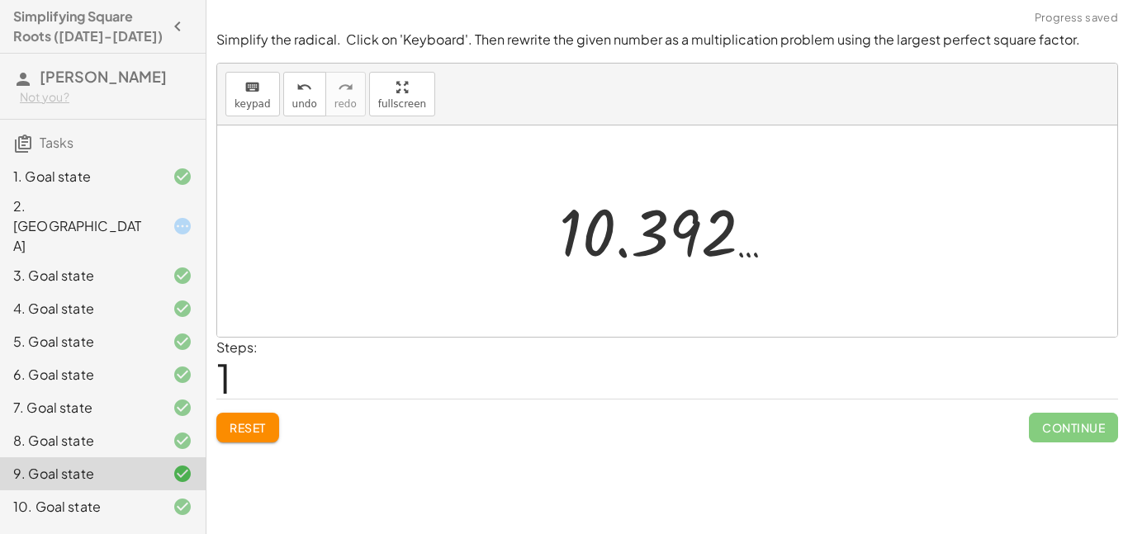
click at [244, 434] on span "Reset" at bounding box center [248, 427] width 36 height 15
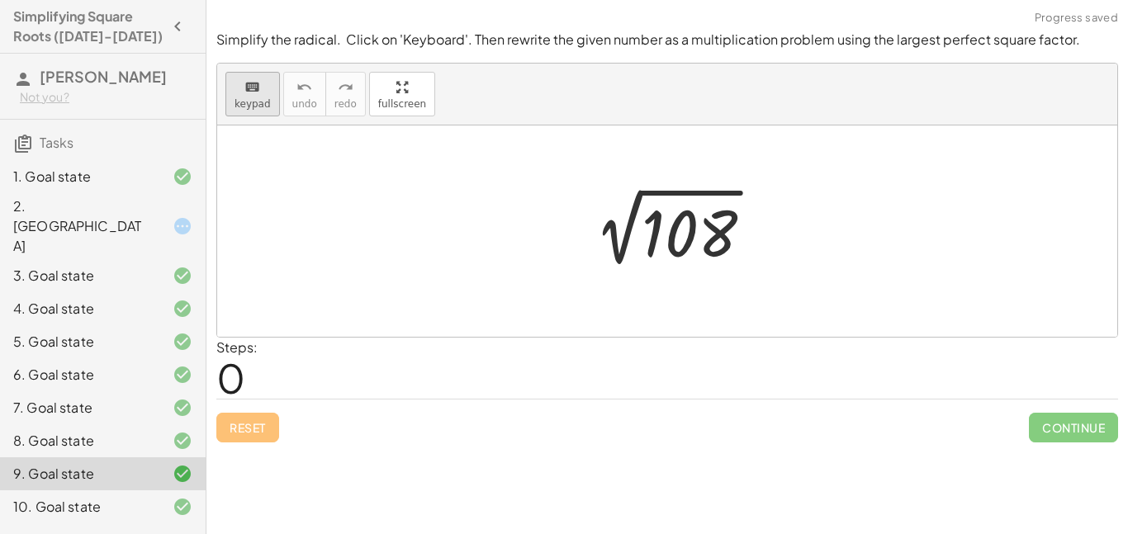
click at [250, 90] on icon "keyboard" at bounding box center [252, 88] width 16 height 20
click at [668, 235] on div at bounding box center [690, 234] width 96 height 74
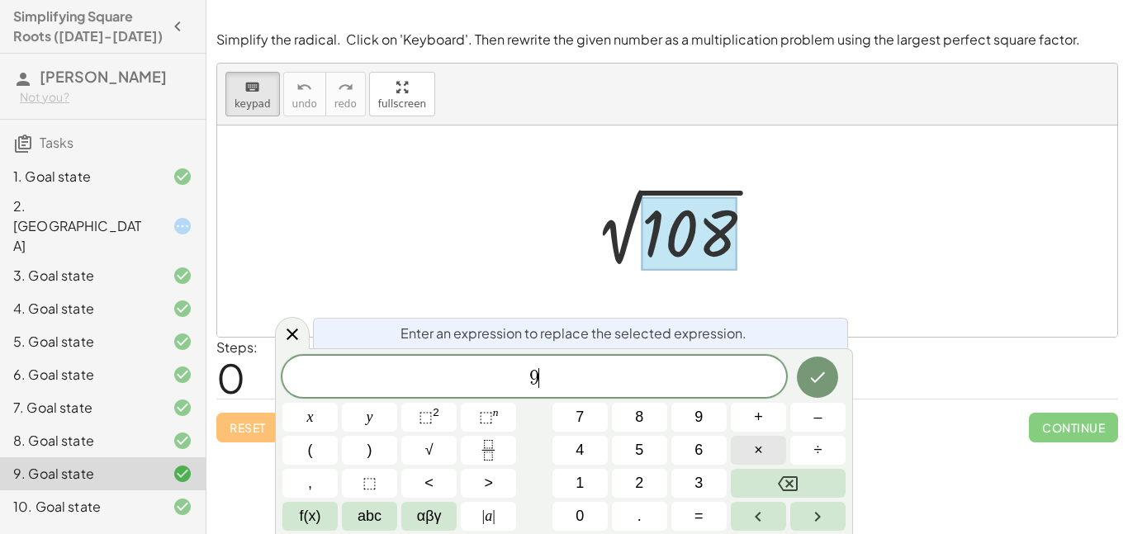
click at [761, 439] on span "×" at bounding box center [758, 450] width 9 height 22
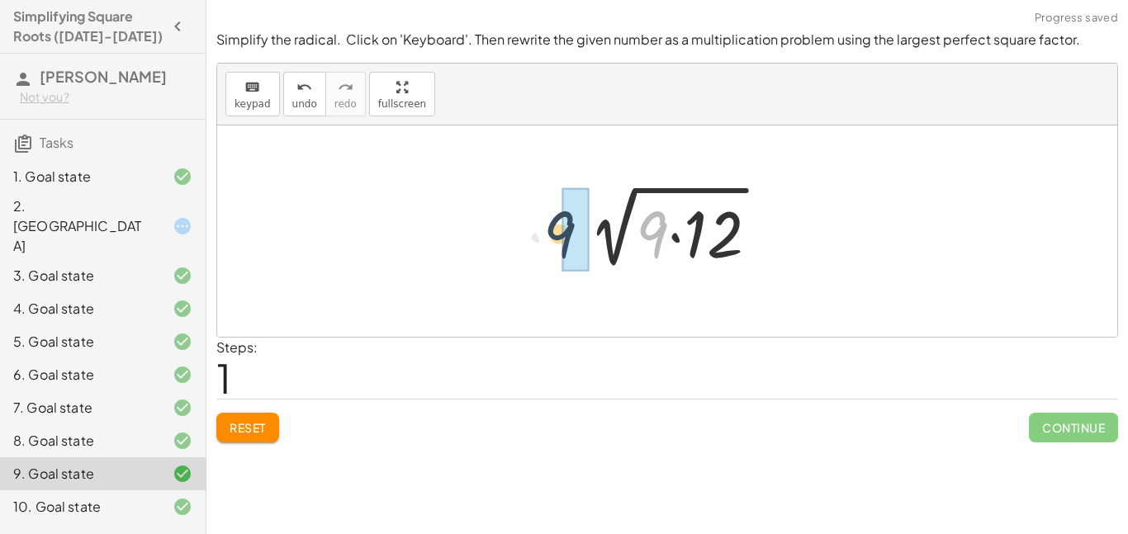
drag, startPoint x: 660, startPoint y: 232, endPoint x: 566, endPoint y: 232, distance: 94.2
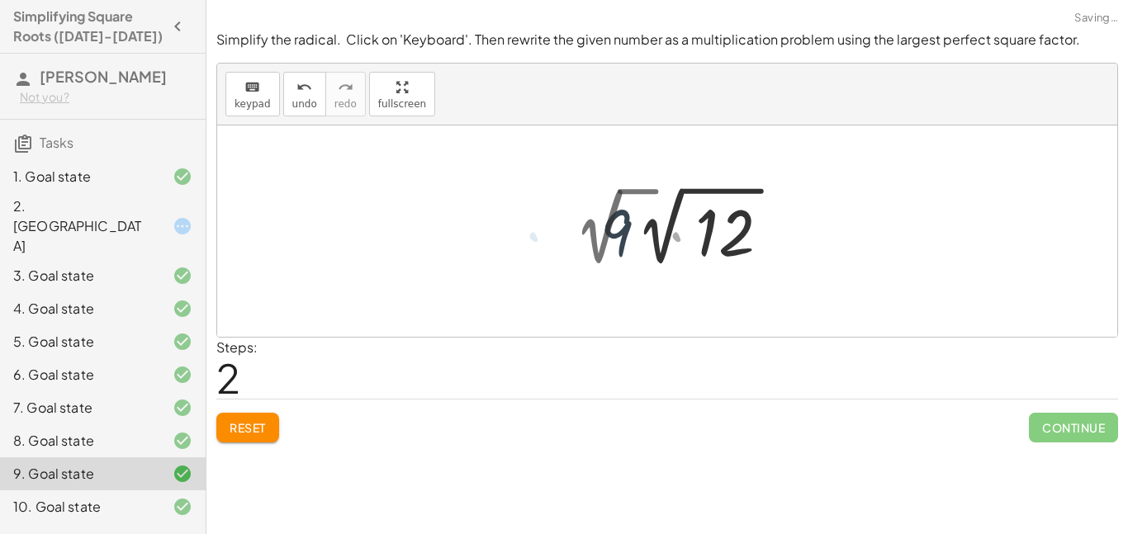
click at [571, 233] on div at bounding box center [681, 226] width 230 height 91
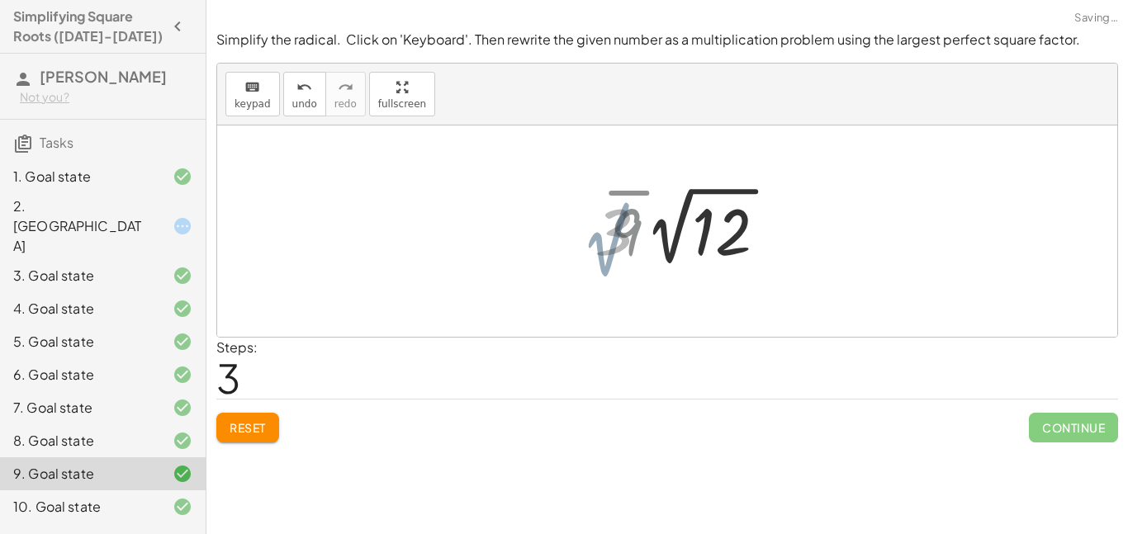
click at [639, 230] on div at bounding box center [680, 226] width 189 height 91
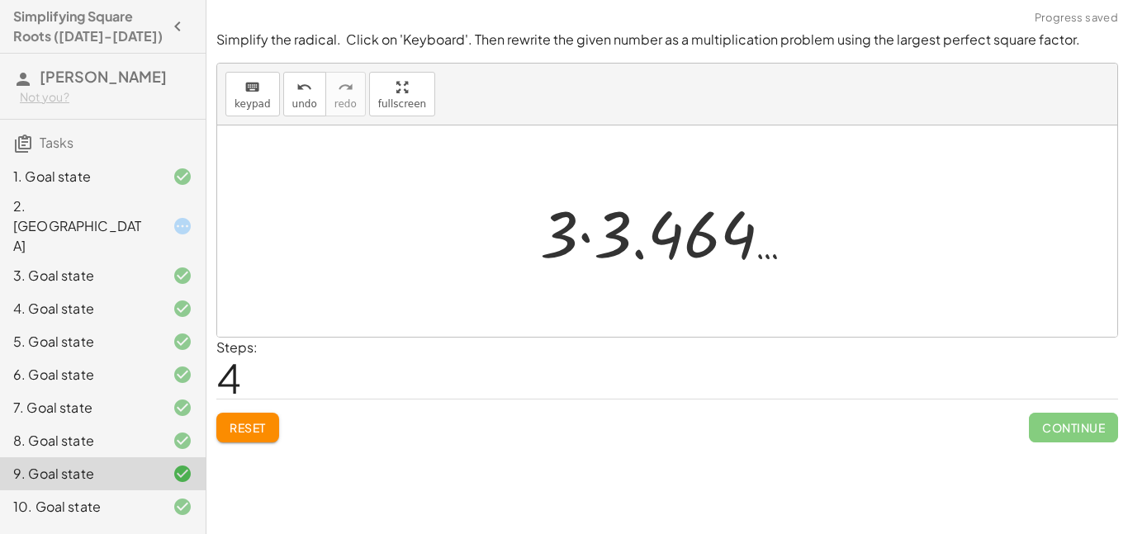
click at [230, 434] on span "Reset" at bounding box center [248, 427] width 36 height 15
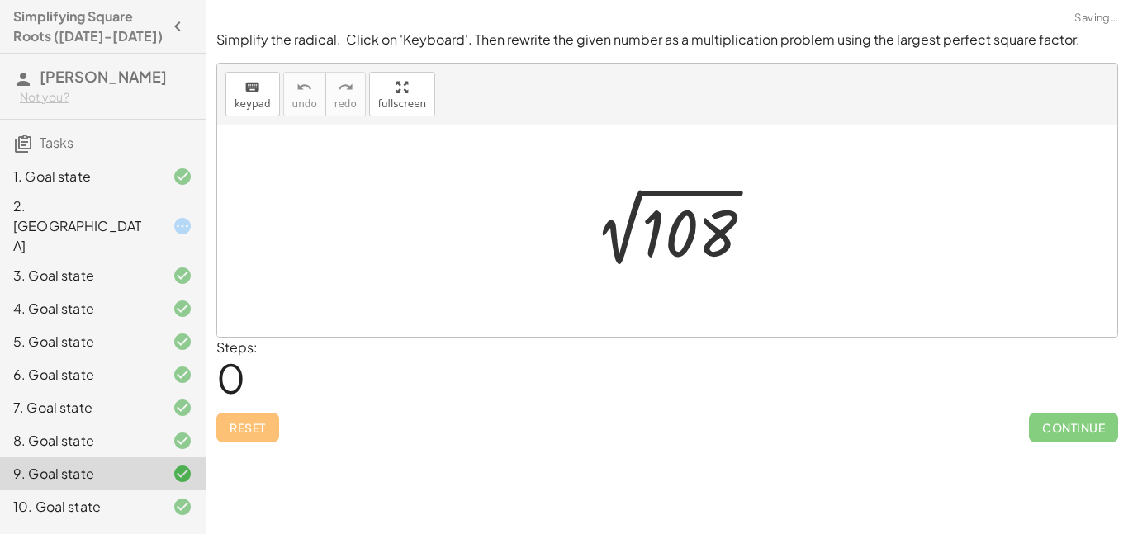
click at [229, 434] on div "Reset Continue" at bounding box center [667, 421] width 902 height 44
click at [259, 105] on span "keypad" at bounding box center [253, 104] width 36 height 12
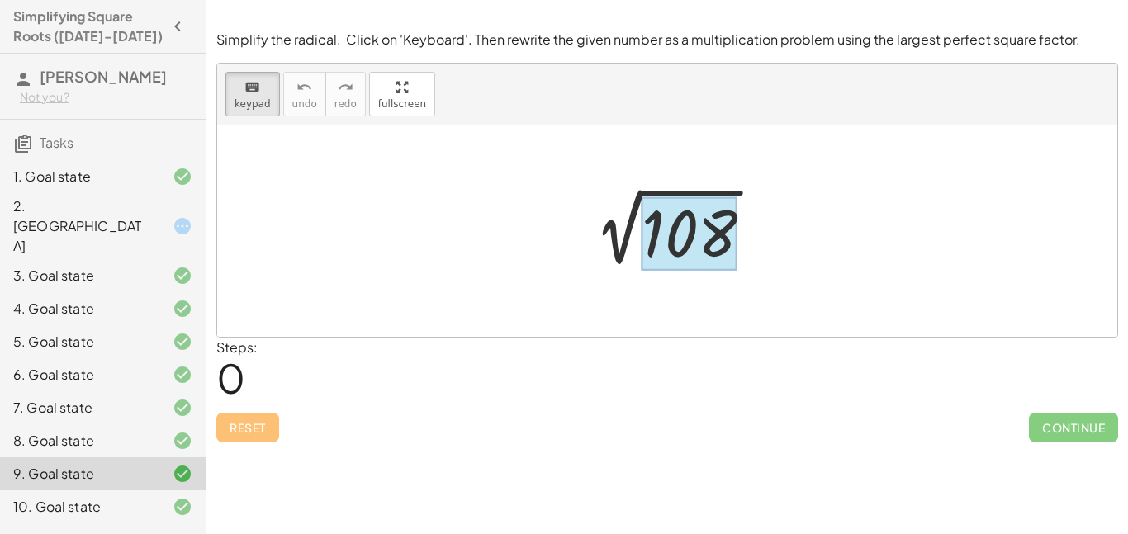
click at [674, 227] on div at bounding box center [690, 234] width 96 height 74
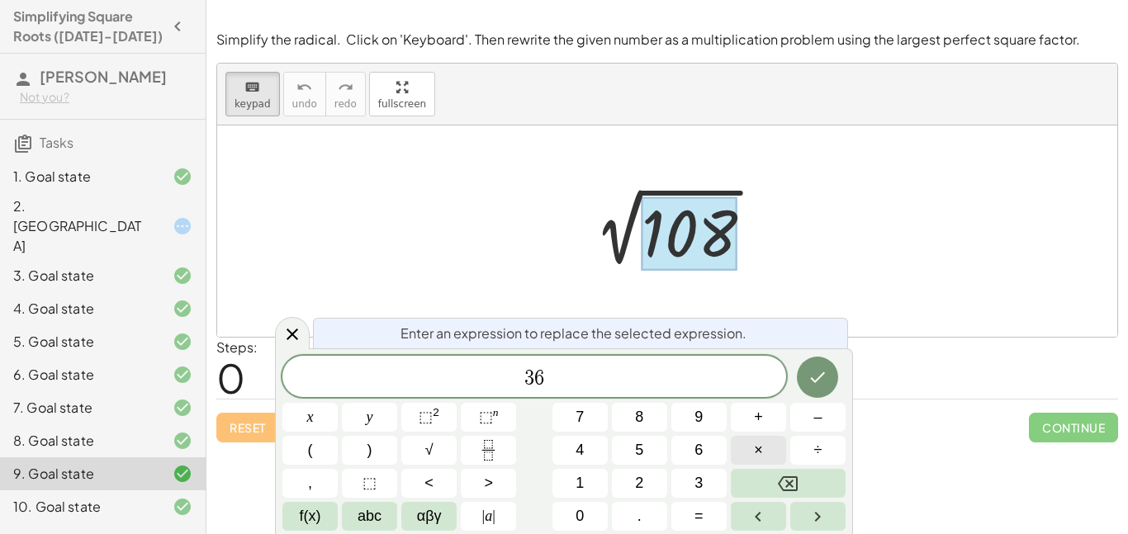
click at [768, 454] on button "×" at bounding box center [758, 450] width 55 height 29
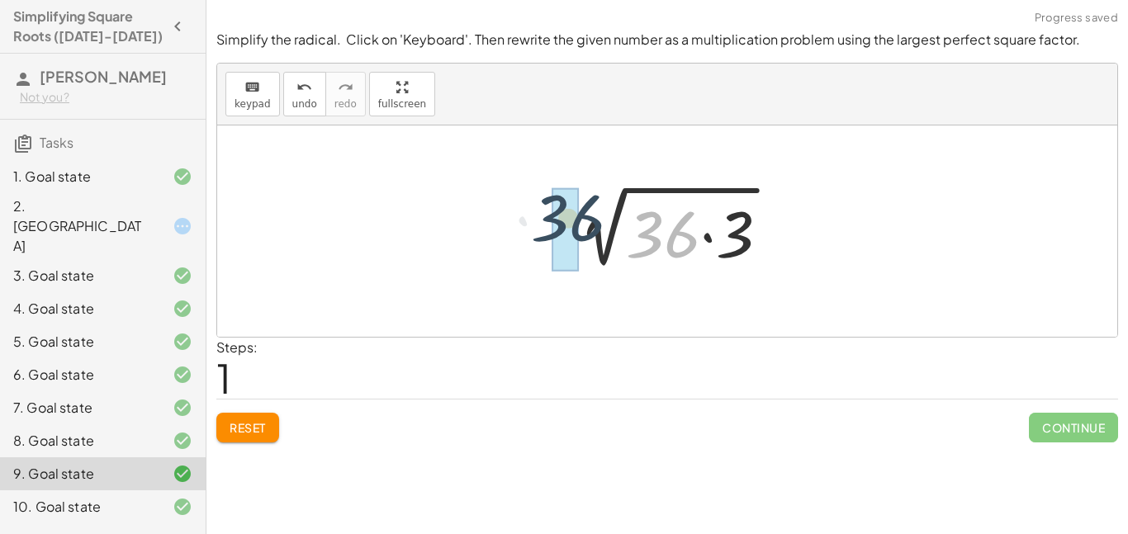
drag, startPoint x: 658, startPoint y: 256, endPoint x: 560, endPoint y: 240, distance: 99.7
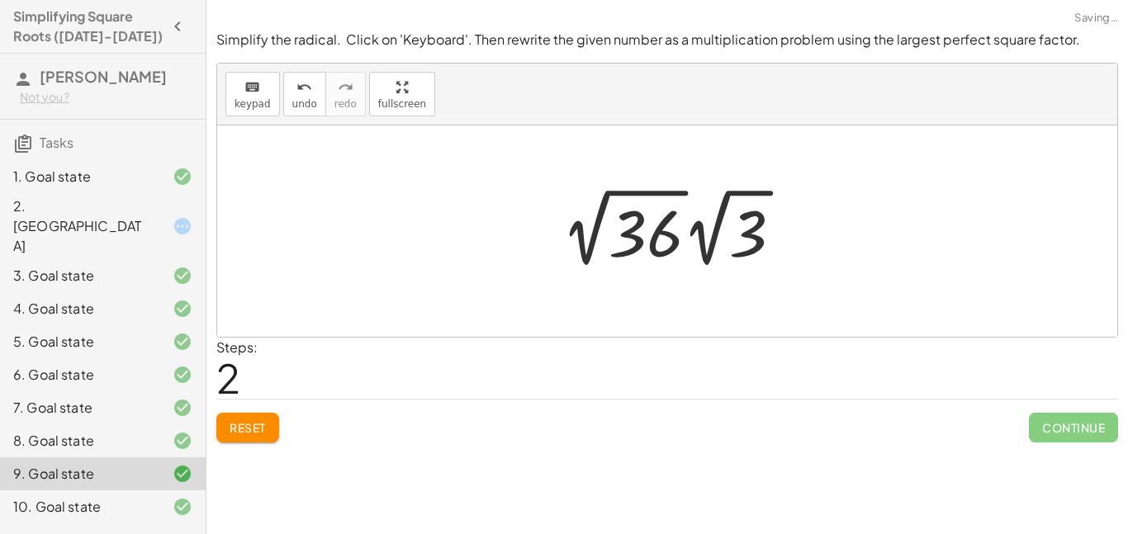
click at [655, 217] on div at bounding box center [678, 228] width 251 height 91
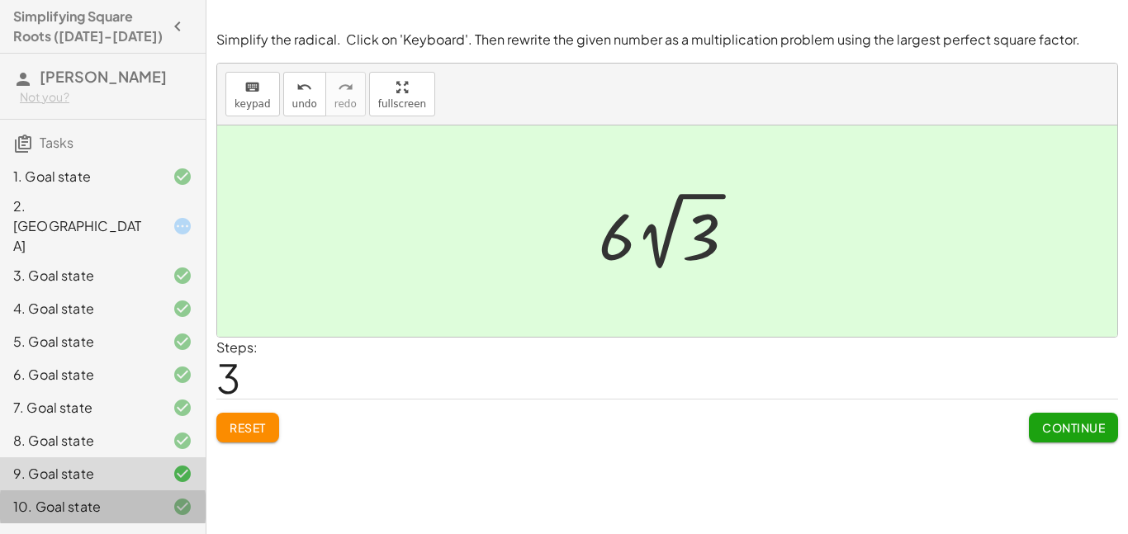
click at [117, 497] on div "10. Goal state" at bounding box center [79, 507] width 133 height 20
